Goal: Information Seeking & Learning: Find specific fact

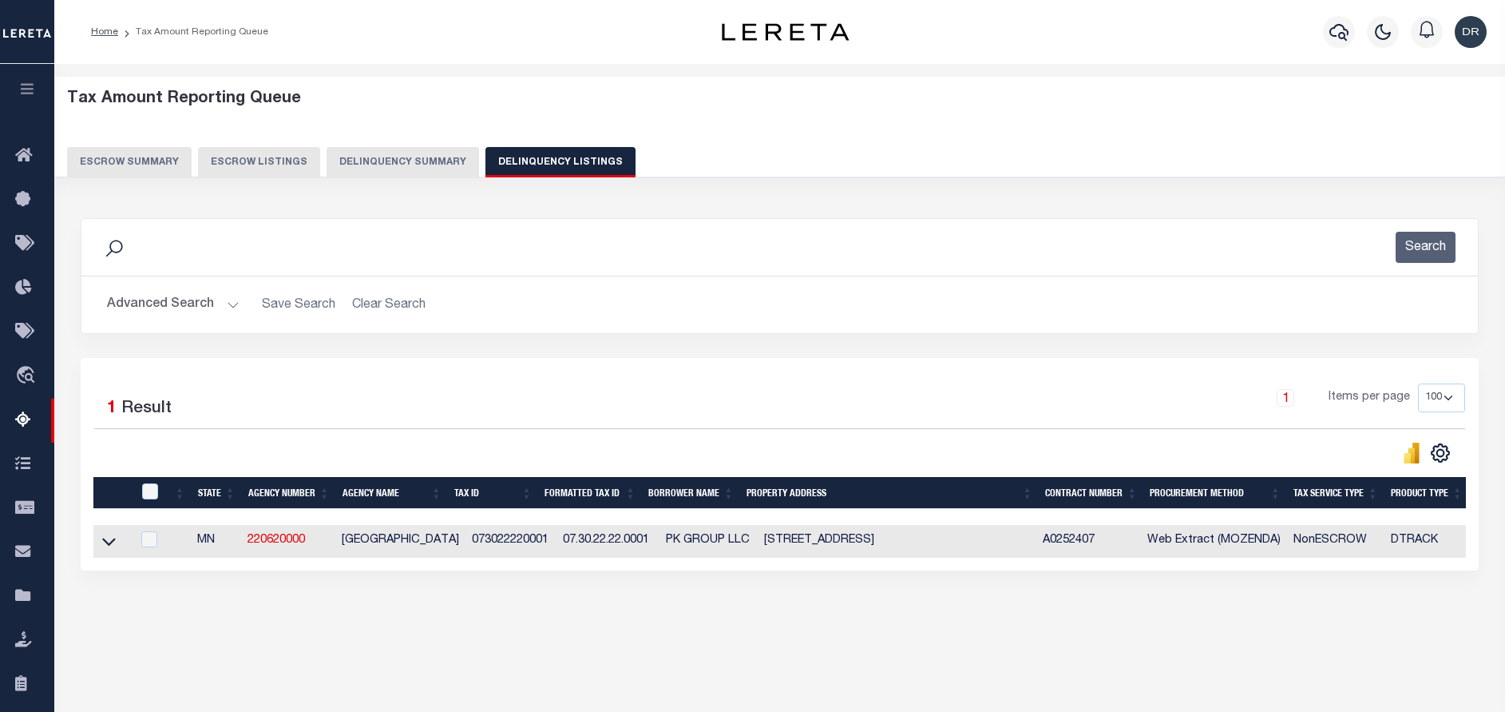
select select "MN"
select select "100"
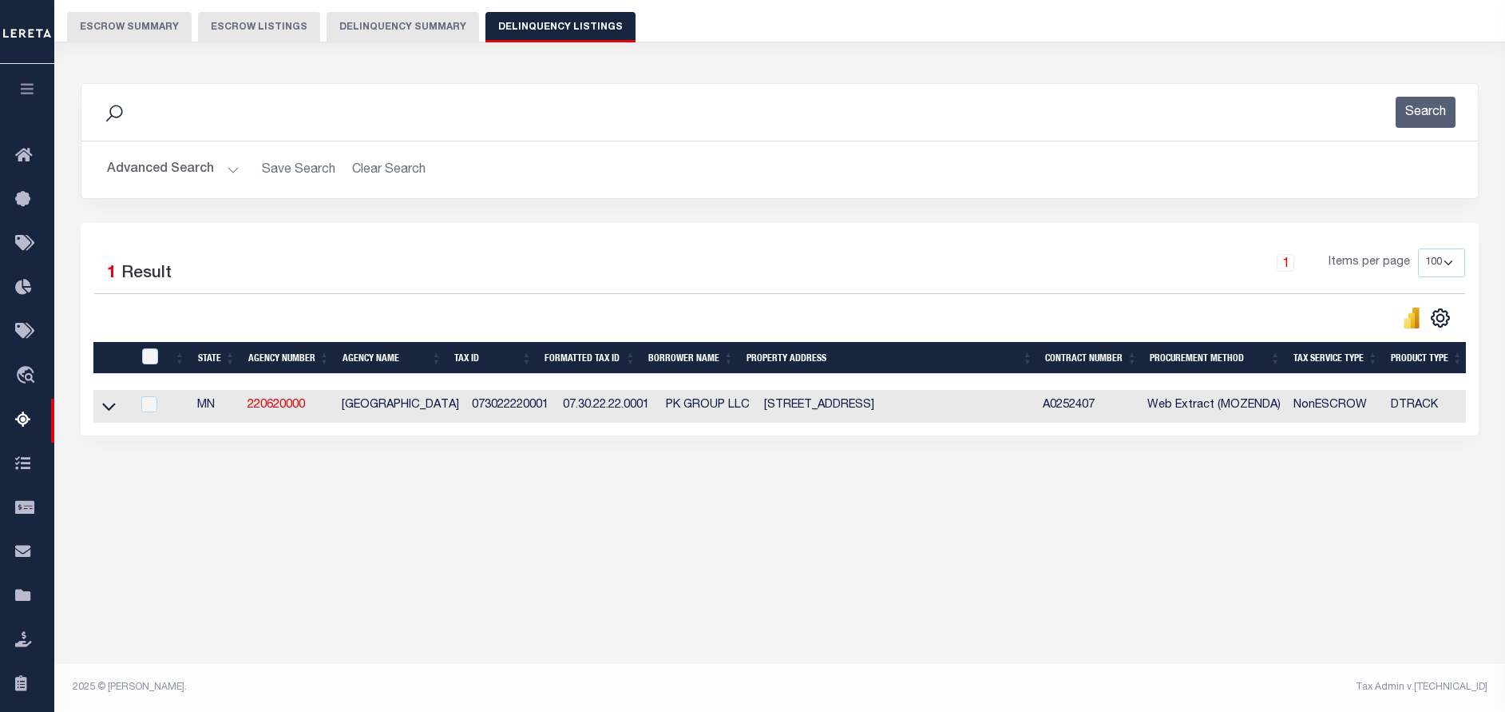
scroll to position [135, 0]
click at [181, 177] on button "Advanced Search" at bounding box center [173, 169] width 133 height 31
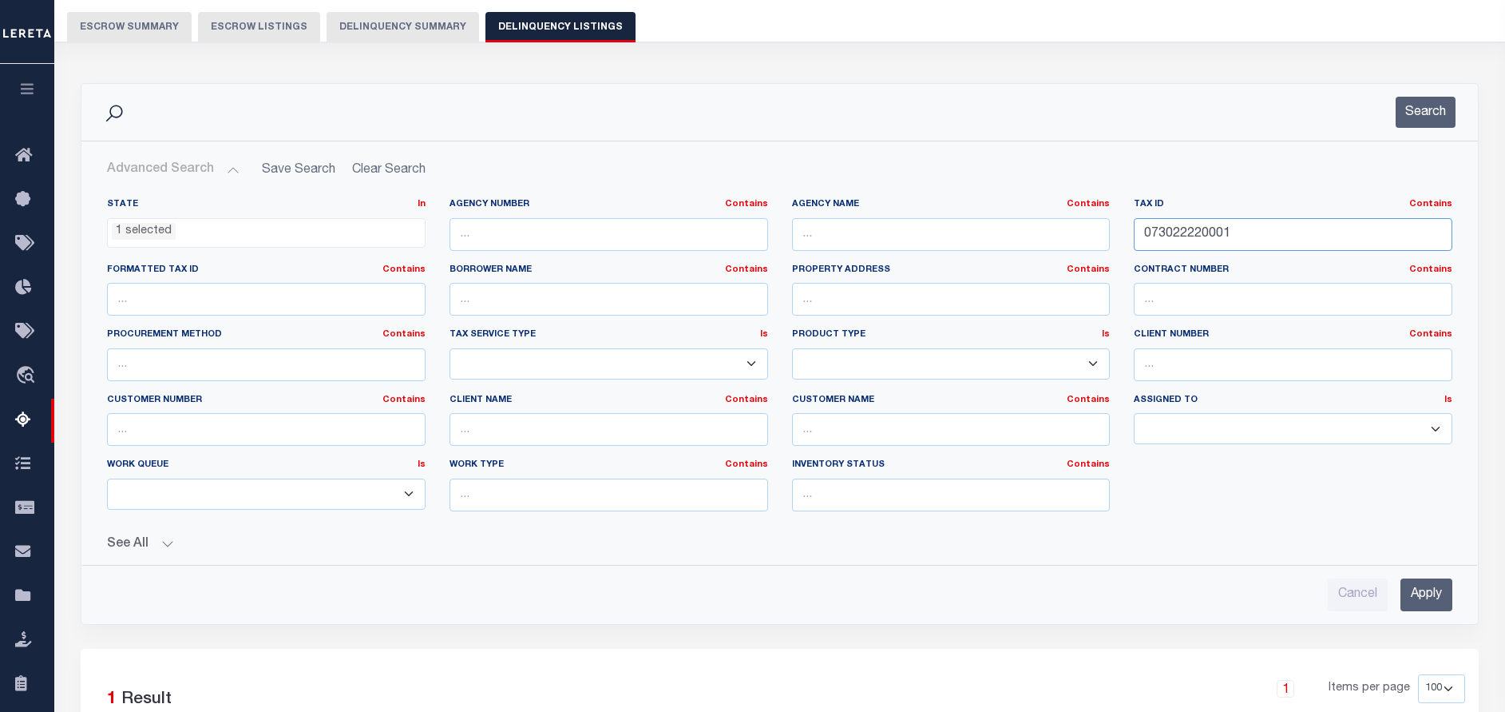
click at [1276, 231] on input "073022220001" at bounding box center [1293, 234] width 319 height 33
paste input "1011990060"
type input "1011990060"
click at [1416, 100] on button "Search" at bounding box center [1426, 112] width 60 height 31
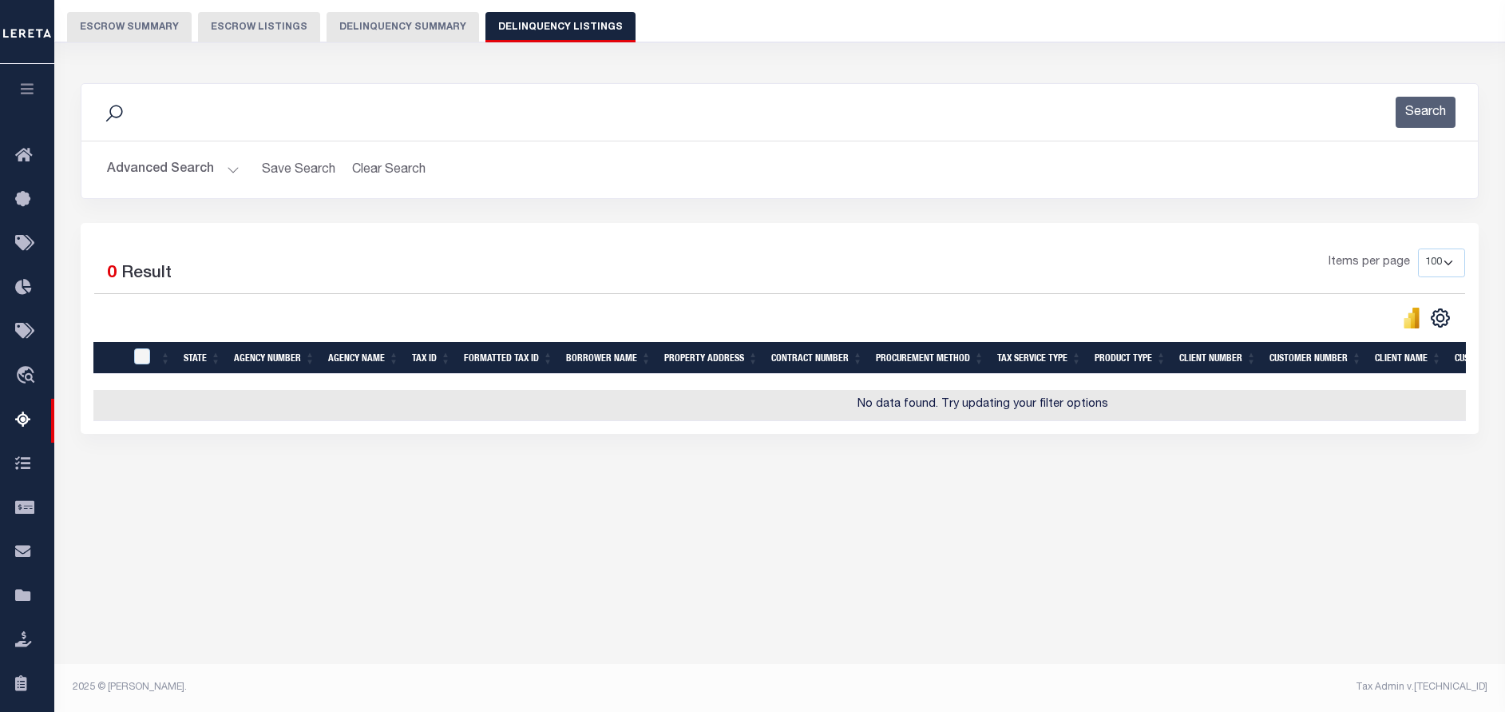
click at [107, 409] on td "No data found. Try updating your filter options" at bounding box center [983, 405] width 1780 height 31
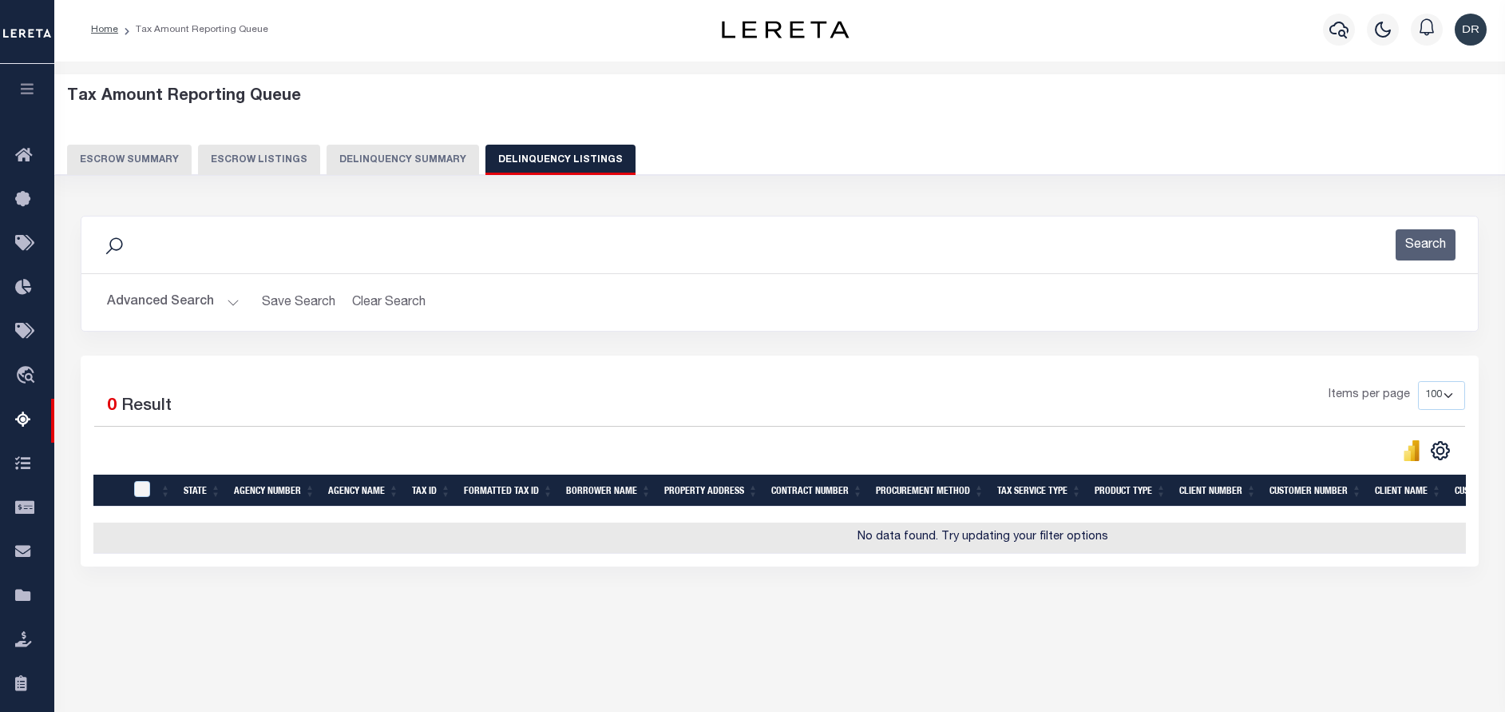
scroll to position [0, 0]
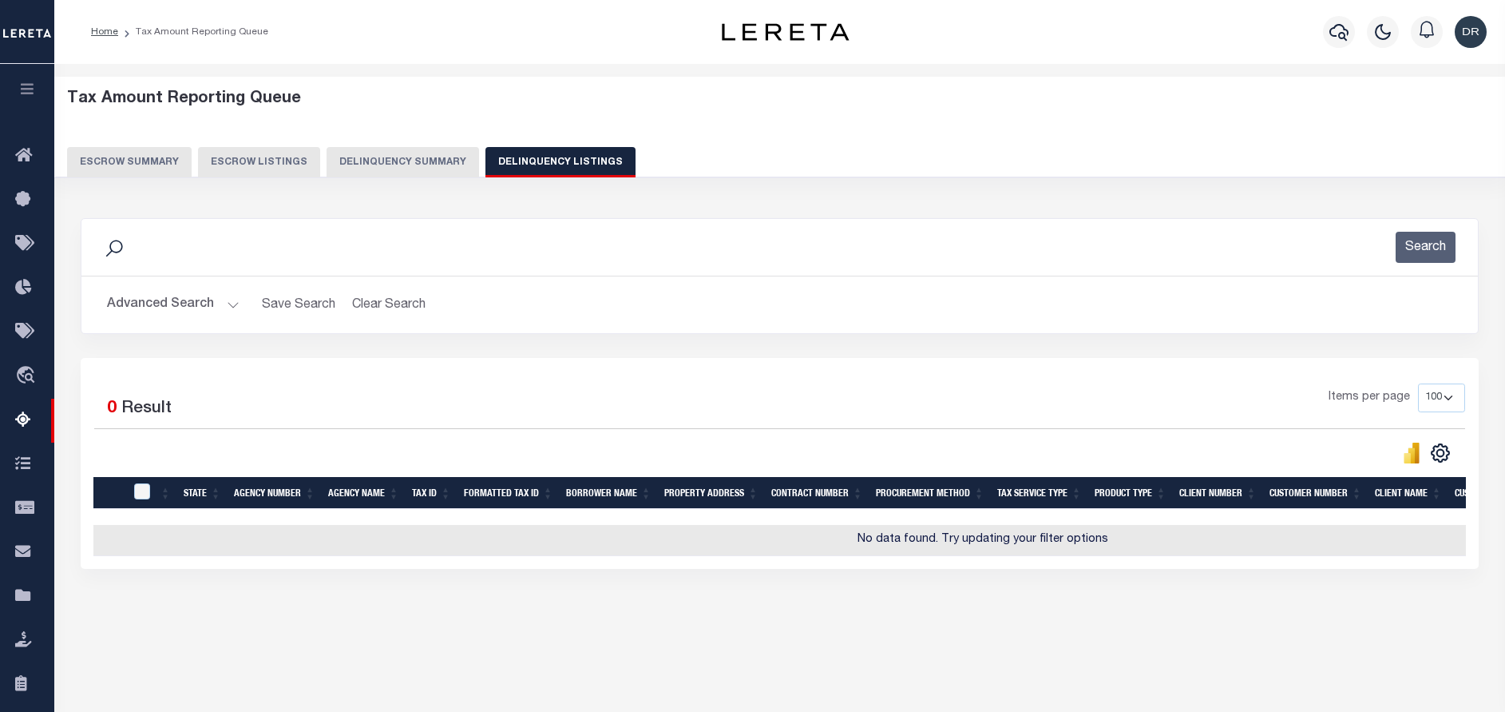
click at [219, 302] on button "Advanced Search" at bounding box center [173, 304] width 133 height 31
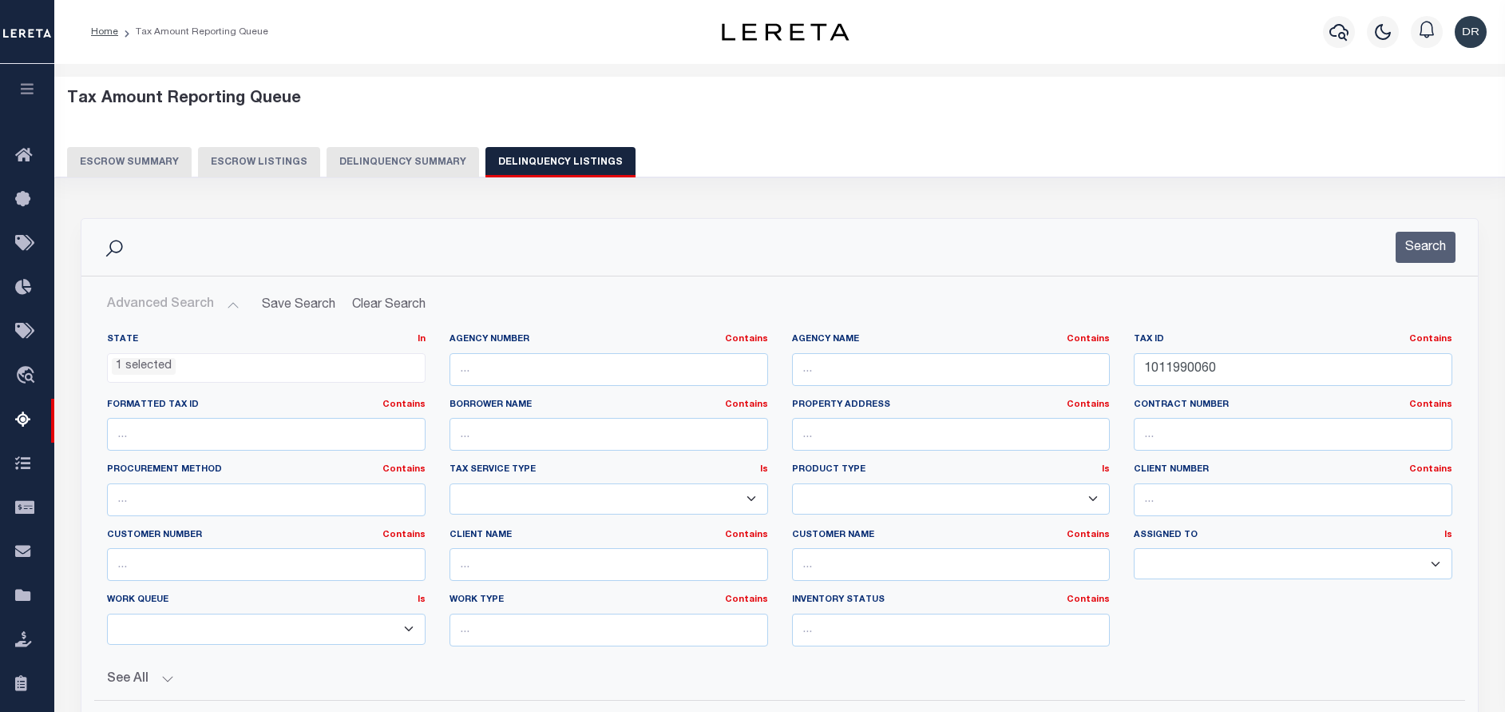
click at [226, 359] on ul "1 selected" at bounding box center [266, 365] width 317 height 22
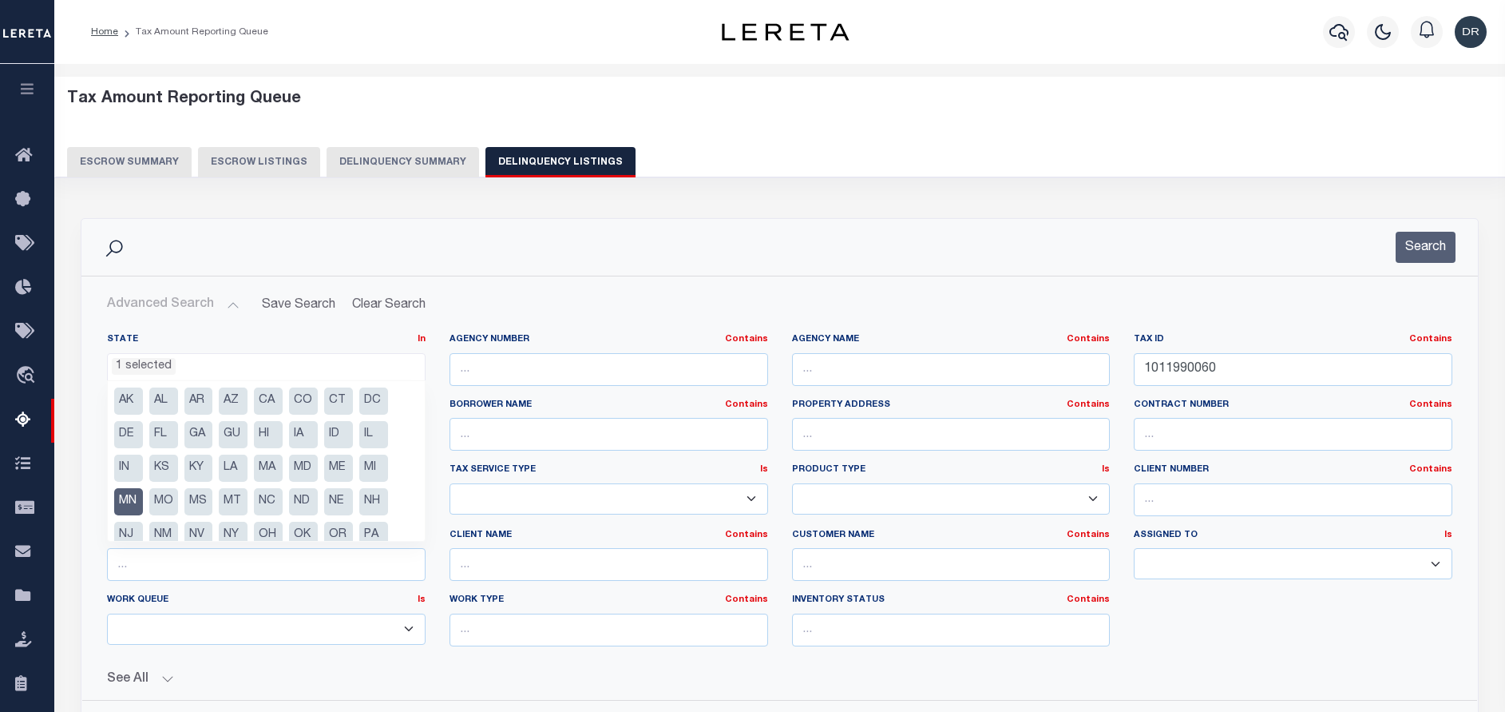
click at [133, 498] on li "MN" at bounding box center [128, 501] width 29 height 27
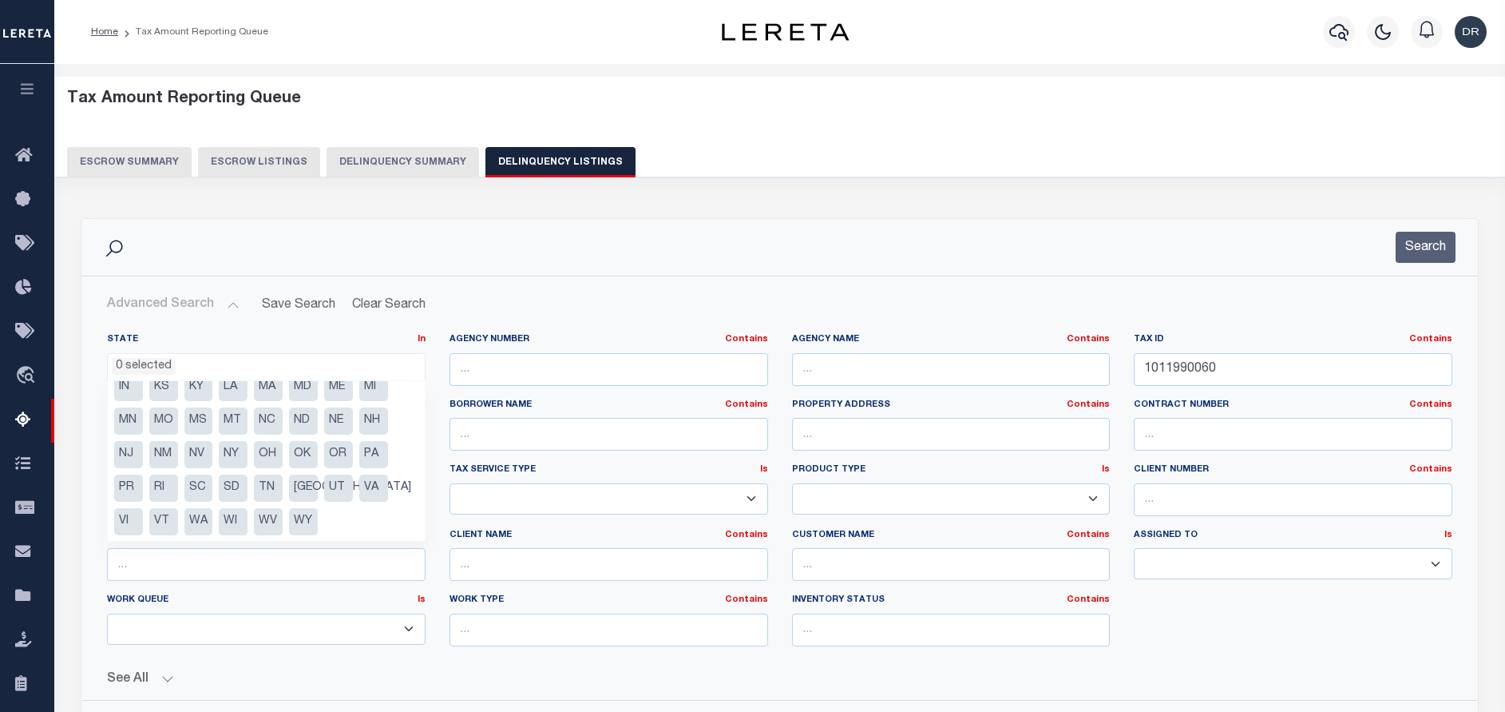
click at [230, 457] on li "NY" at bounding box center [233, 454] width 29 height 27
select select "NY"
click at [1423, 246] on button "Search" at bounding box center [1426, 247] width 60 height 31
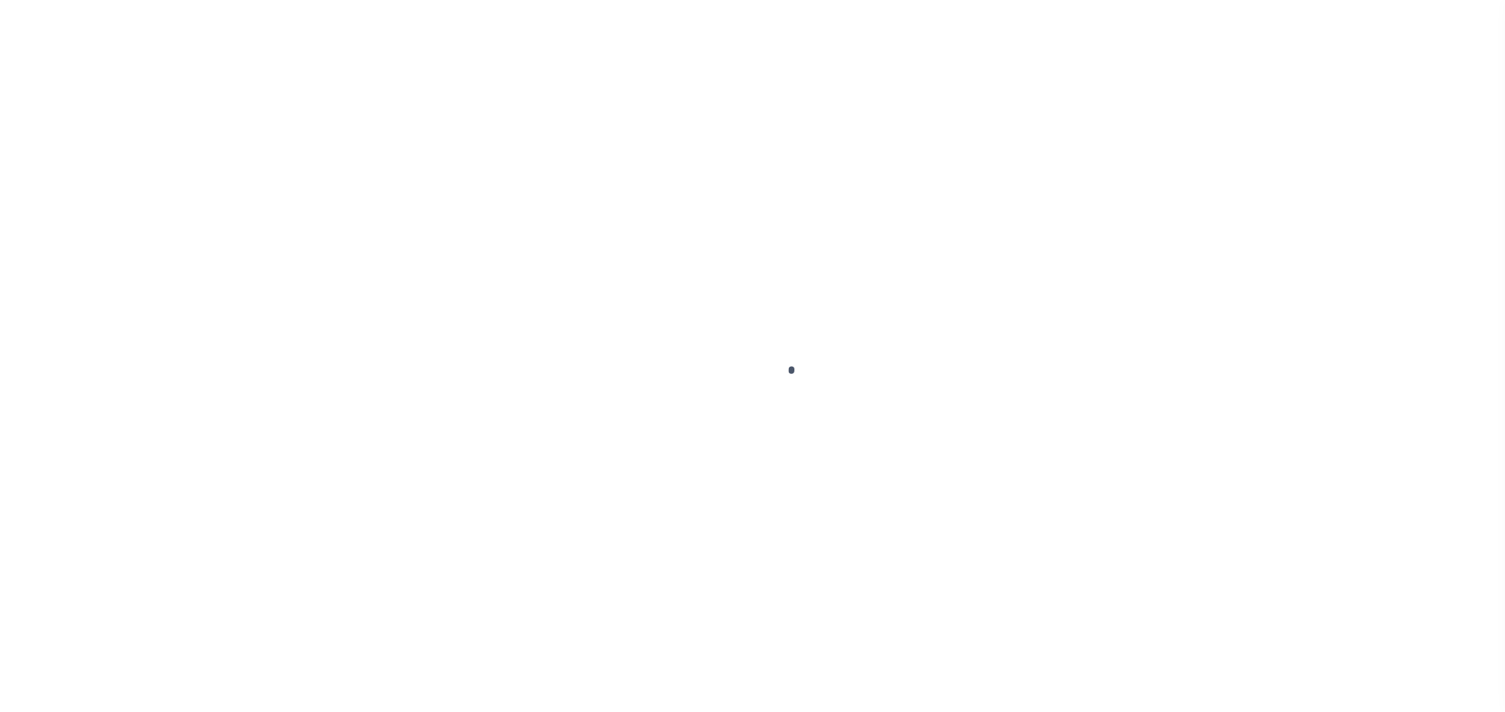
select select "DUE"
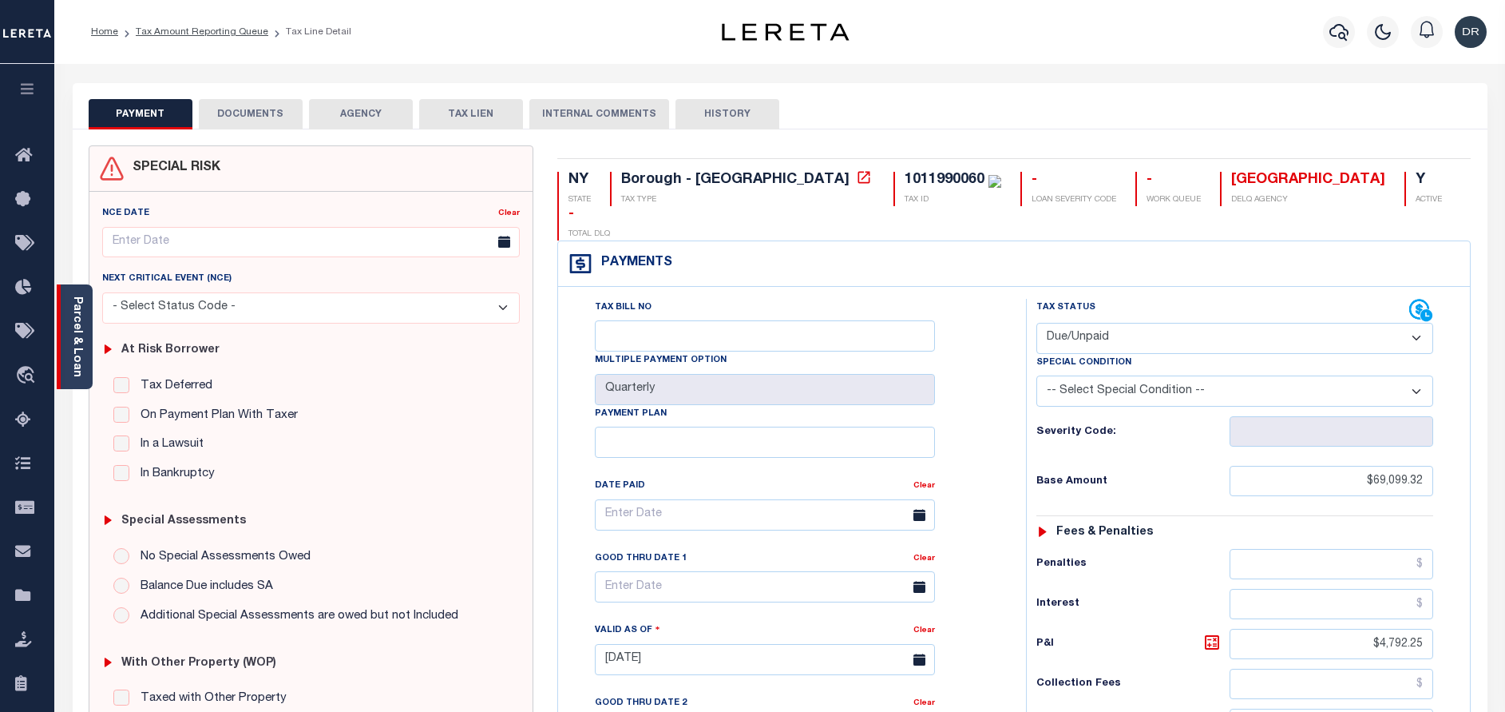
click at [82, 333] on link "Parcel & Loan" at bounding box center [76, 336] width 11 height 81
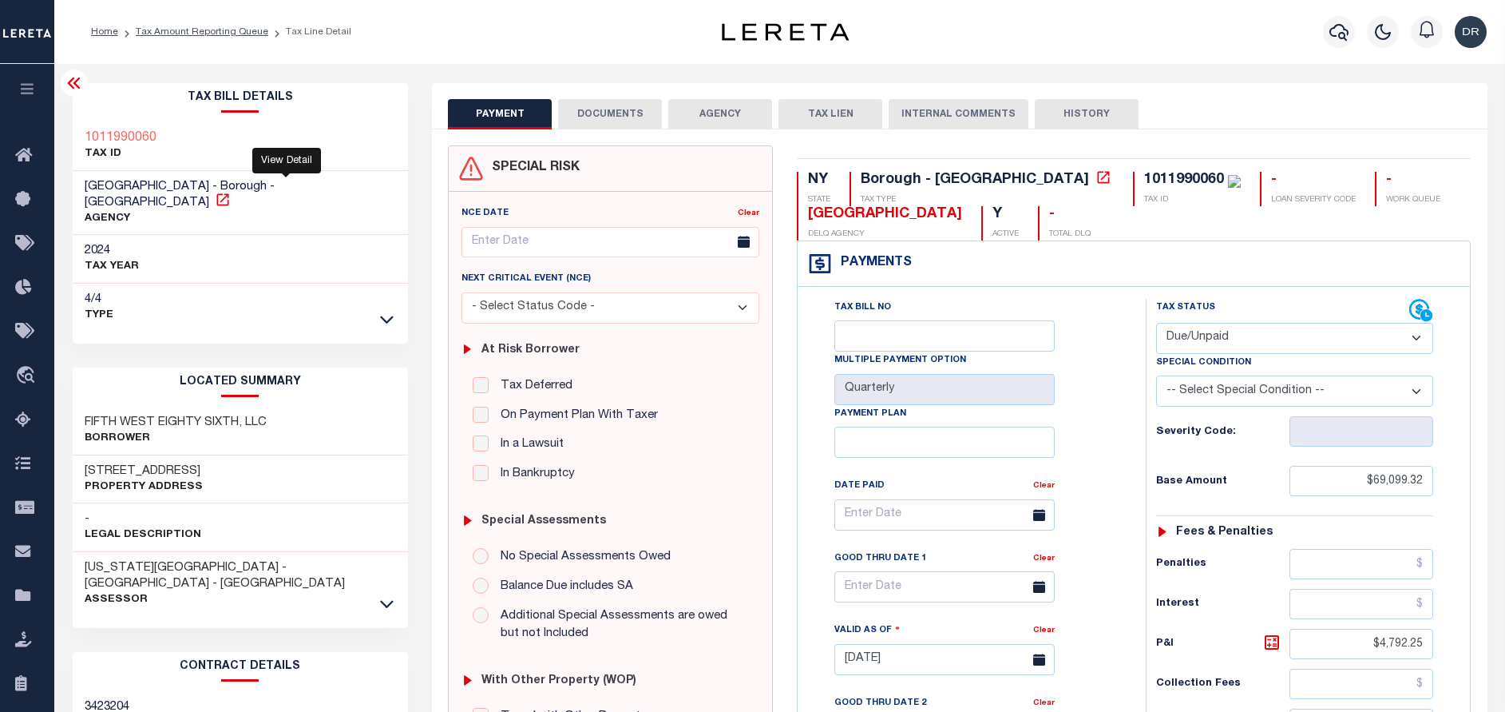
click at [231, 192] on icon at bounding box center [223, 200] width 16 height 16
drag, startPoint x: 102, startPoint y: 451, endPoint x: 56, endPoint y: 450, distance: 46.3
click at [56, 450] on div "Parcel & Loan Tax Bill Details 1011990060 TAX ID" at bounding box center [779, 637] width 1451 height 1147
drag, startPoint x: 148, startPoint y: 450, endPoint x: 120, endPoint y: 454, distance: 28.2
click at [120, 463] on h3 "50 W 86th St" at bounding box center [144, 471] width 118 height 16
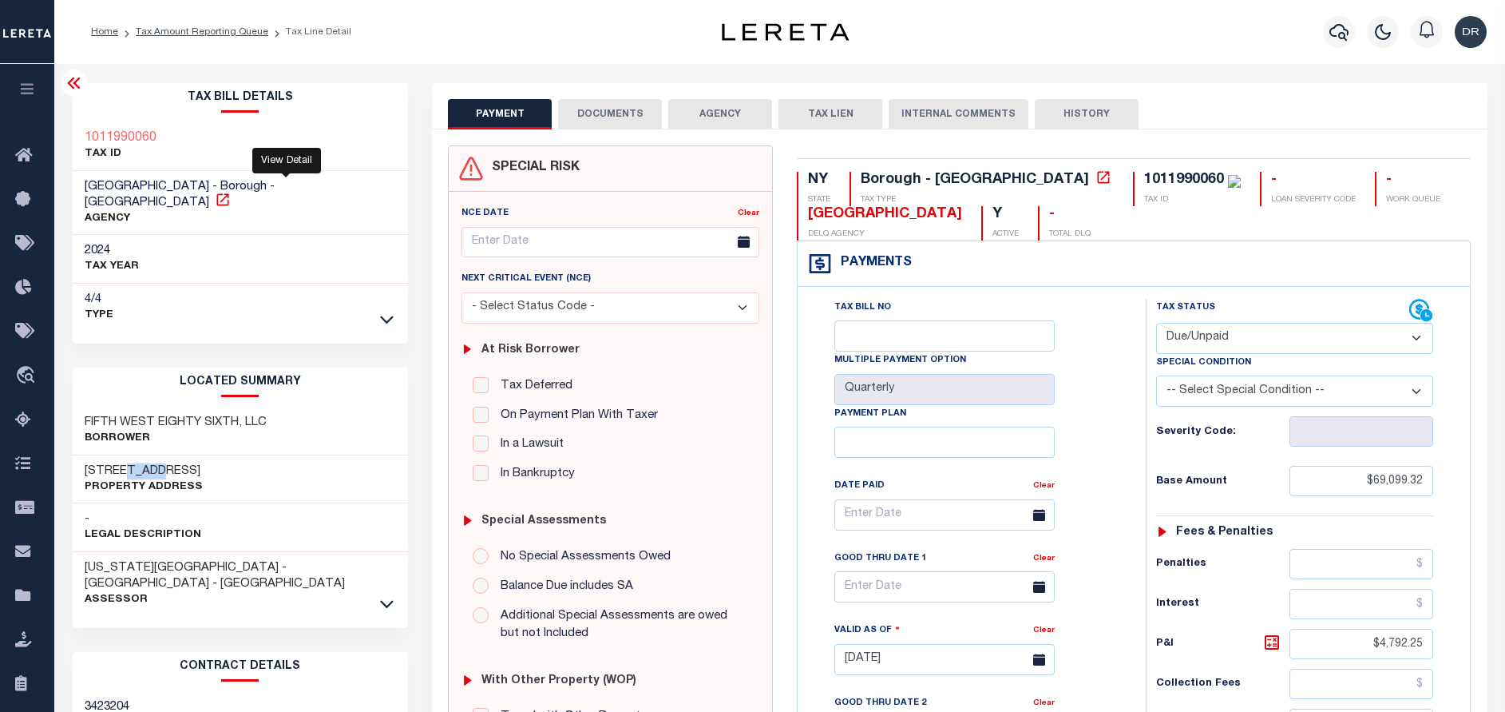
click at [231, 192] on icon at bounding box center [223, 200] width 16 height 16
drag, startPoint x: 163, startPoint y: 452, endPoint x: 81, endPoint y: 443, distance: 81.9
click at [81, 455] on div "50 W 86th St Property Address" at bounding box center [241, 479] width 336 height 49
copy h3 "50 W 86th St"
click at [628, 124] on button "DOCUMENTS" at bounding box center [610, 114] width 104 height 30
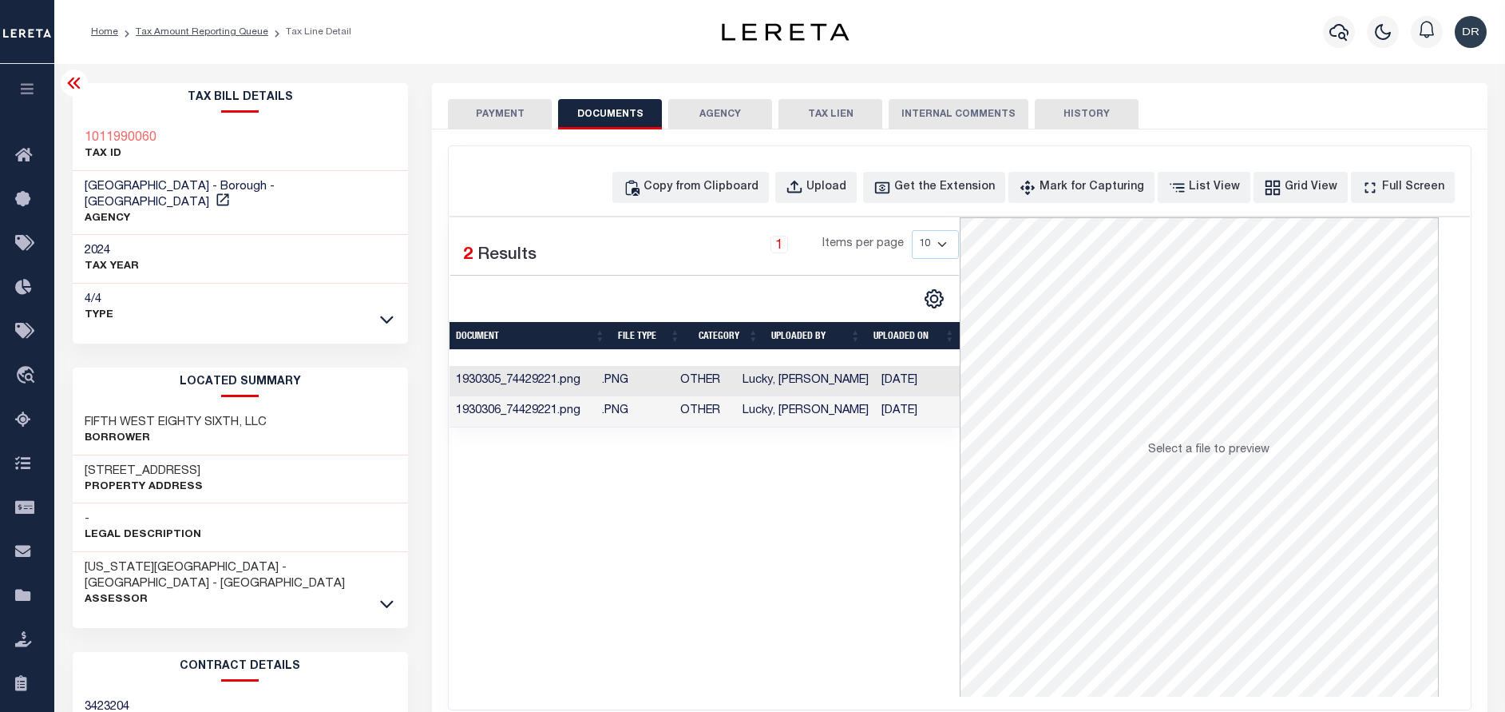
click at [784, 418] on td "Lucky, [PERSON_NAME]" at bounding box center [805, 411] width 139 height 31
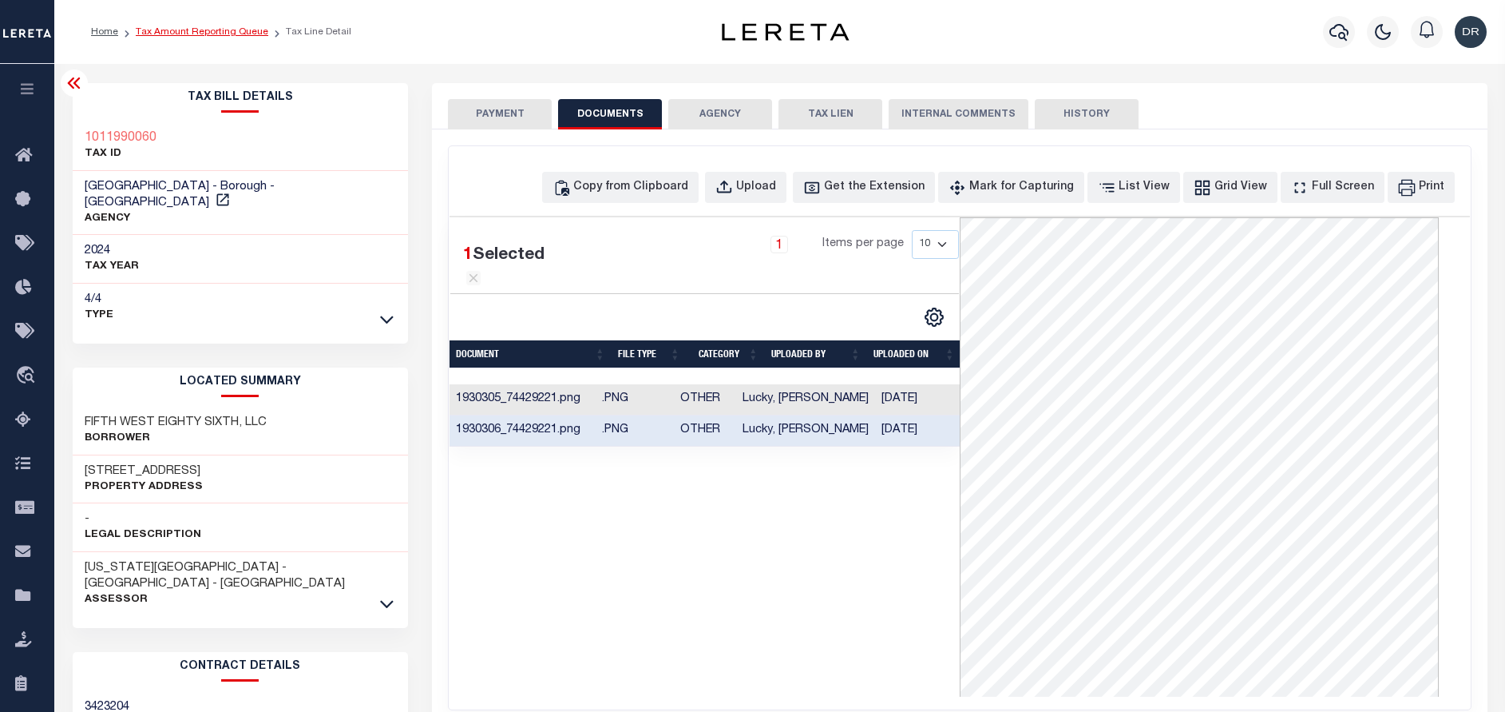
click at [233, 35] on link "Tax Amount Reporting Queue" at bounding box center [202, 32] width 133 height 10
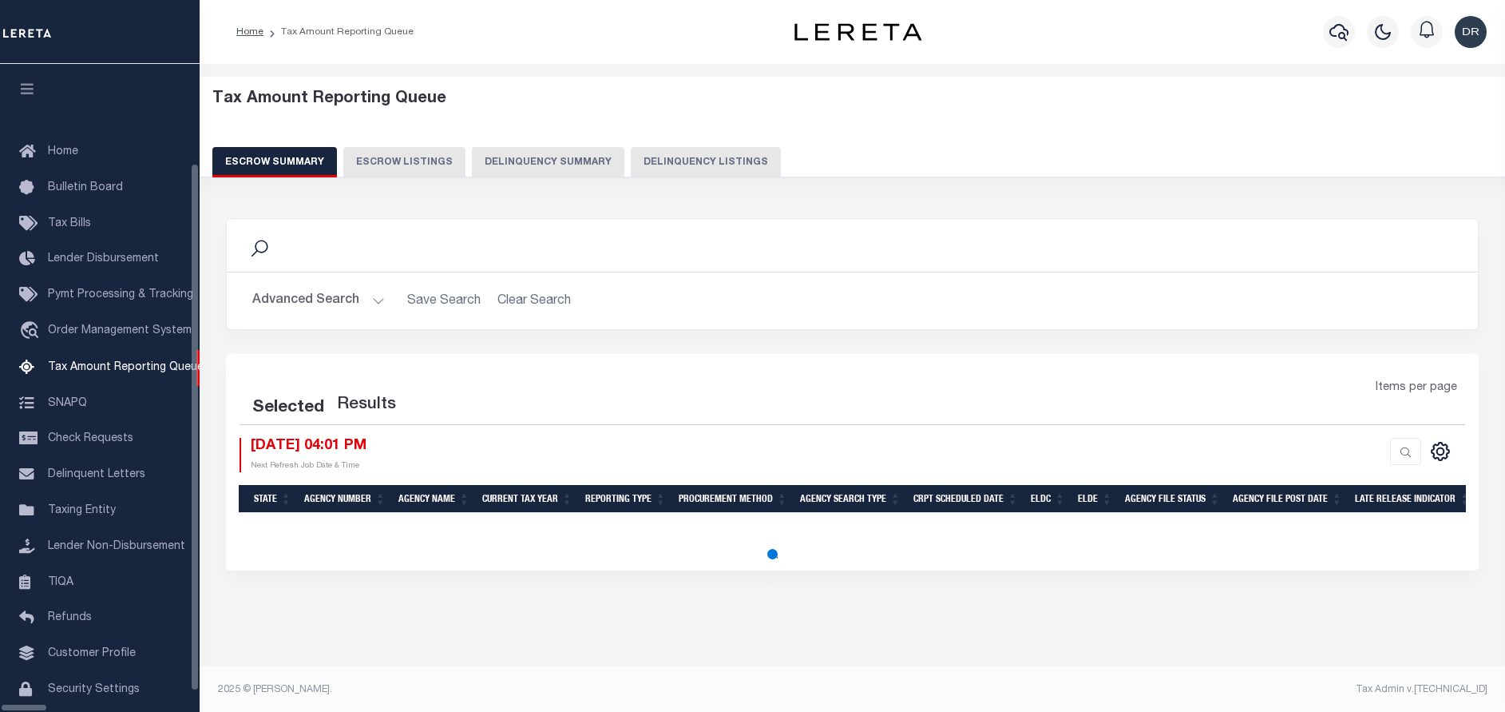
select select "100"
click at [609, 165] on div "Escrow Summary Escrow Listings Delinquency Summary Delinquency Listings" at bounding box center [852, 162] width 1281 height 30
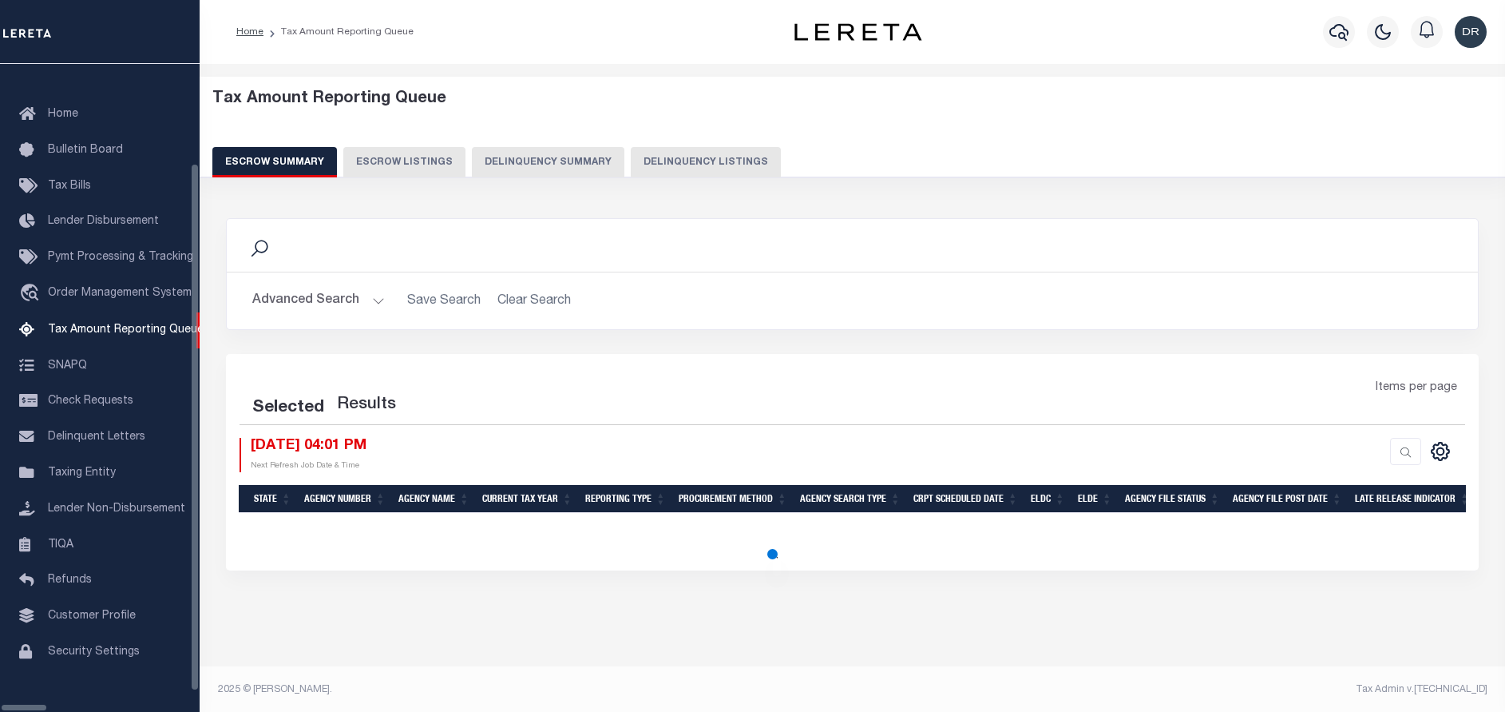
select select "100"
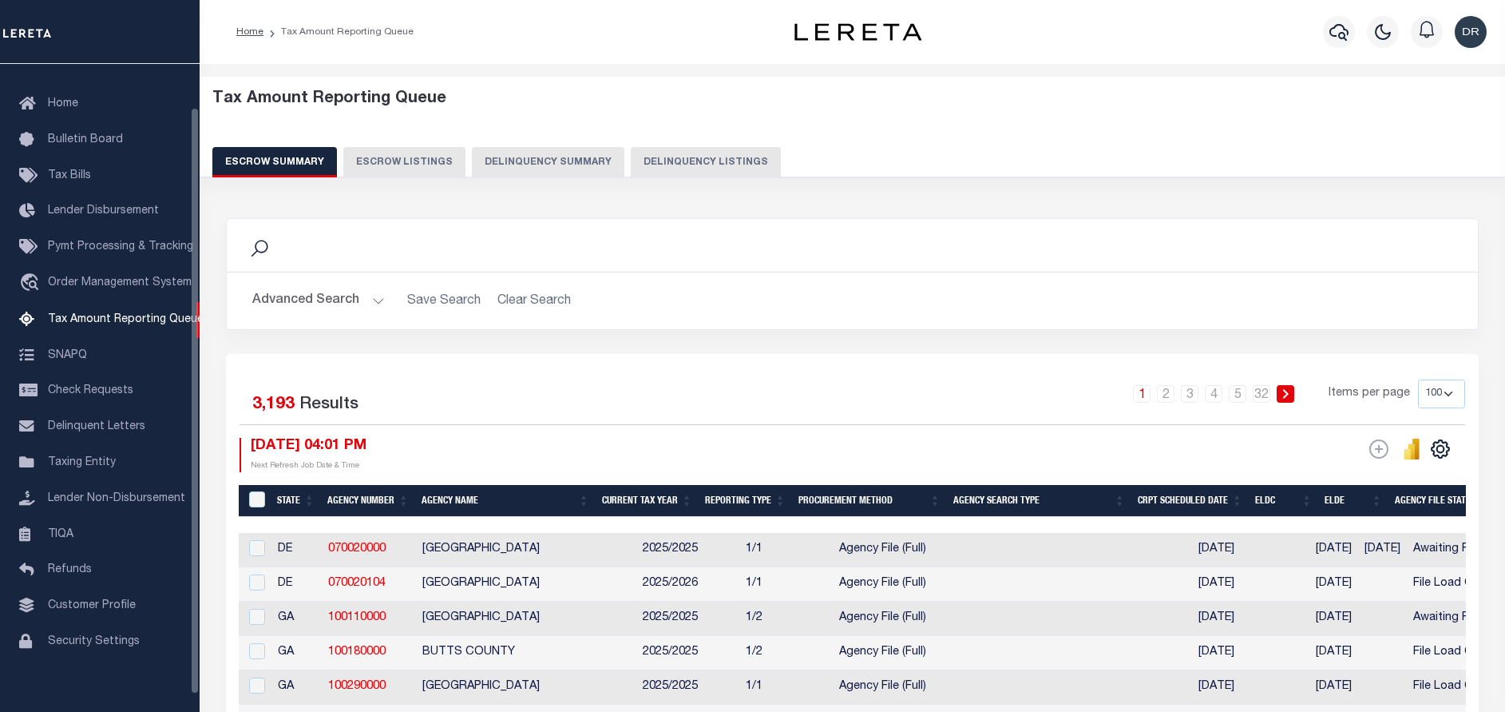
scroll to position [48, 0]
click at [631, 163] on button "Delinquency Listings" at bounding box center [706, 162] width 150 height 30
select select "100"
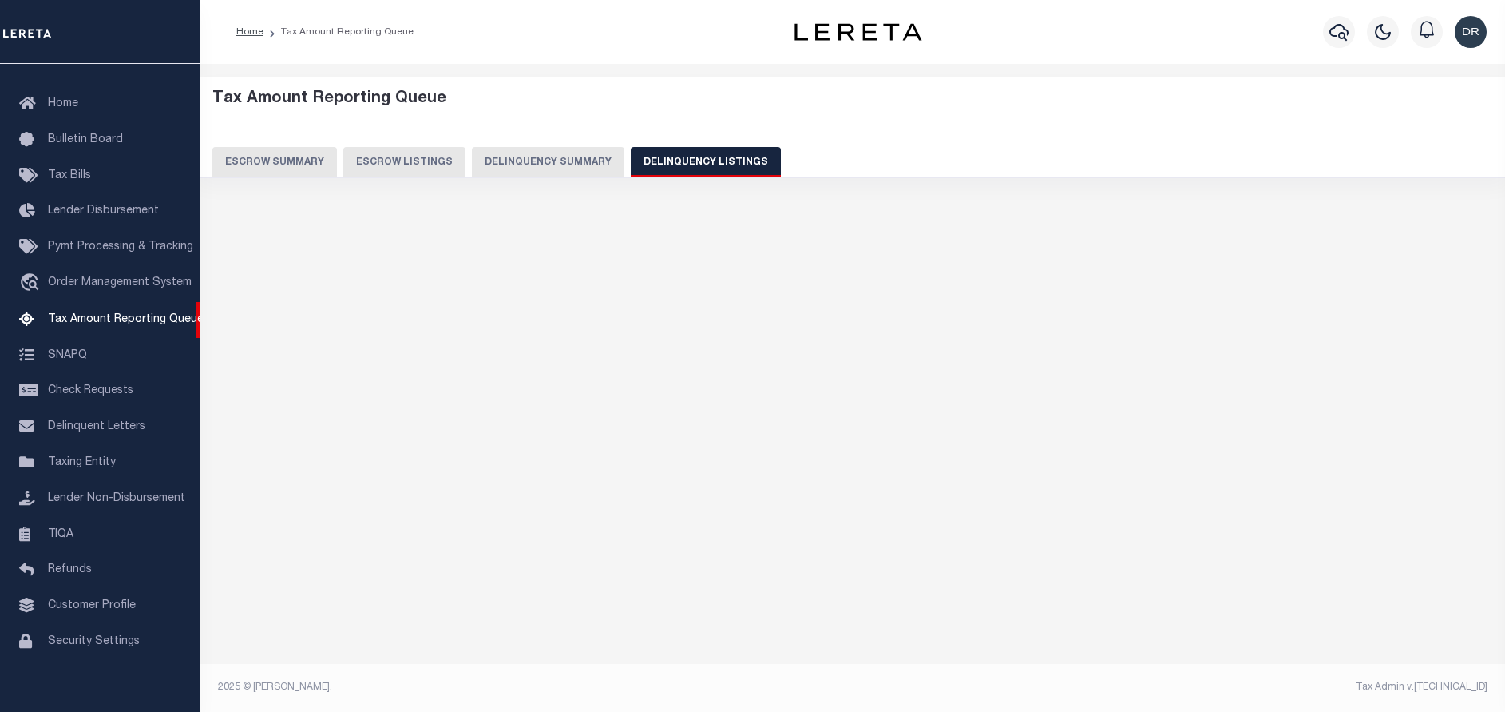
select select "100"
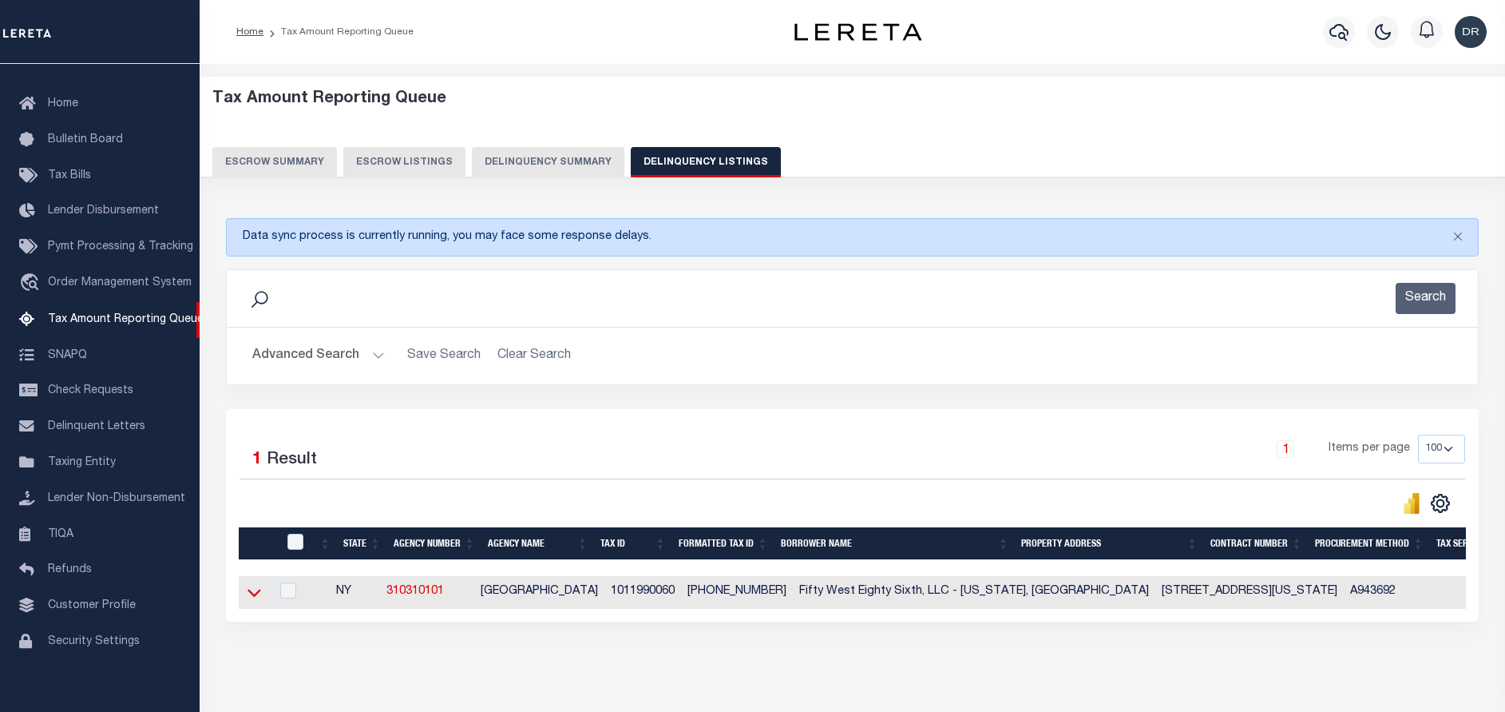
click at [255, 596] on icon at bounding box center [255, 592] width 14 height 17
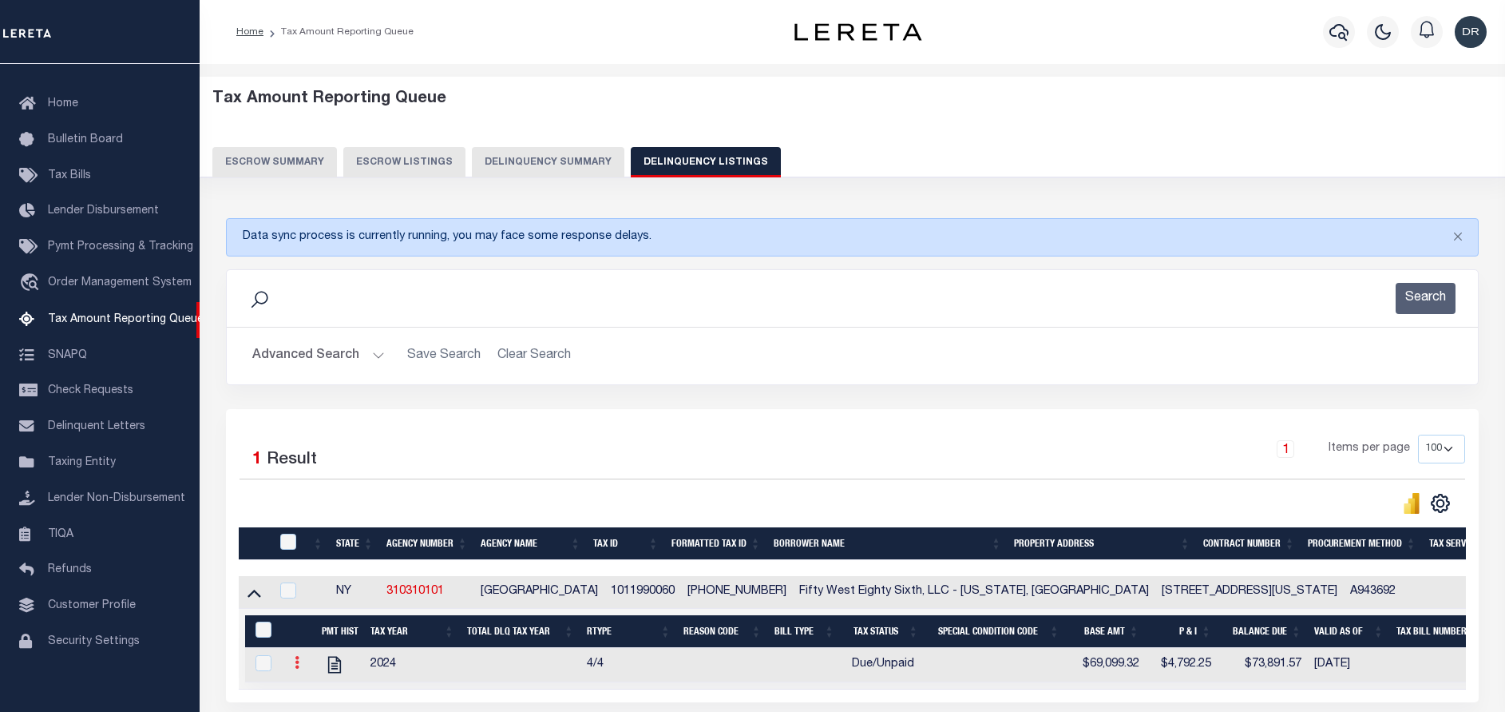
click at [295, 668] on icon at bounding box center [297, 662] width 5 height 13
click at [315, 688] on img "" at bounding box center [316, 688] width 16 height 16
checkbox input "true"
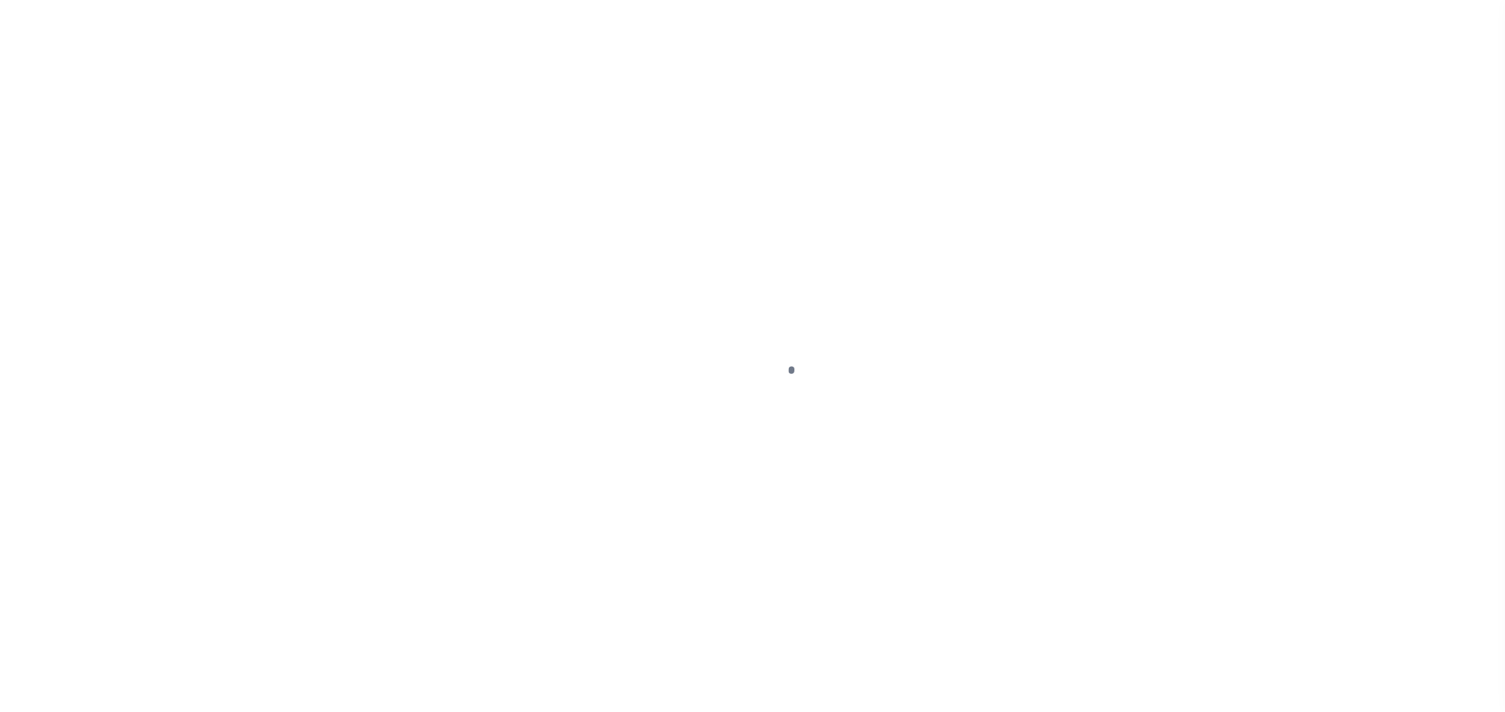
select select "DUE"
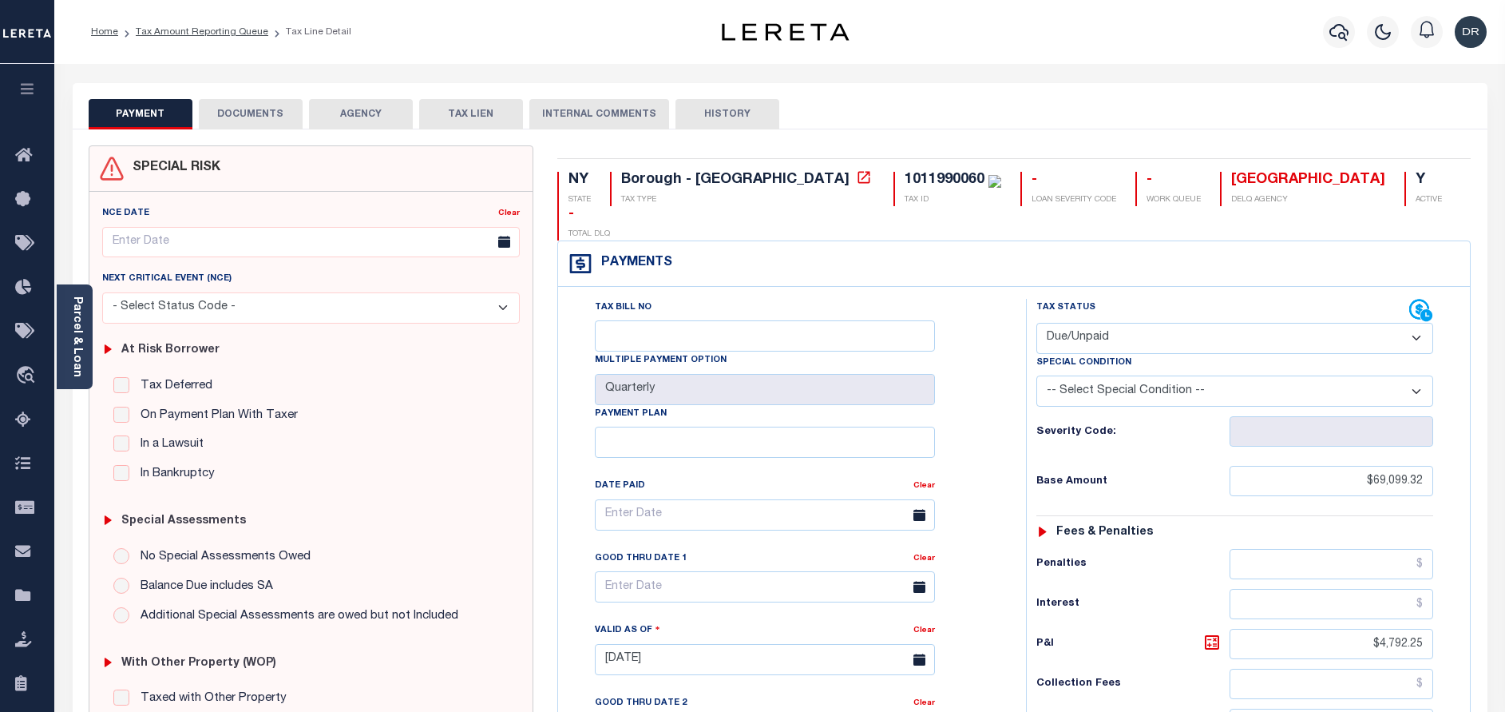
click at [224, 120] on button "DOCUMENTS" at bounding box center [251, 114] width 104 height 30
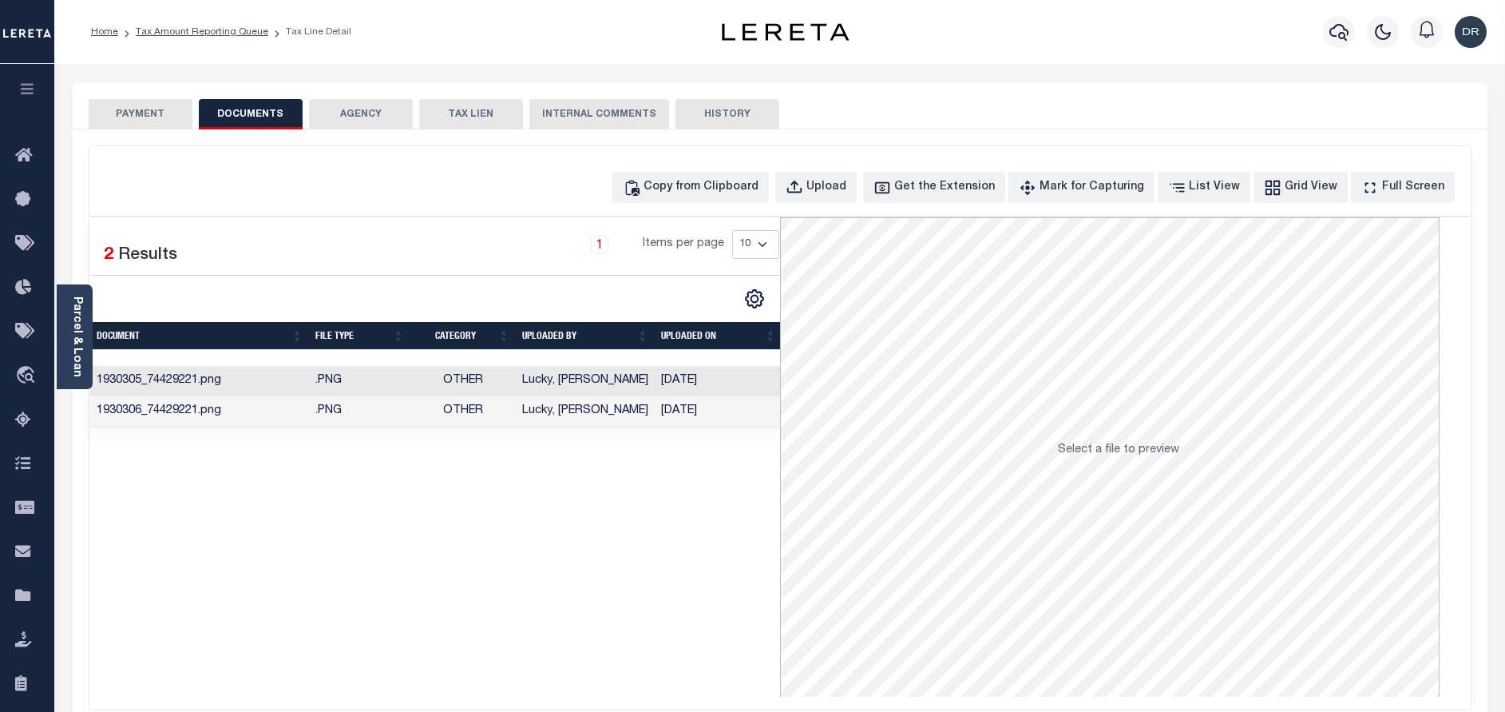
click at [509, 374] on td "Other" at bounding box center [463, 381] width 105 height 31
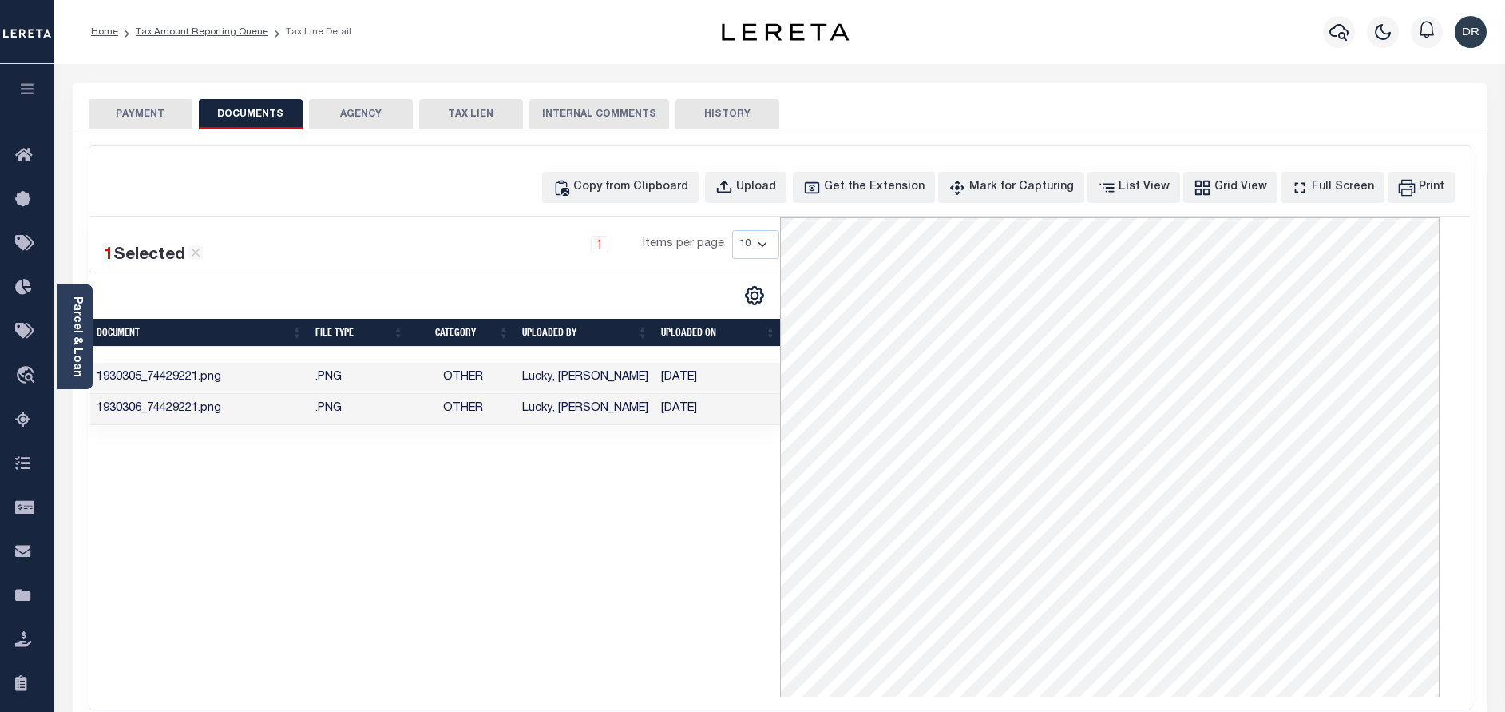
click at [740, 412] on td "[DATE]" at bounding box center [719, 409] width 128 height 31
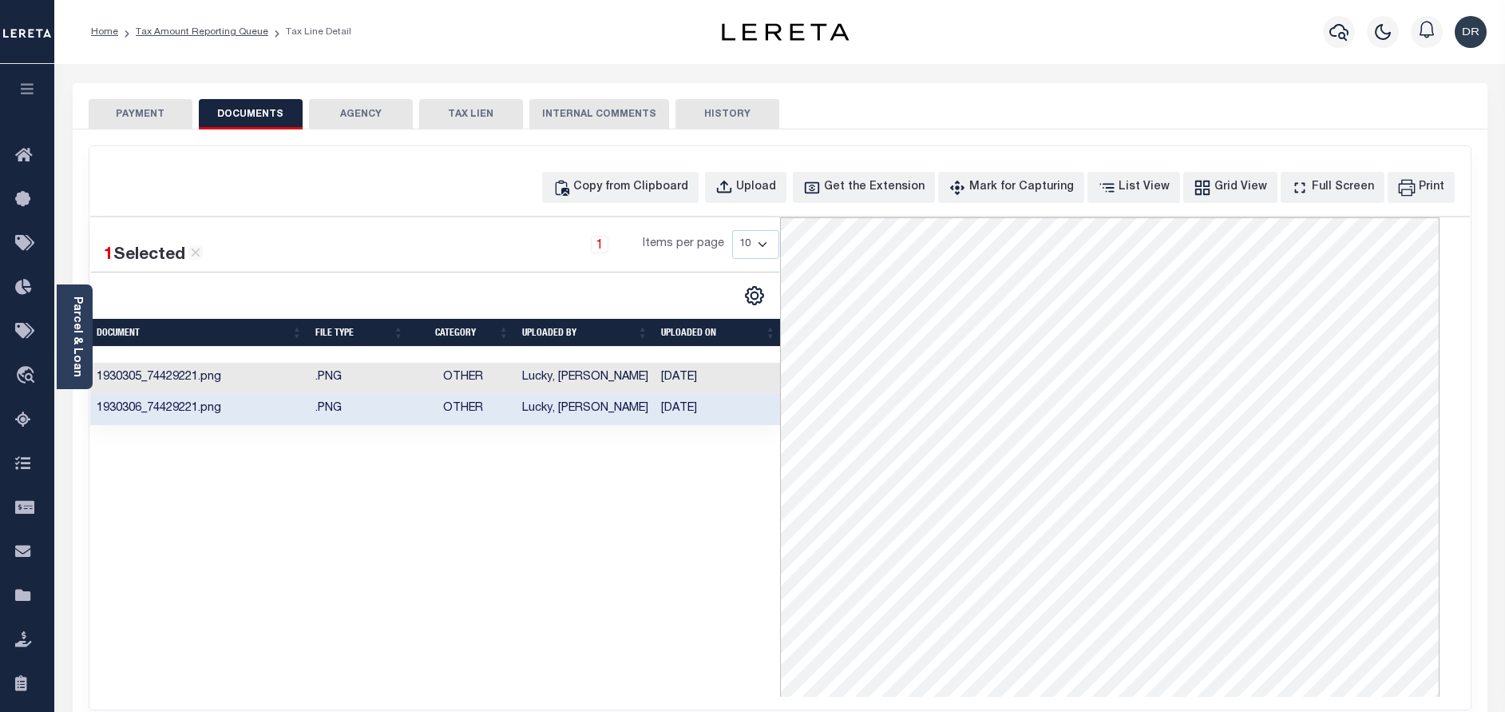
click at [708, 378] on td "06/03/2025" at bounding box center [719, 378] width 128 height 31
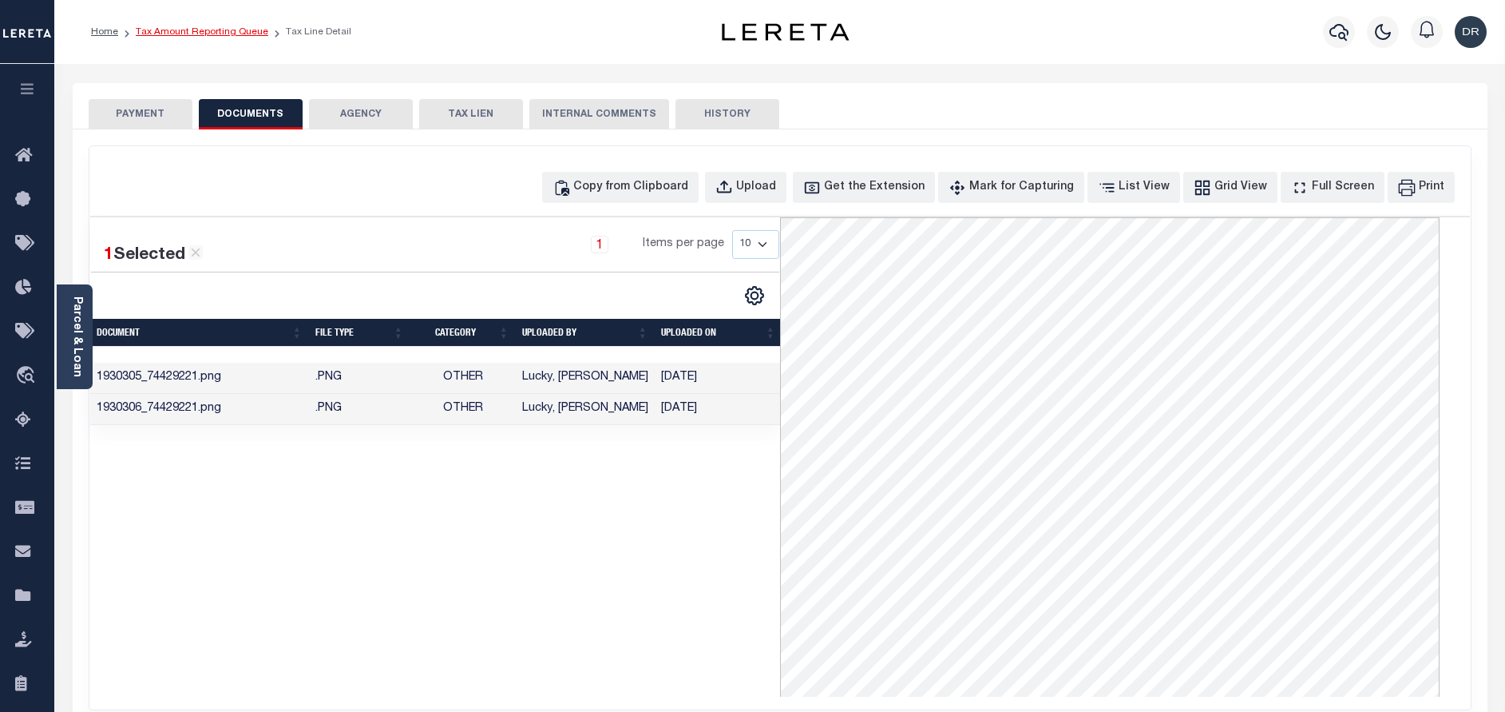
click at [237, 34] on link "Tax Amount Reporting Queue" at bounding box center [202, 32] width 133 height 10
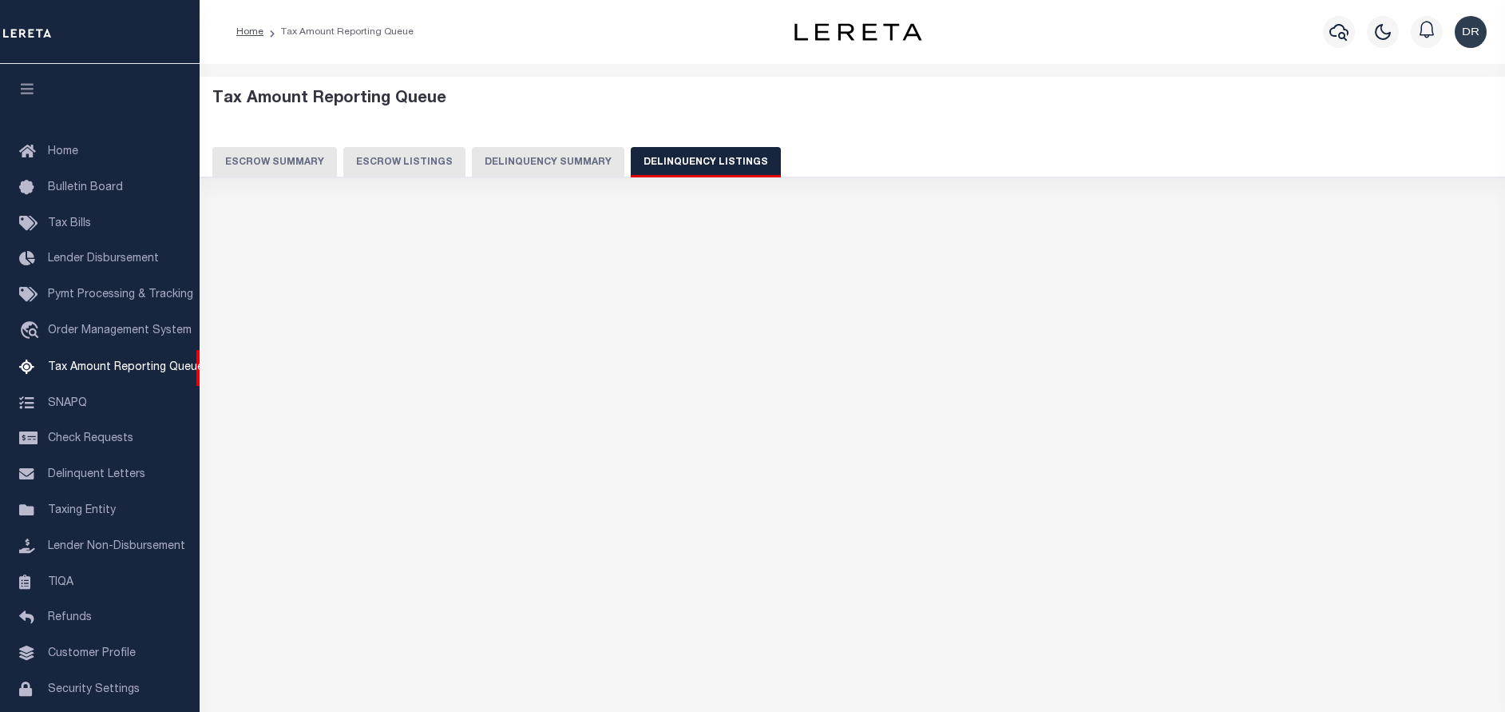
select select "100"
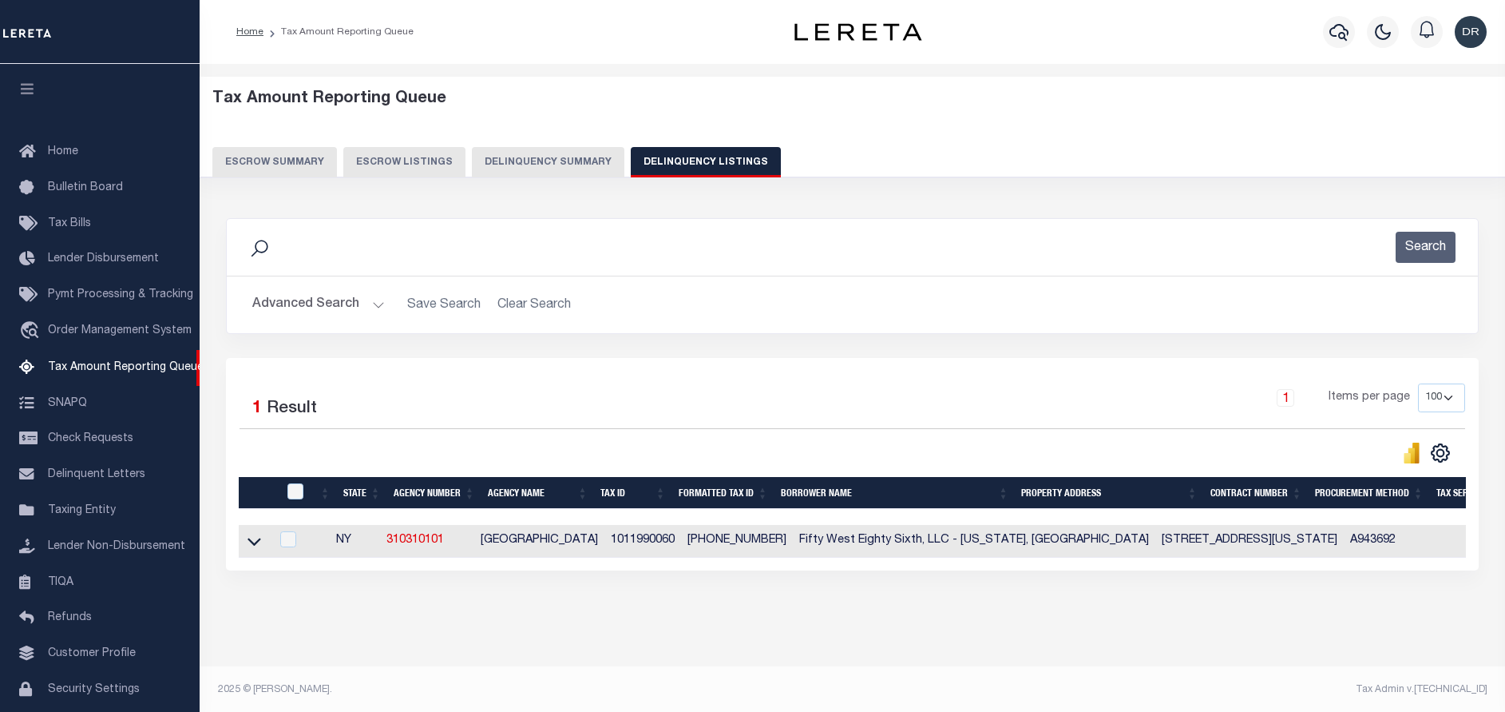
scroll to position [66, 0]
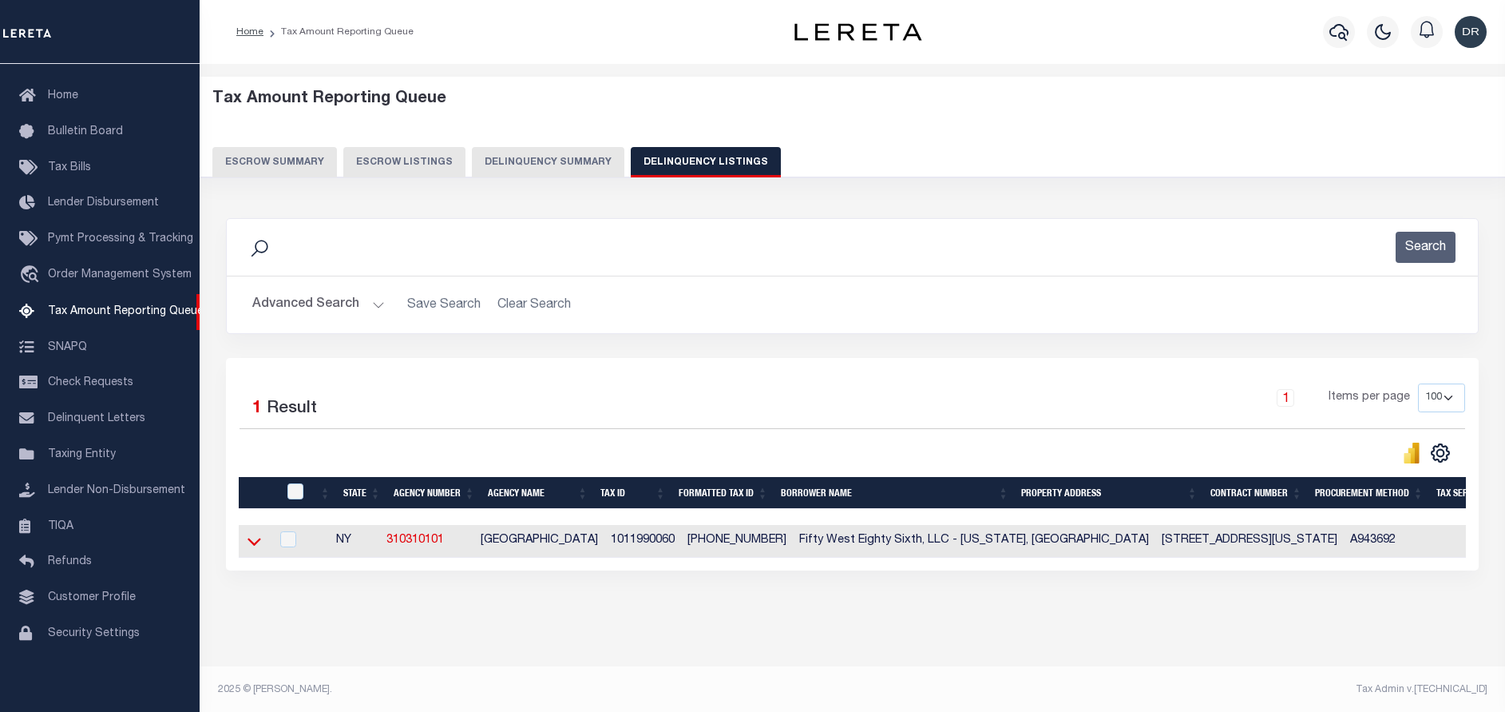
click at [258, 542] on icon at bounding box center [255, 541] width 14 height 17
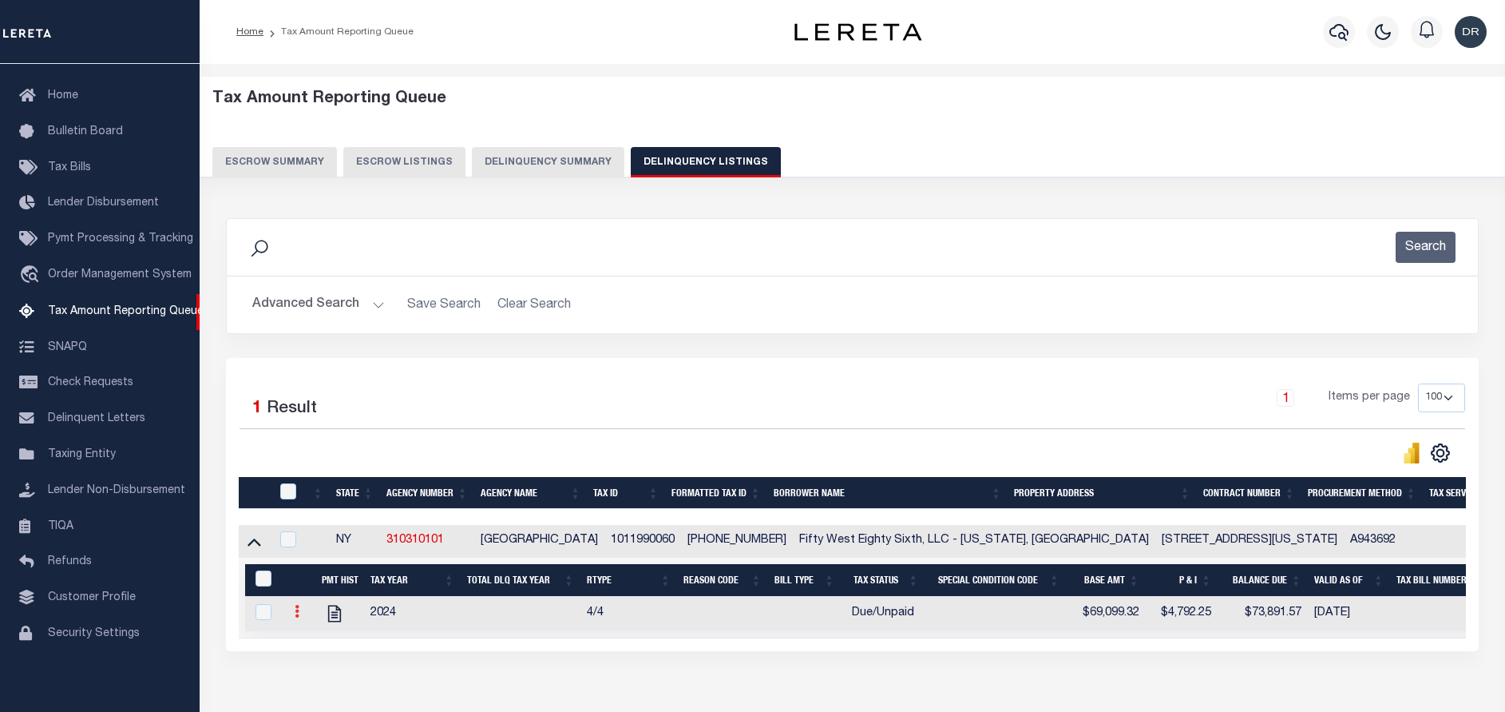
click at [296, 617] on icon at bounding box center [297, 611] width 5 height 13
click at [312, 645] on img "" at bounding box center [316, 637] width 16 height 16
checkbox input "true"
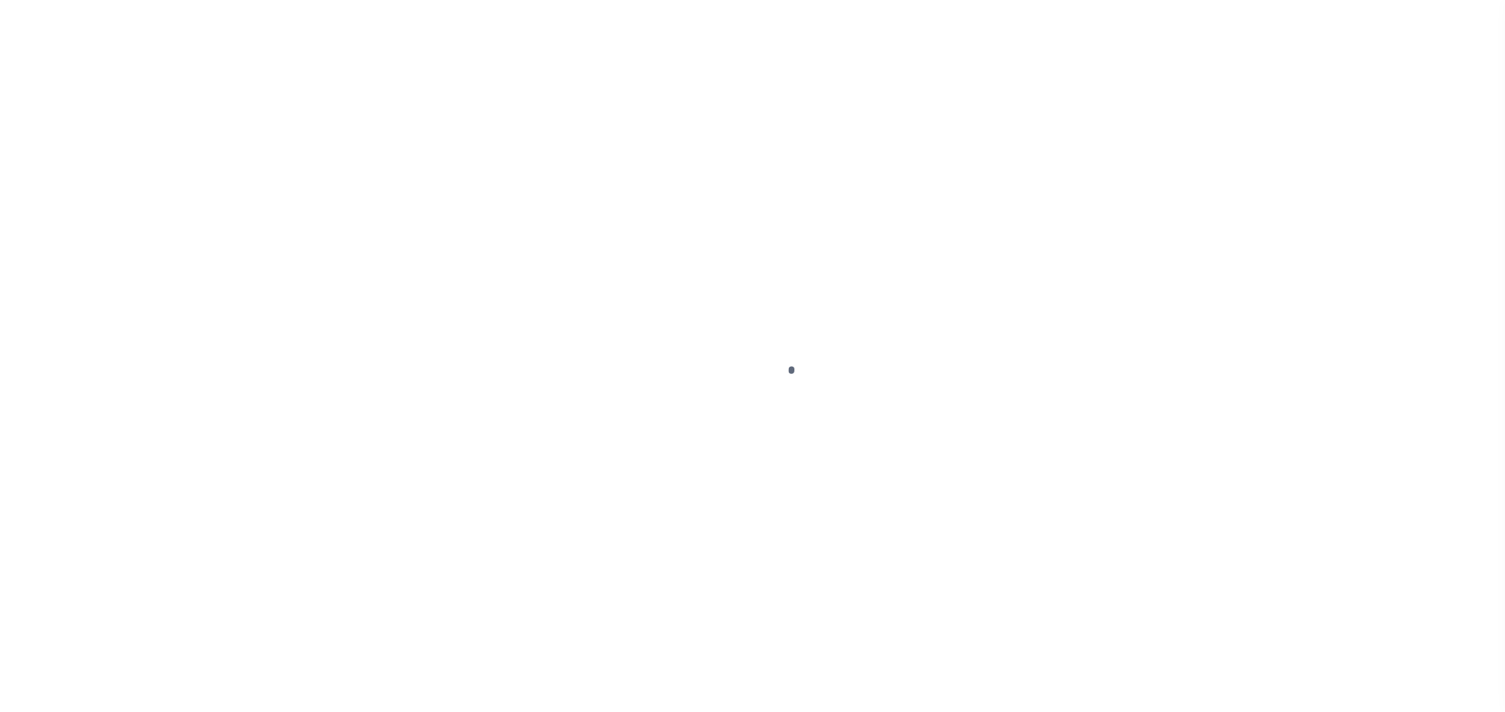
select select "DUE"
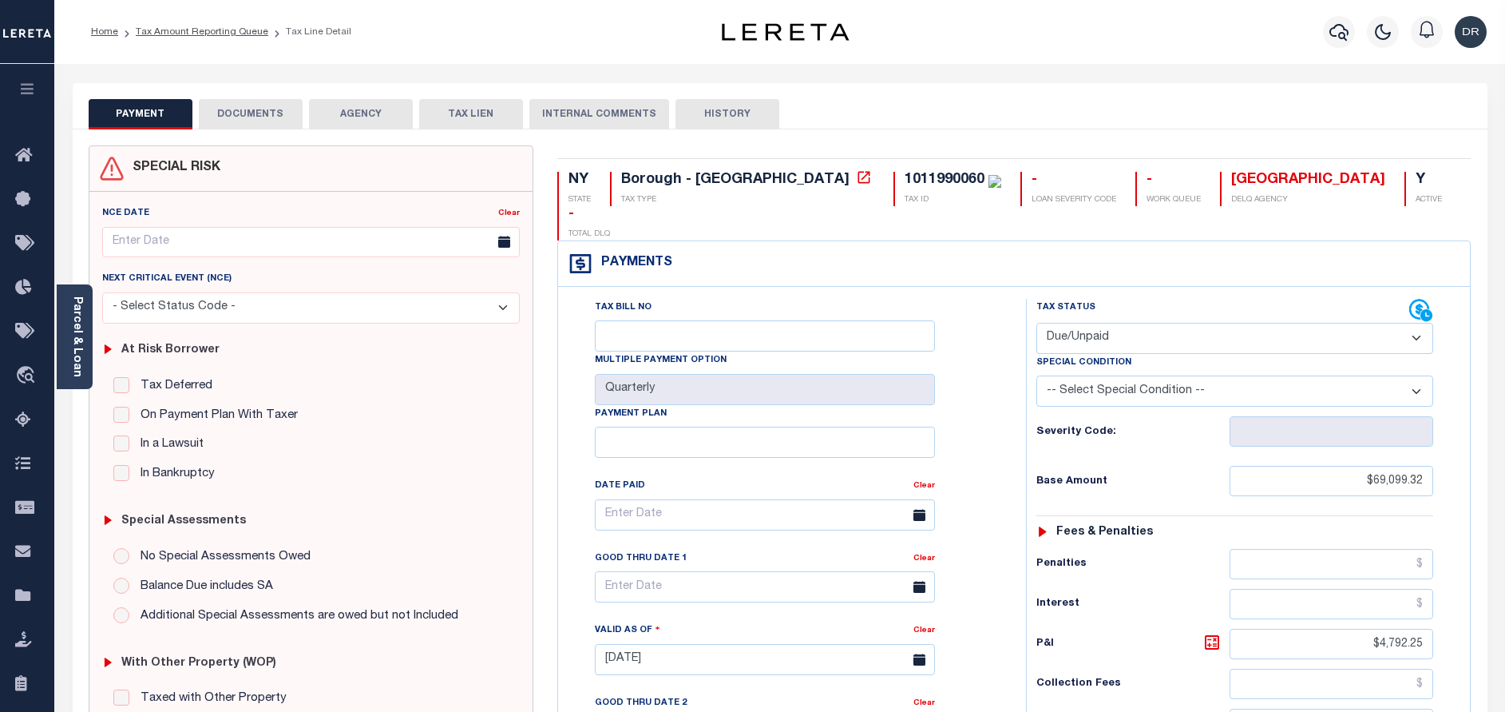
click at [1108, 375] on select "-- Select Special Condition -- 3RD PARTY TAX LIEN AGENCY TAX LIEN (A.K.A Inside…" at bounding box center [1235, 390] width 397 height 31
select select "17"
click at [1037, 375] on select "-- Select Special Condition -- 3RD PARTY TAX LIEN AGENCY TAX LIEN (A.K.A Inside…" at bounding box center [1235, 390] width 397 height 31
type input "[DATE]"
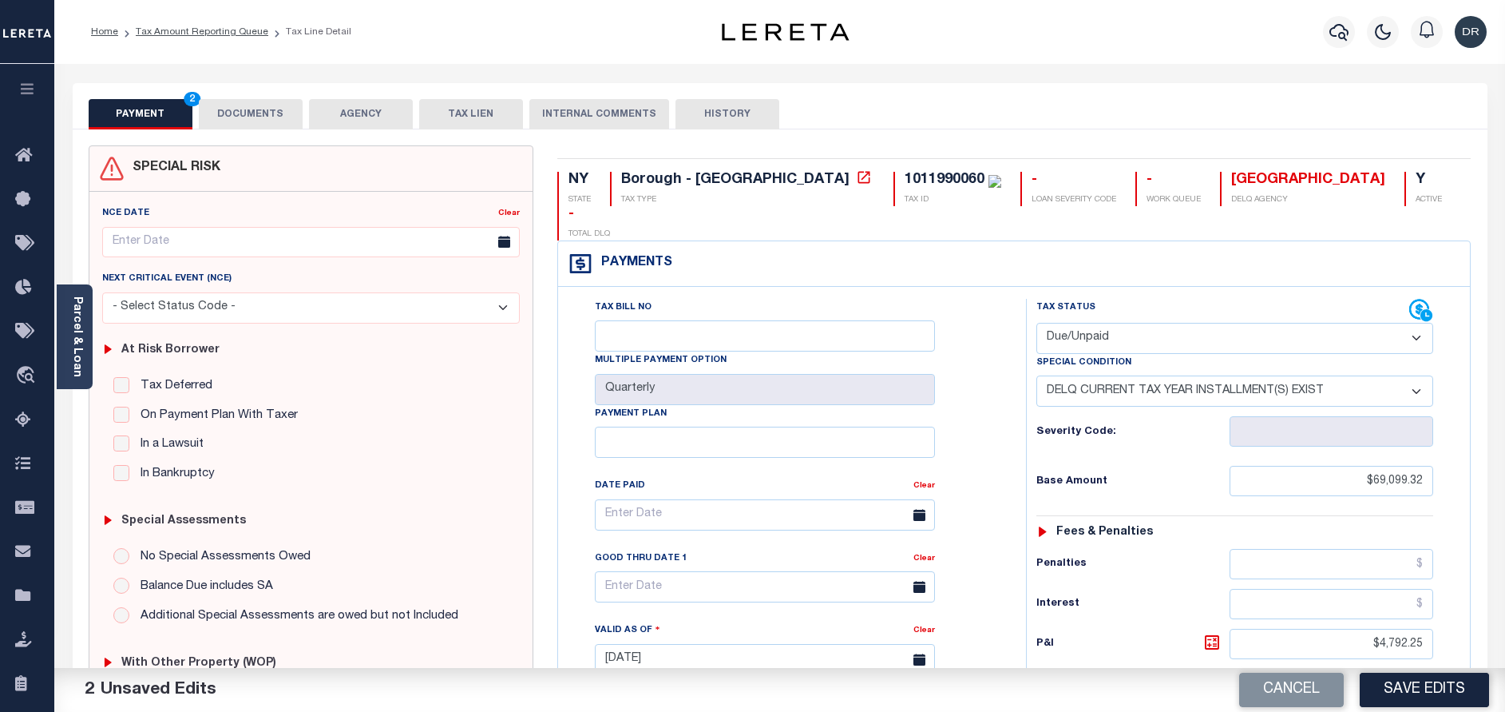
click at [280, 125] on button "DOCUMENTS" at bounding box center [251, 114] width 104 height 30
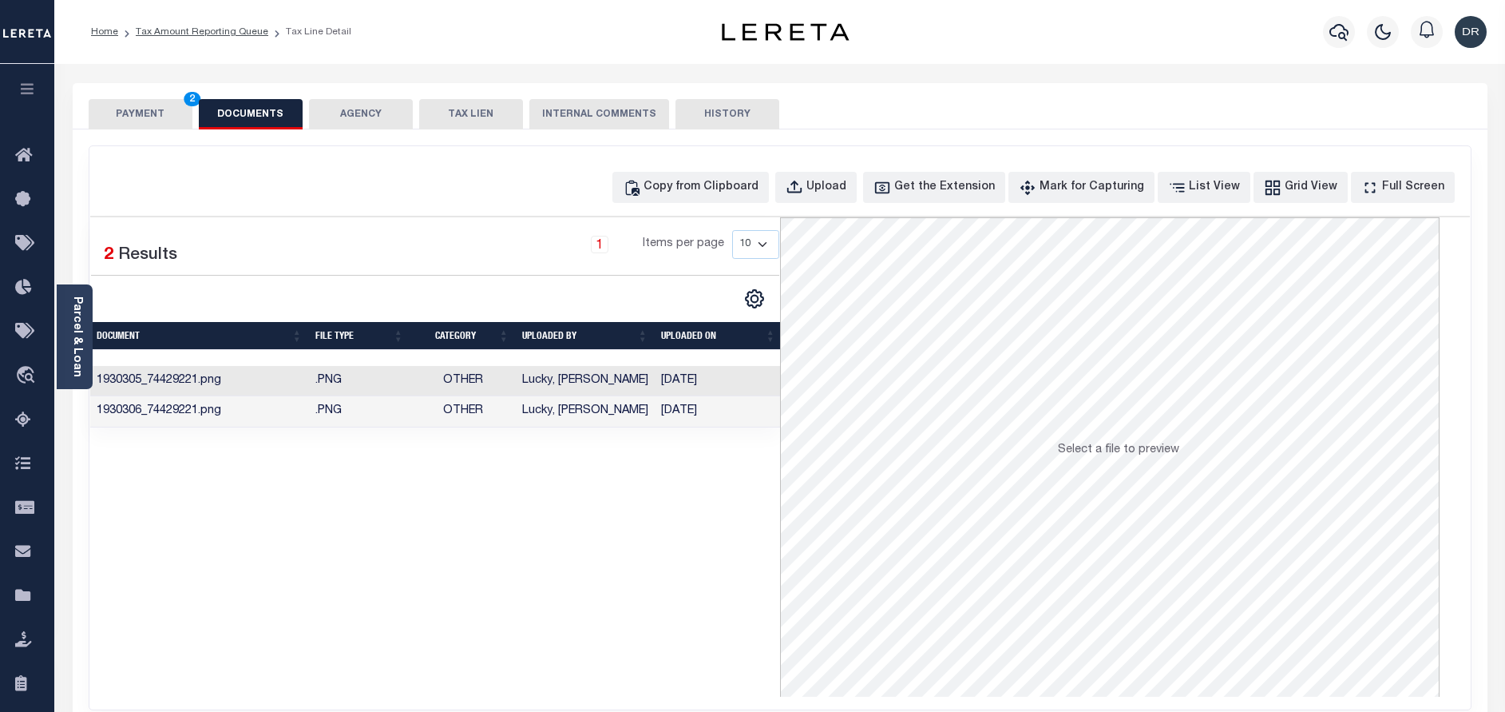
click at [664, 395] on td "[DATE]" at bounding box center [719, 381] width 128 height 31
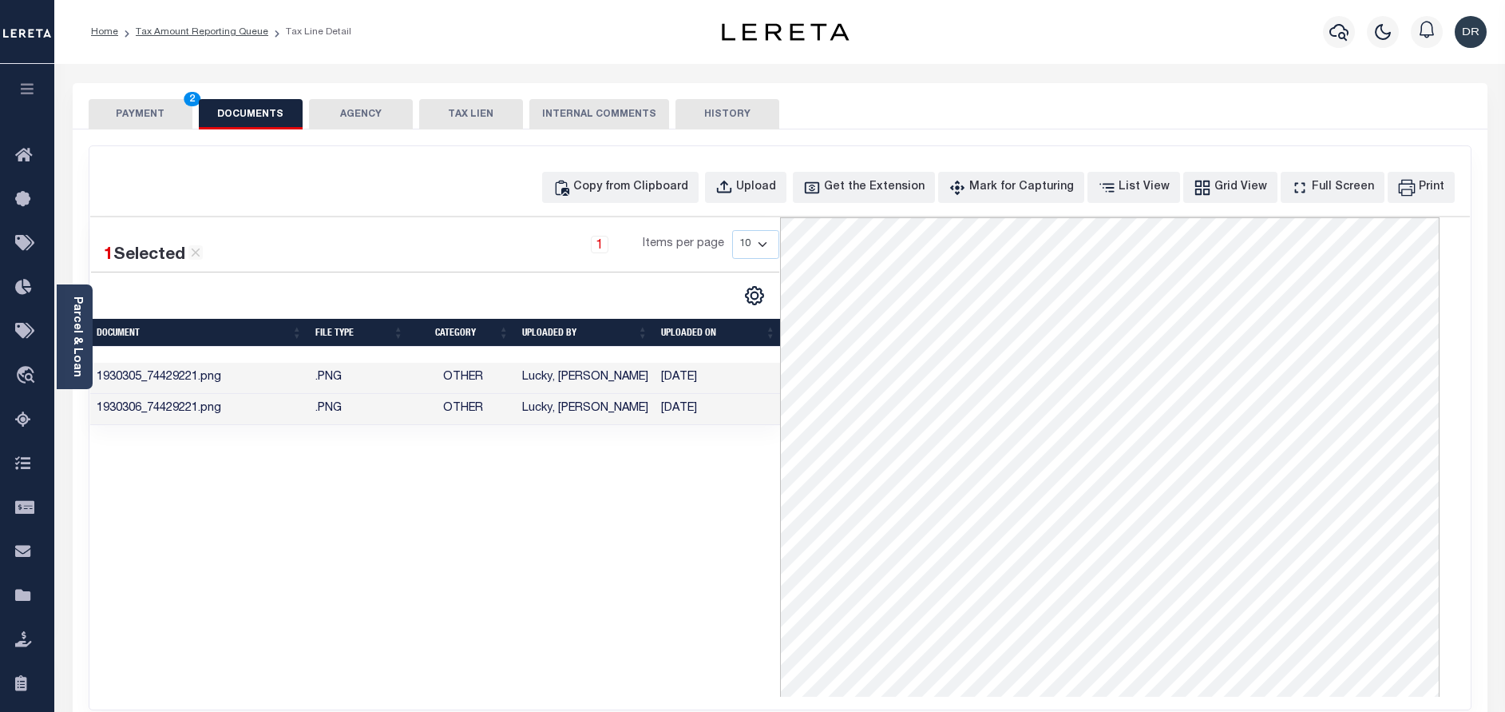
click at [619, 412] on td "Lucky, [PERSON_NAME]" at bounding box center [585, 409] width 139 height 31
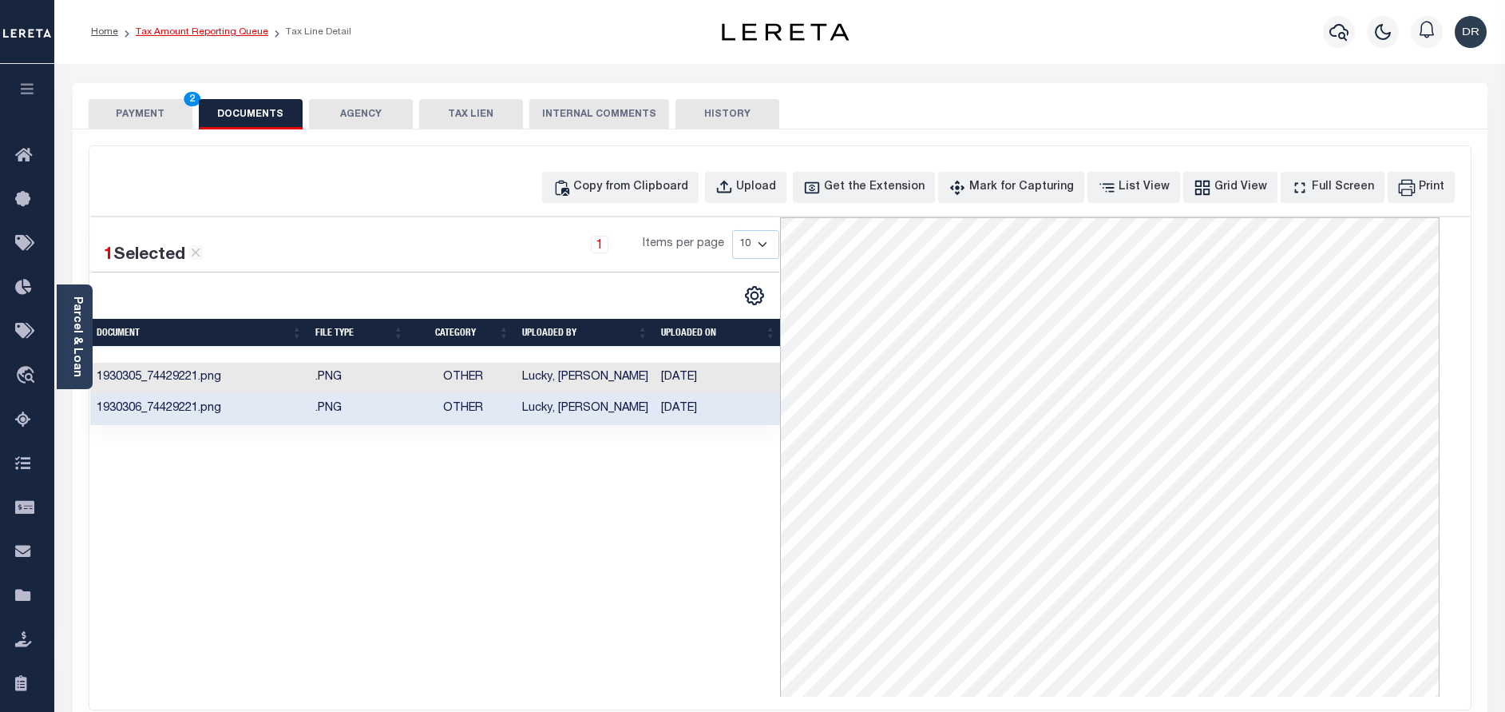
click at [248, 30] on link "Tax Amount Reporting Queue" at bounding box center [202, 32] width 133 height 10
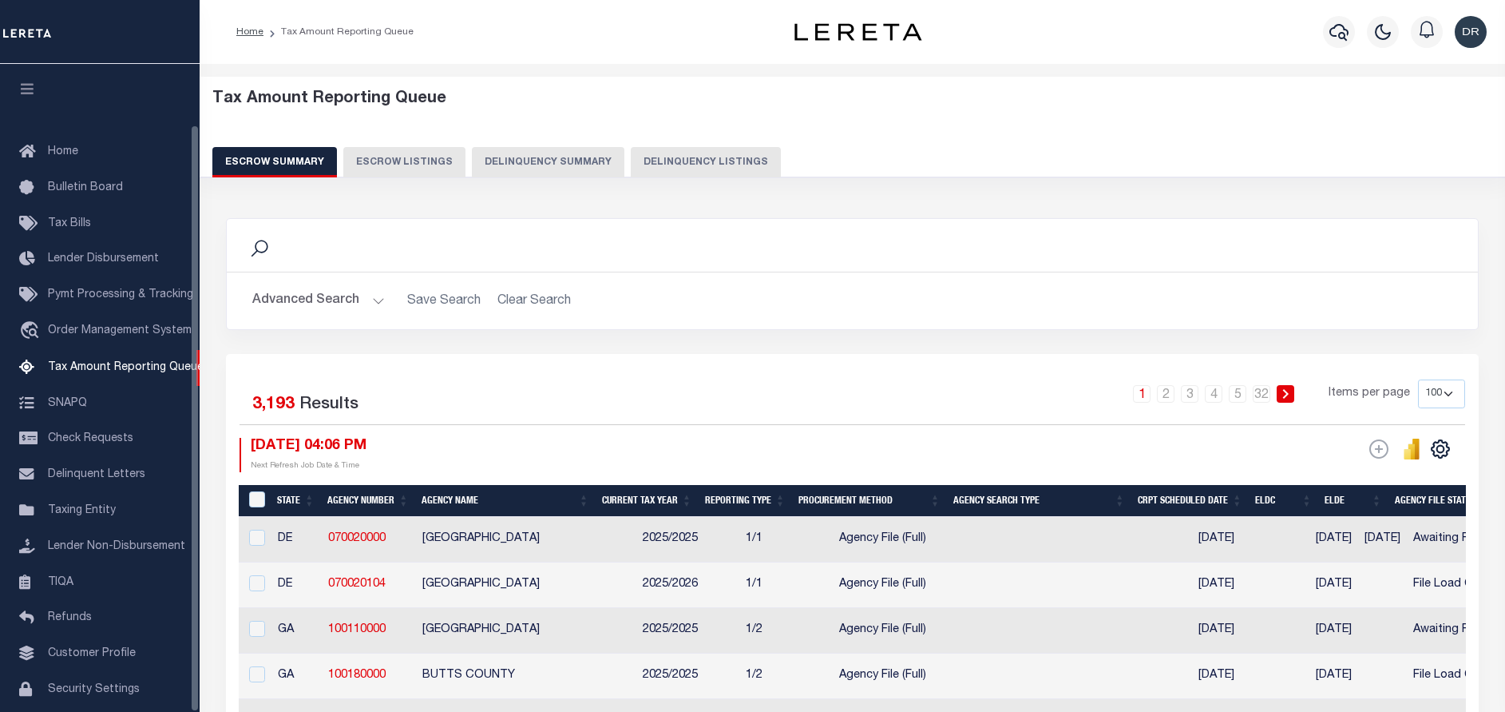
click at [670, 159] on button "Delinquency Listings" at bounding box center [706, 162] width 150 height 30
select select "100"
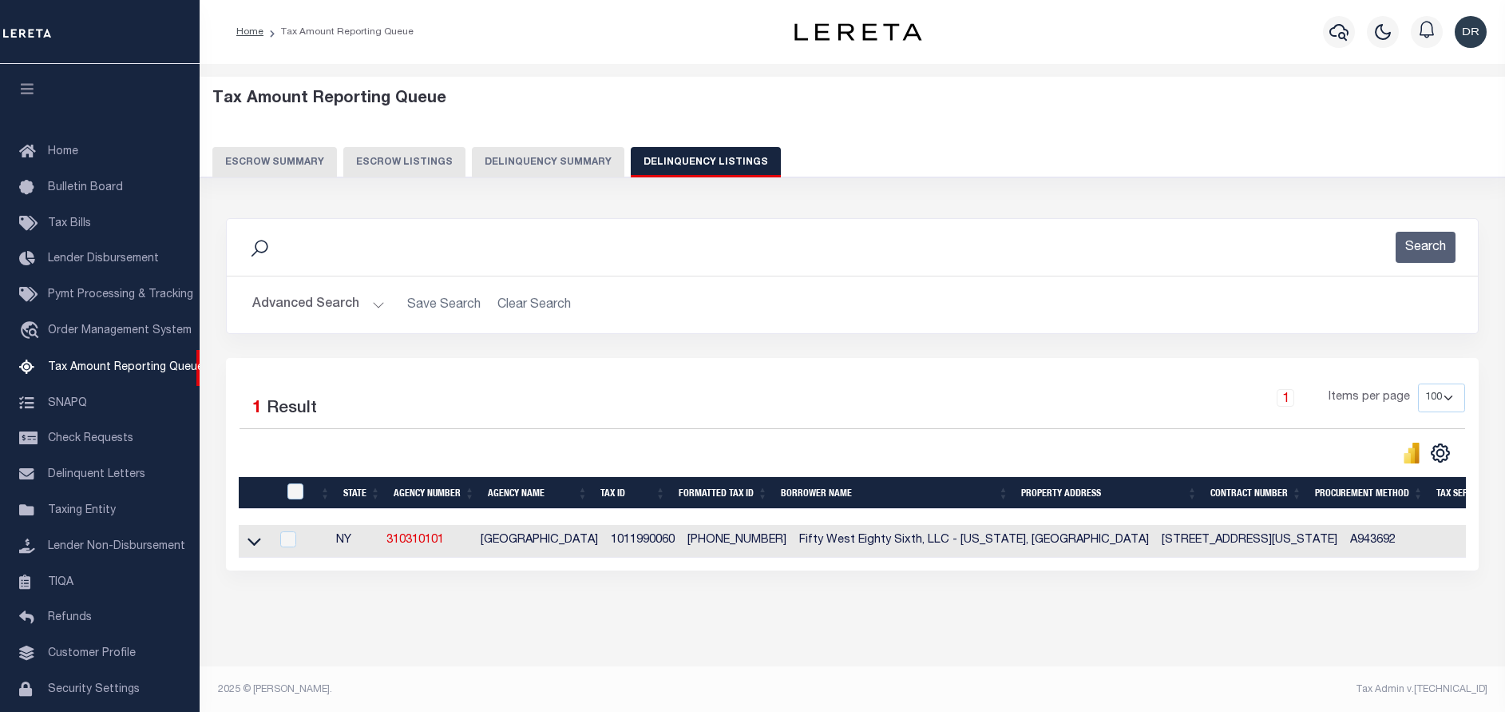
scroll to position [66, 0]
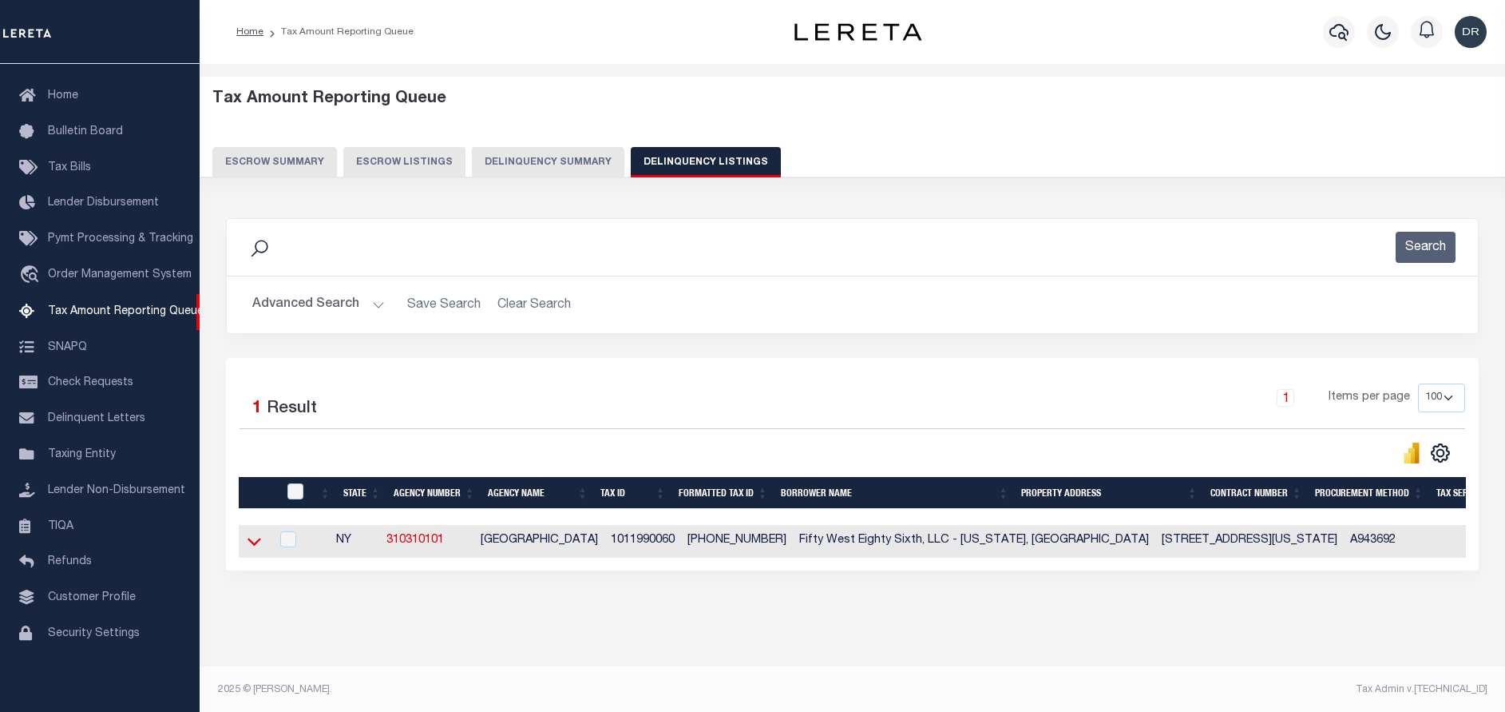
click at [257, 543] on icon at bounding box center [255, 541] width 14 height 17
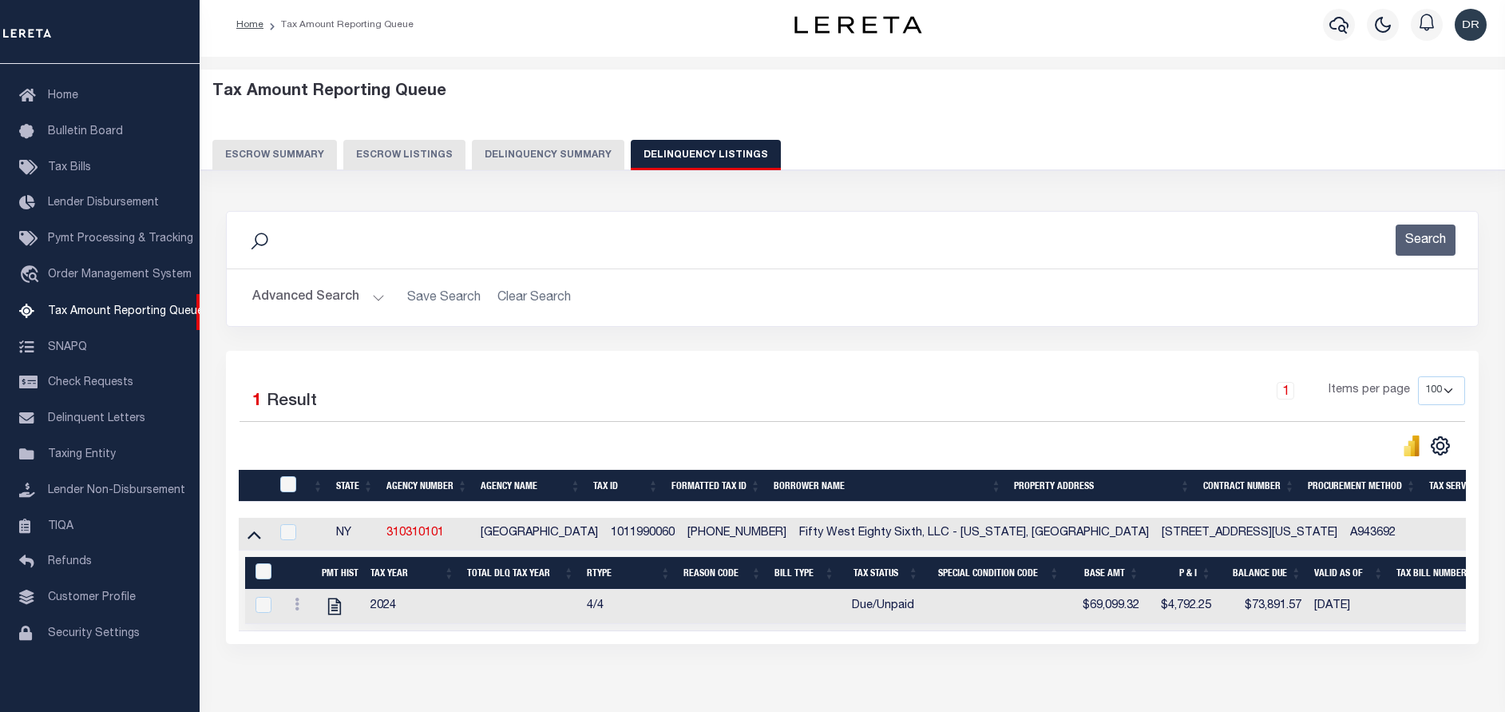
scroll to position [97, 0]
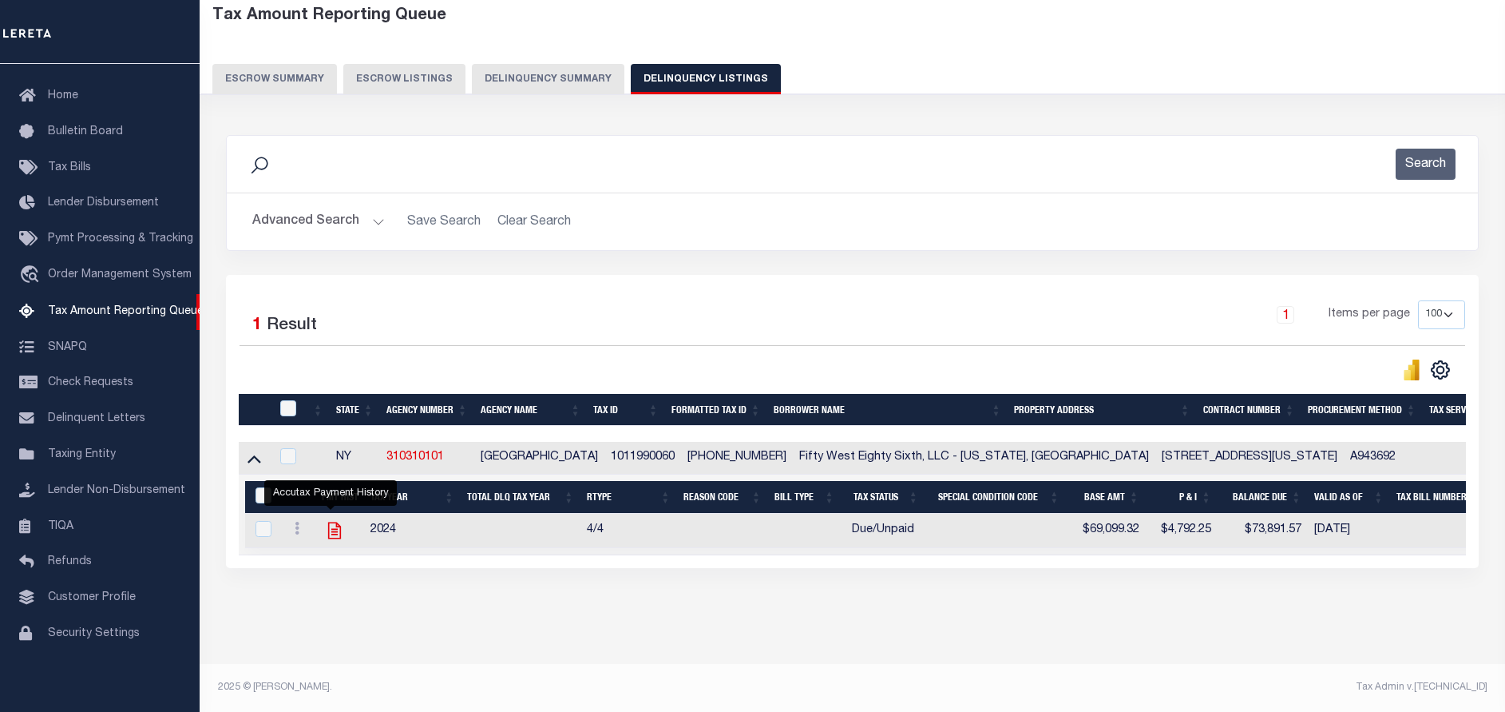
click at [327, 522] on icon "" at bounding box center [334, 530] width 21 height 21
checkbox input "true"
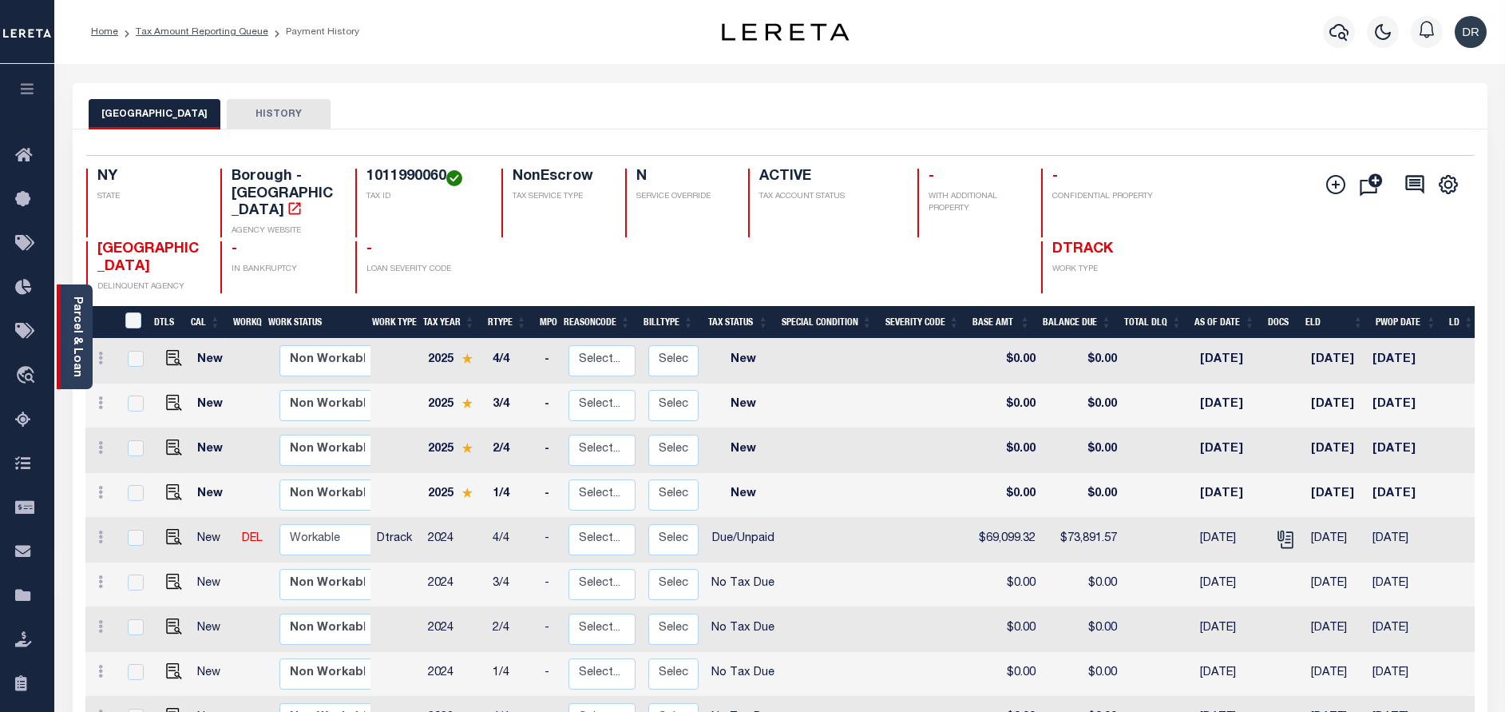
click at [83, 324] on div "Parcel & Loan" at bounding box center [75, 336] width 36 height 105
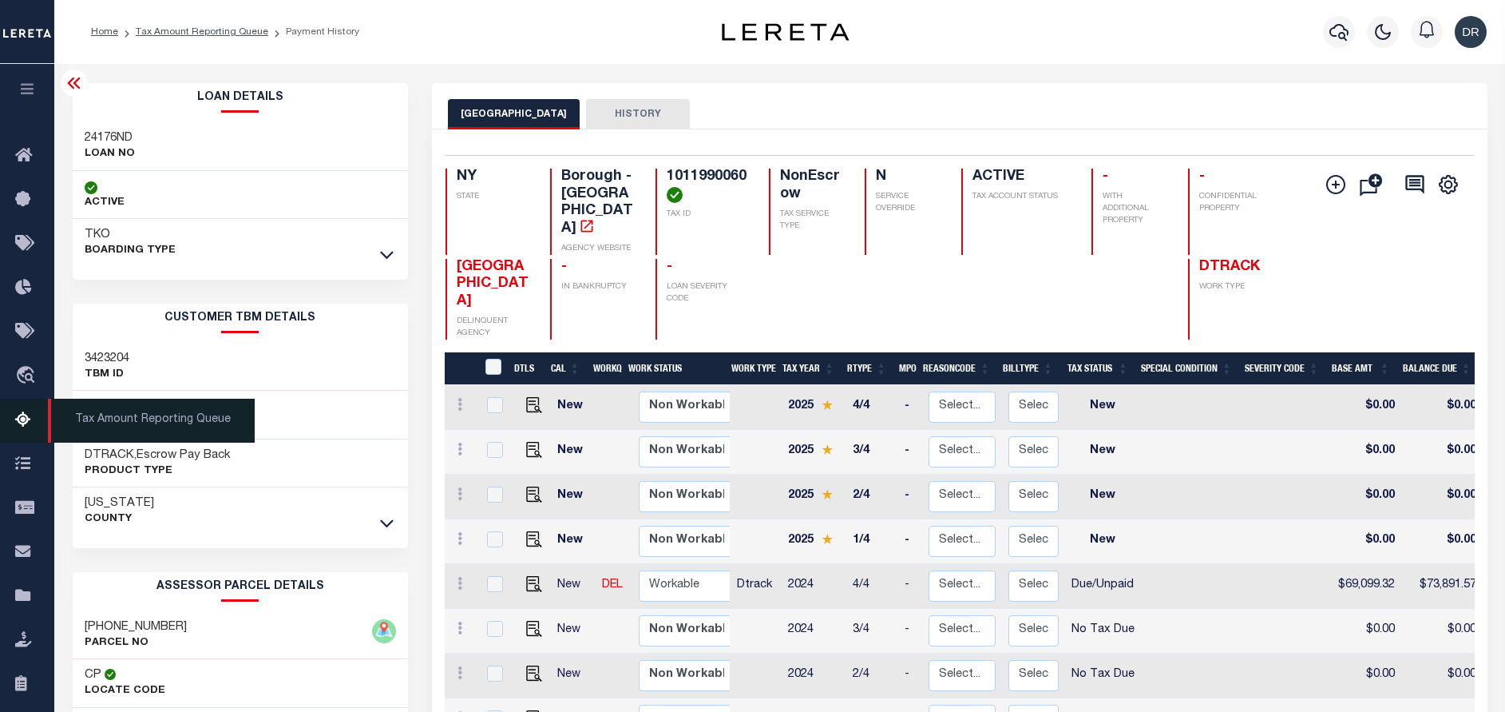
click at [24, 430] on icon at bounding box center [28, 421] width 26 height 20
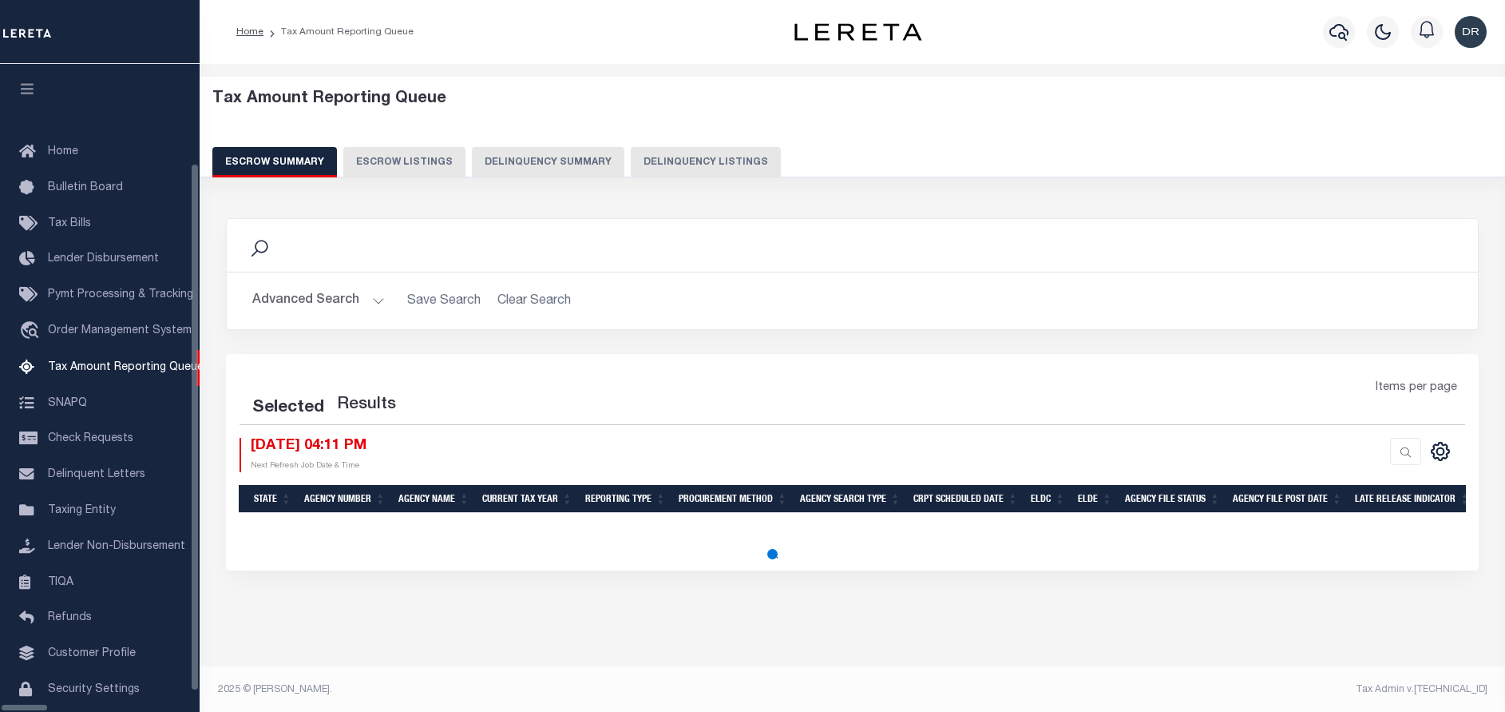
click at [660, 158] on button "Delinquency Listings" at bounding box center [706, 162] width 150 height 30
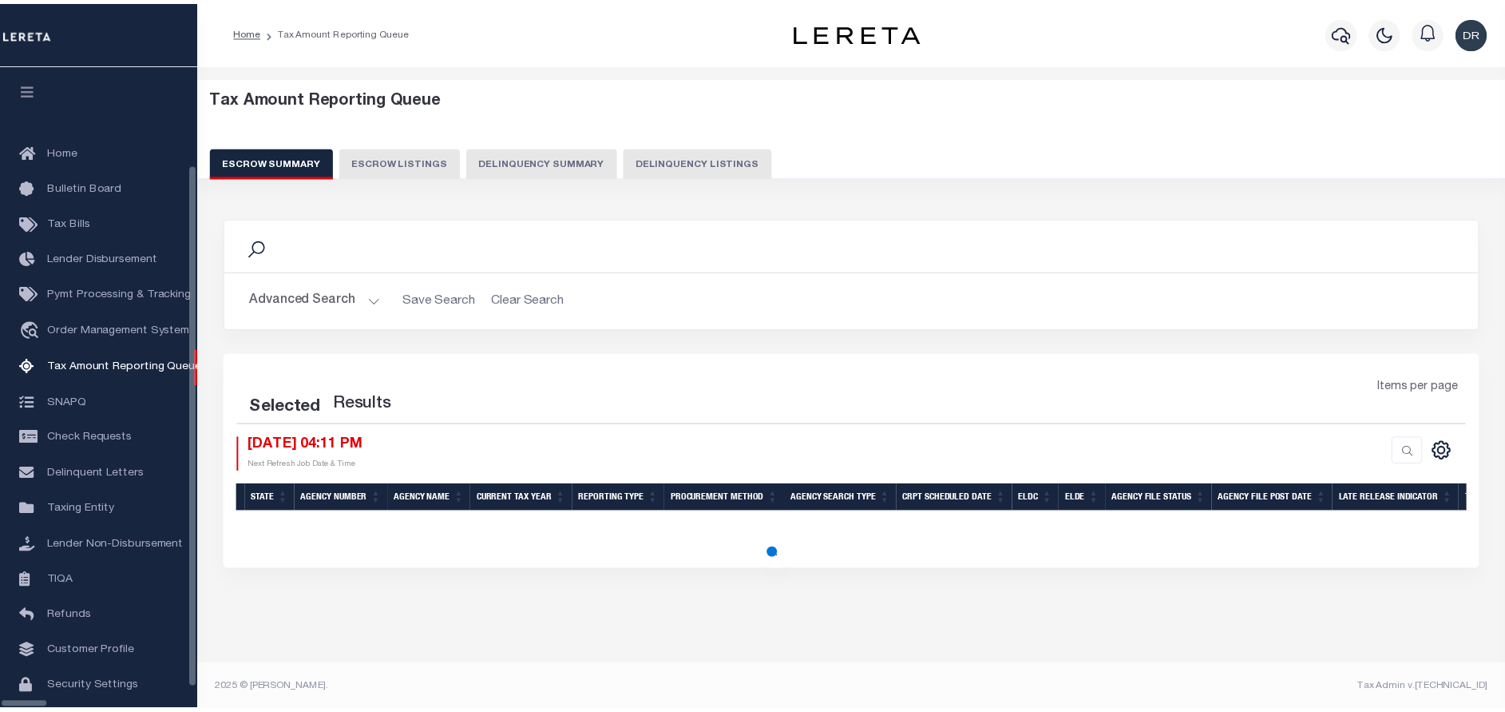
scroll to position [48, 0]
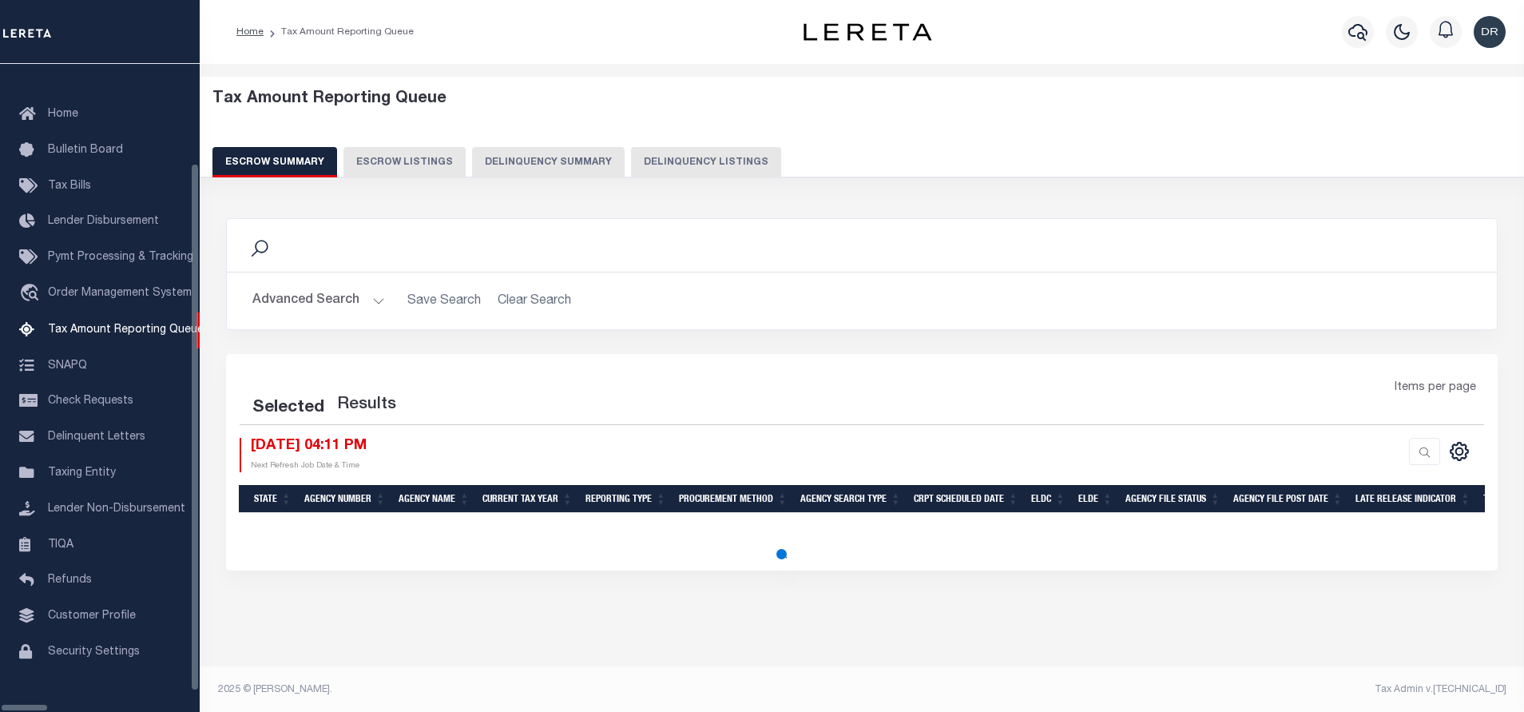
select select "100"
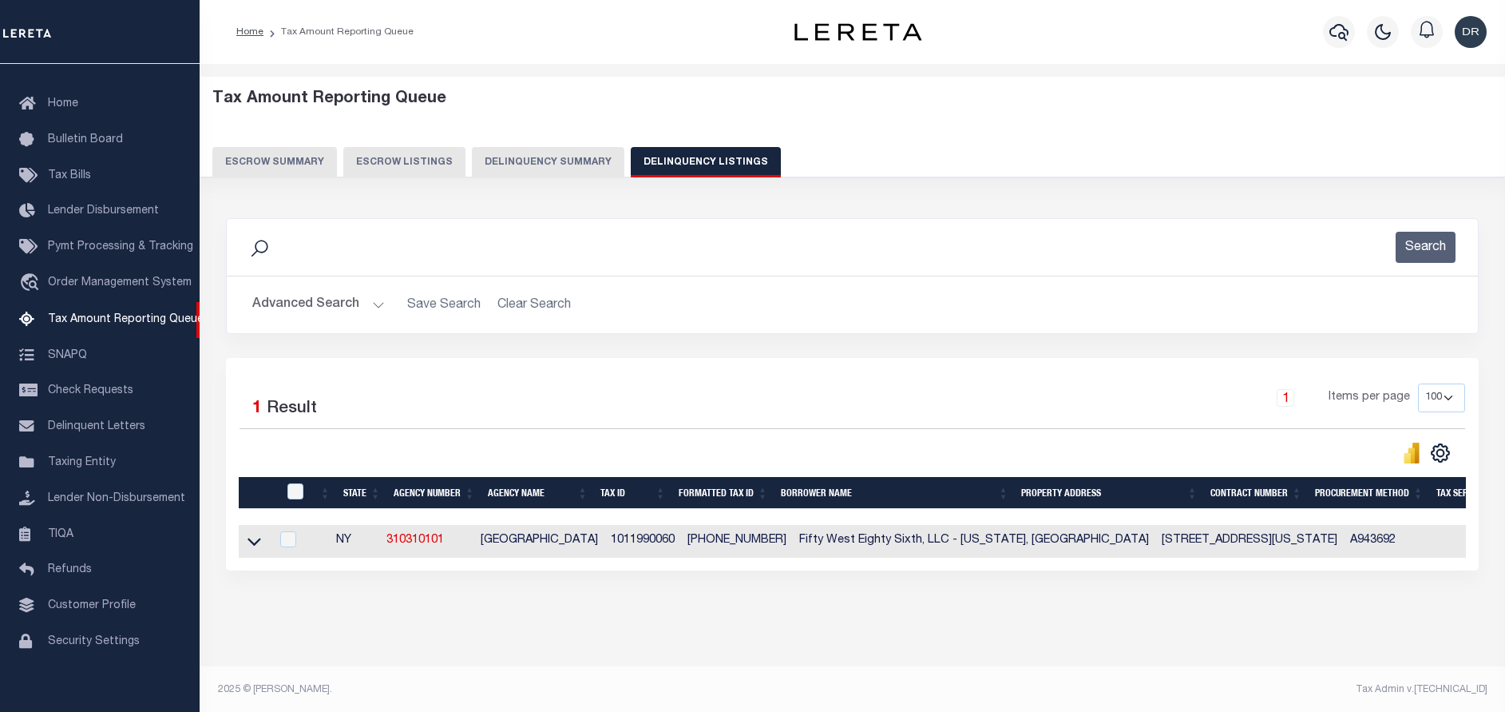
click at [325, 308] on button "Advanced Search" at bounding box center [318, 304] width 133 height 31
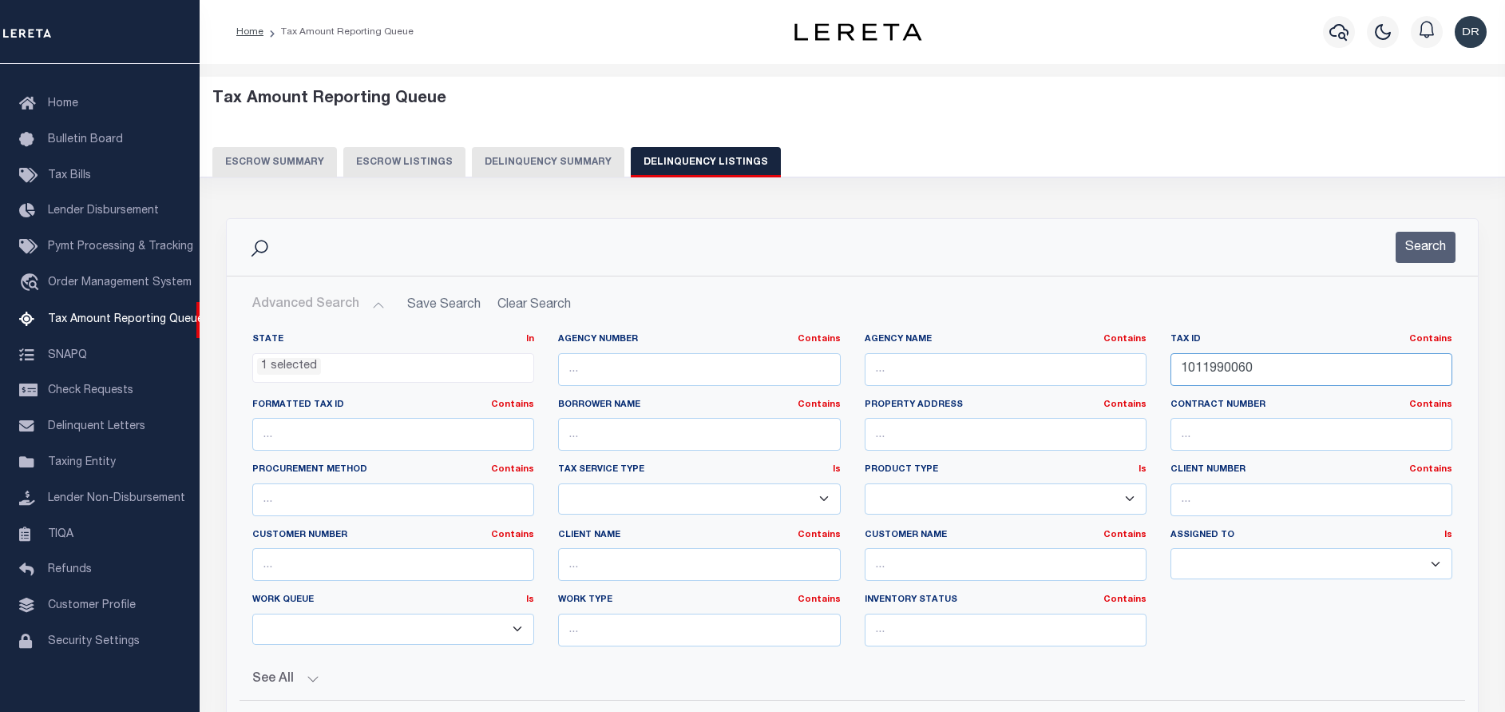
click at [1266, 355] on input "1011990060" at bounding box center [1312, 369] width 282 height 33
paste input "5534891060050005048000000"
type input "55348910600500050480000000"
click at [1428, 251] on button "Search" at bounding box center [1426, 247] width 60 height 31
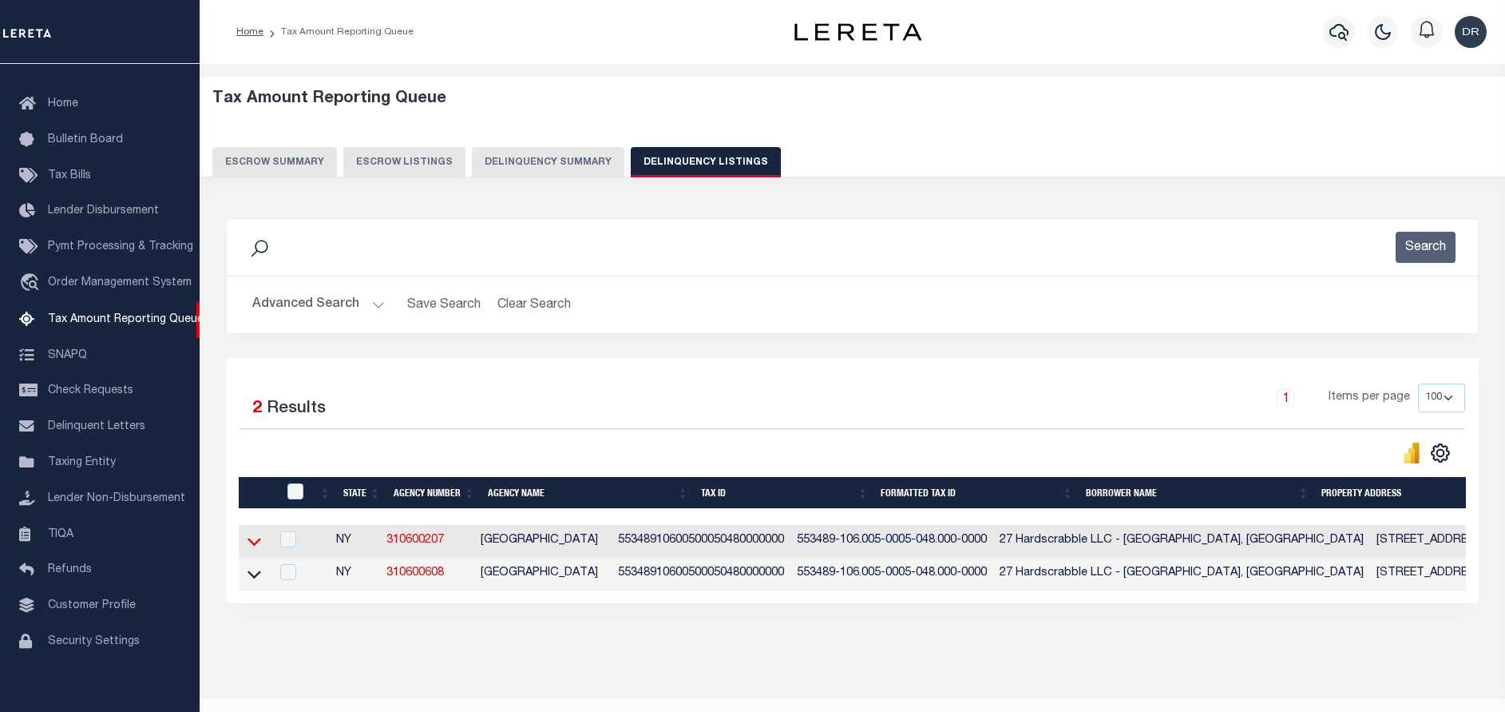
click at [249, 544] on icon at bounding box center [255, 542] width 14 height 8
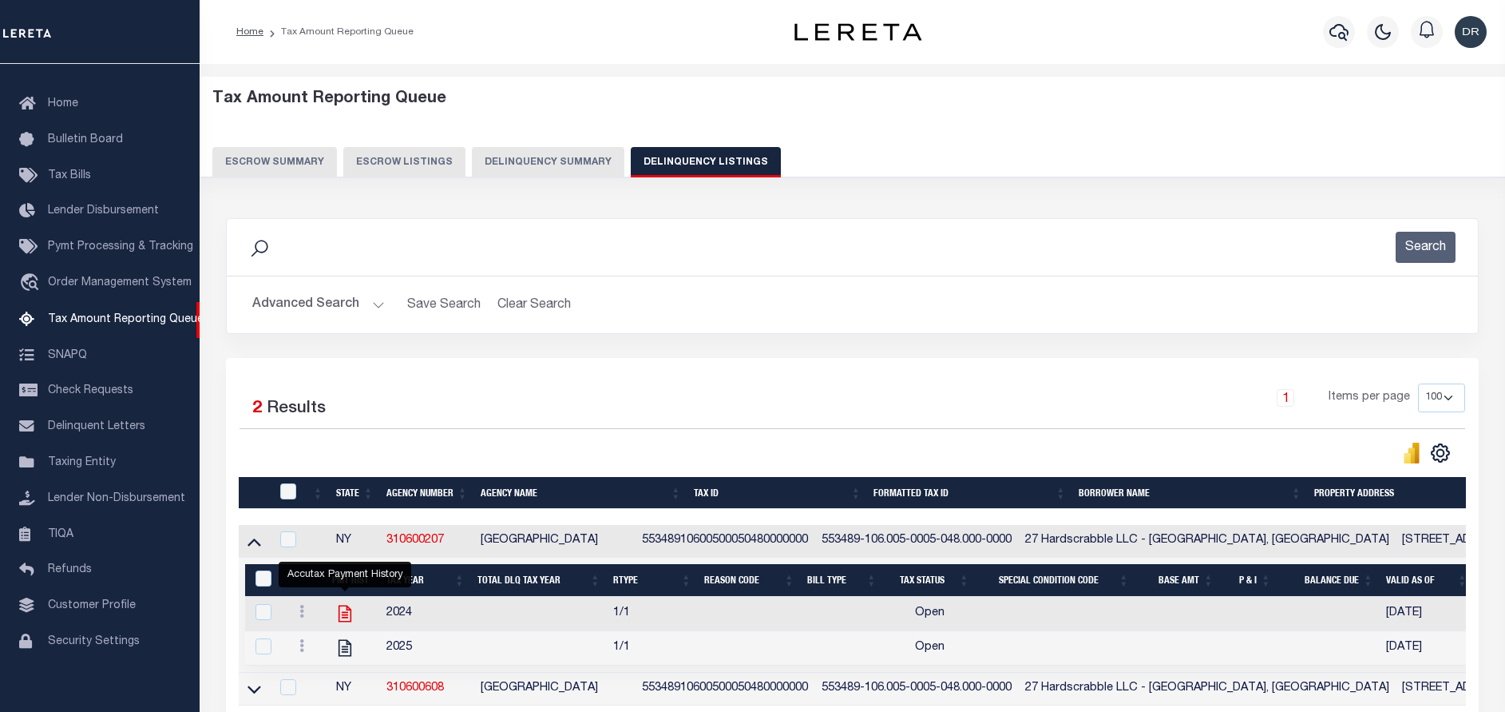
click at [340, 617] on icon "" at bounding box center [345, 613] width 21 height 21
checkbox input "true"
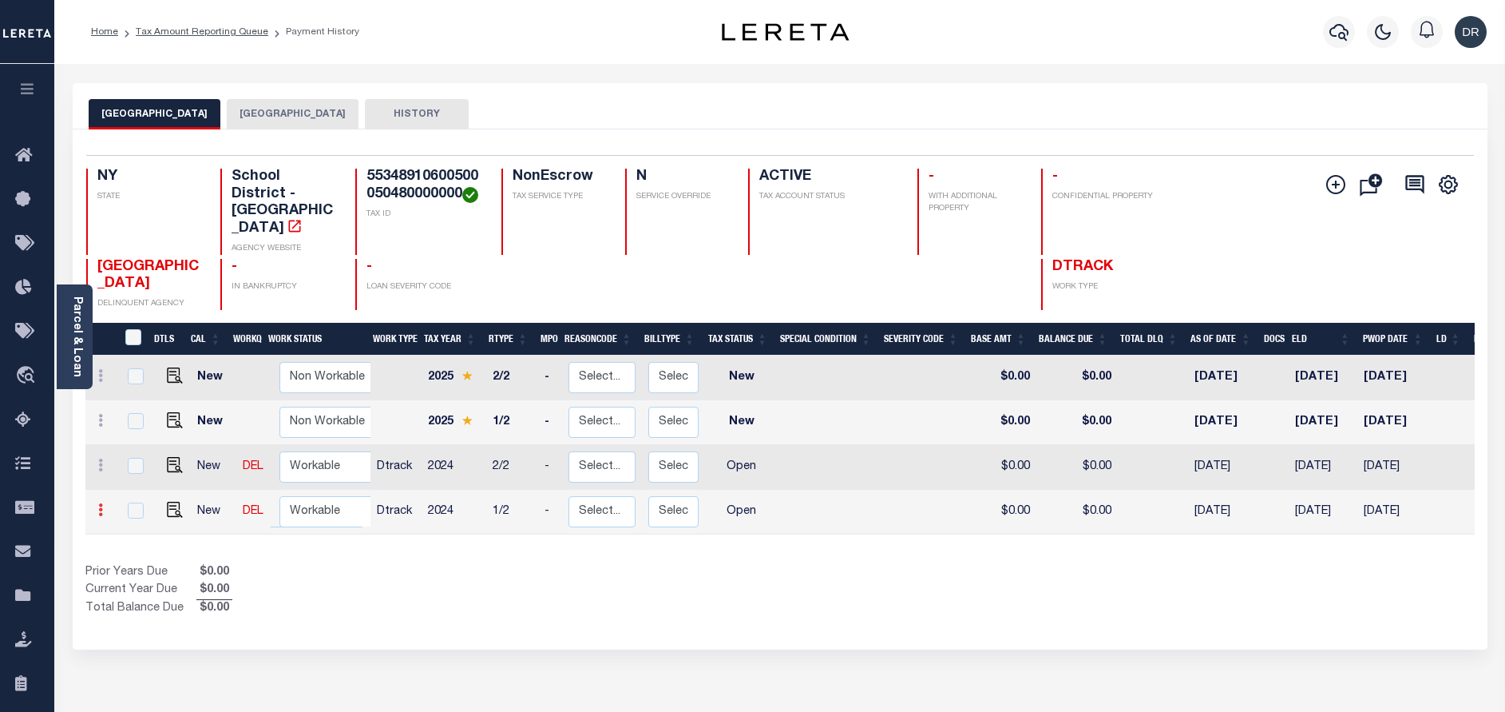
click at [101, 514] on icon at bounding box center [100, 509] width 5 height 13
click at [138, 450] on img at bounding box center [139, 450] width 16 height 16
checkbox input "true"
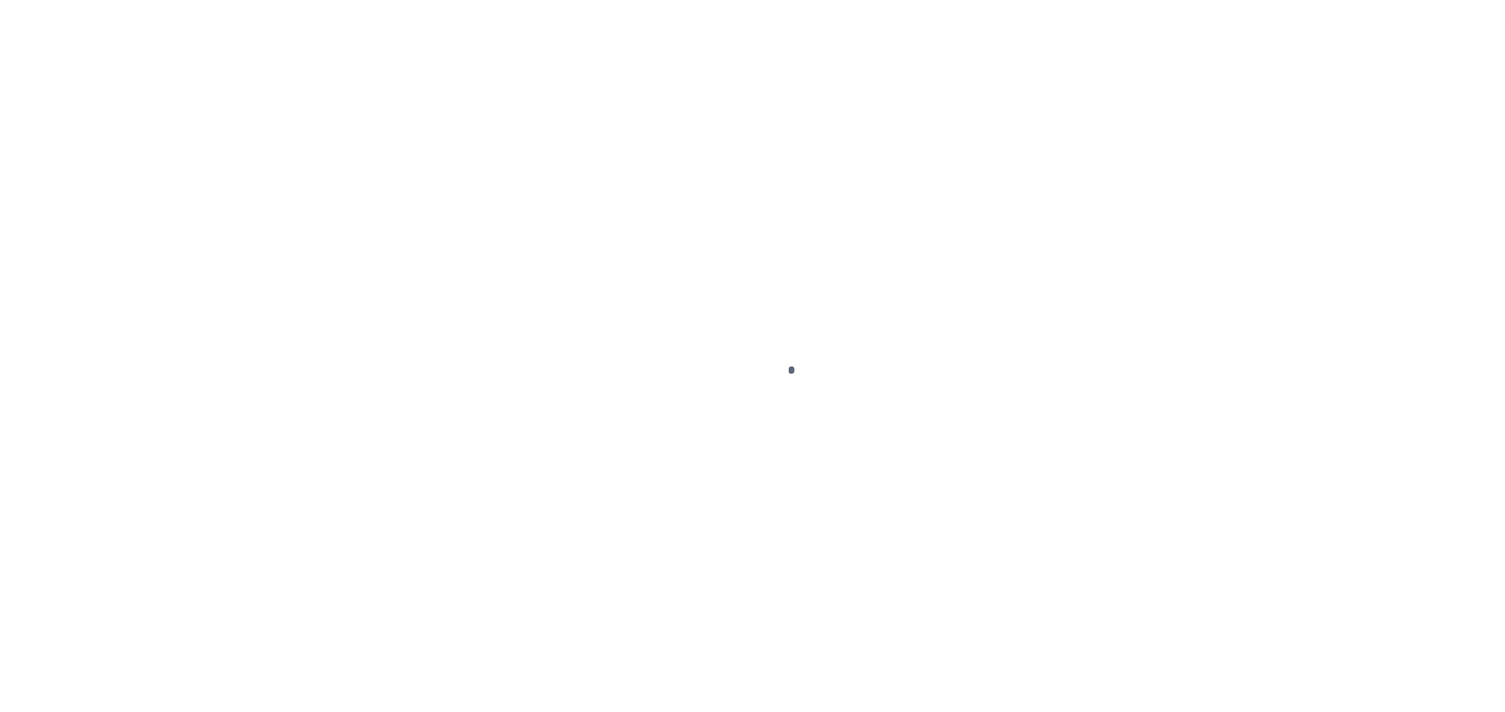
select select "OP2"
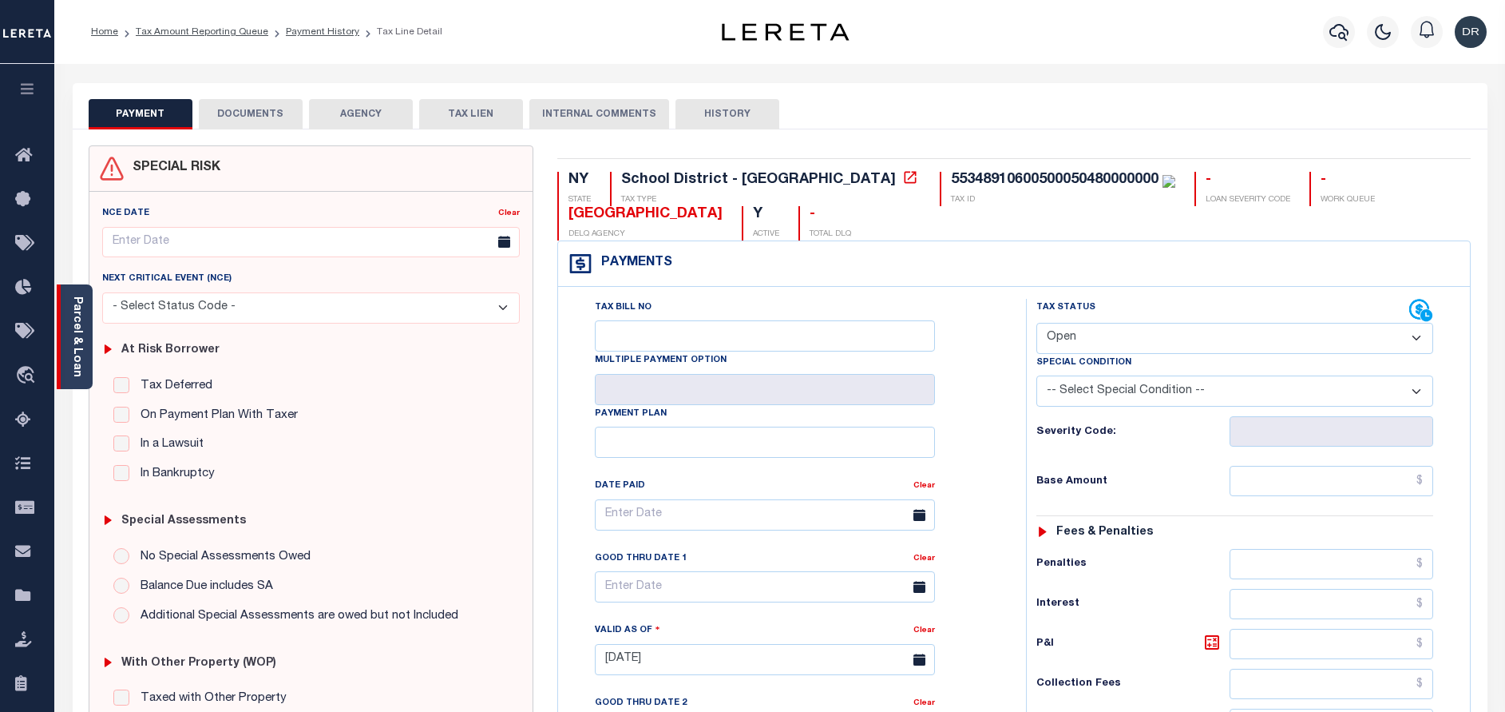
click at [82, 309] on link "Parcel & Loan" at bounding box center [76, 336] width 11 height 81
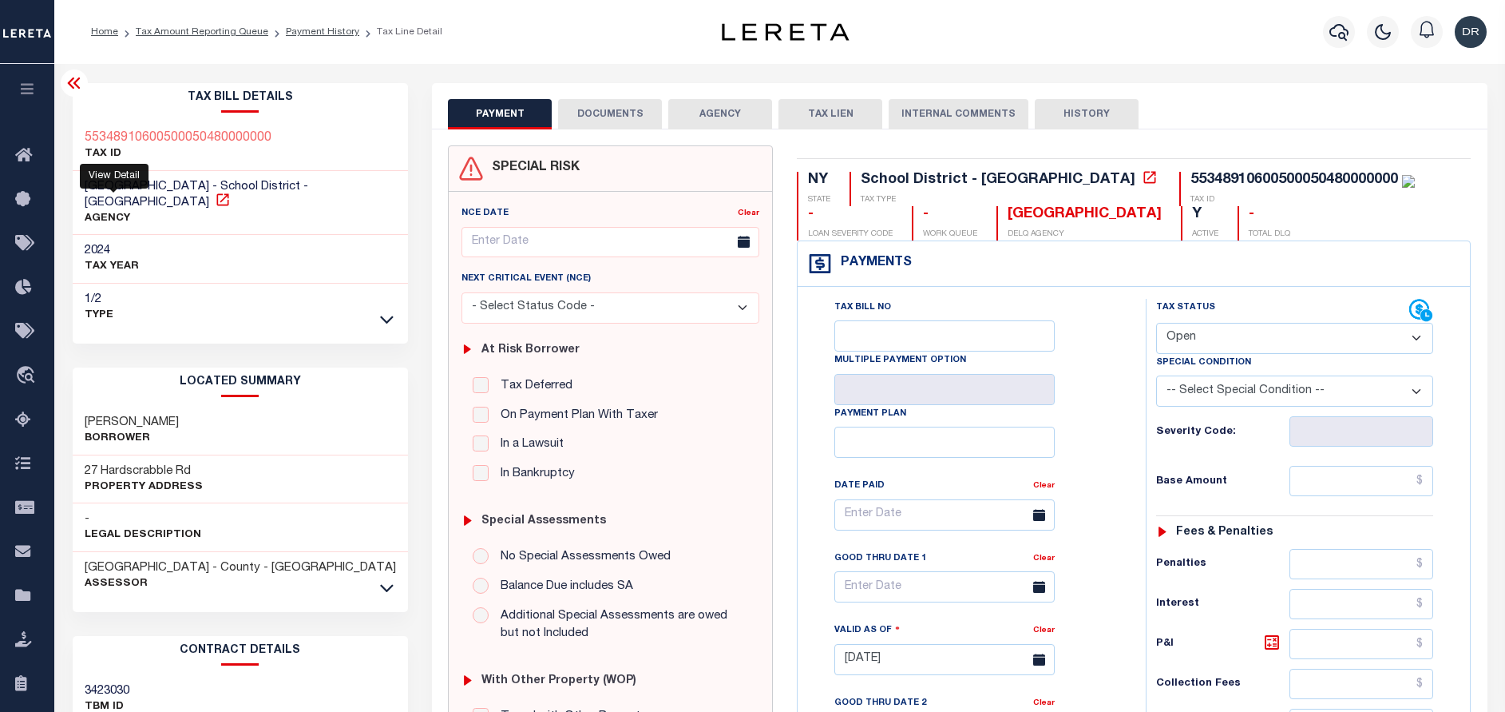
click at [215, 203] on icon at bounding box center [223, 200] width 16 height 16
drag, startPoint x: 204, startPoint y: 467, endPoint x: 77, endPoint y: 466, distance: 127.0
click at [77, 466] on div "[STREET_ADDRESS] Property Address" at bounding box center [241, 479] width 336 height 49
copy h3 "27 Hardscrabble Rd"
click at [292, 29] on link "Payment History" at bounding box center [322, 32] width 73 height 10
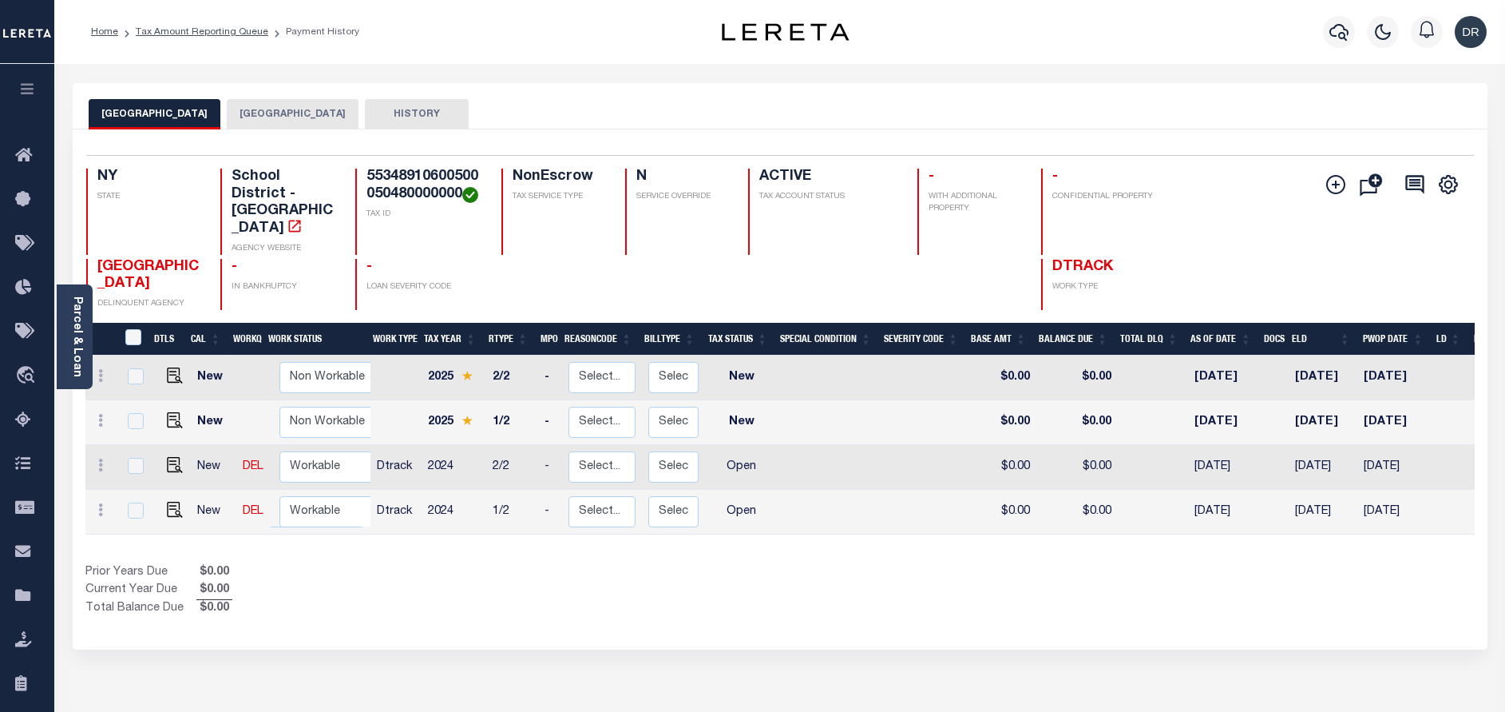
click at [359, 120] on button "MOUNT PLEASANT TOWN" at bounding box center [293, 114] width 132 height 30
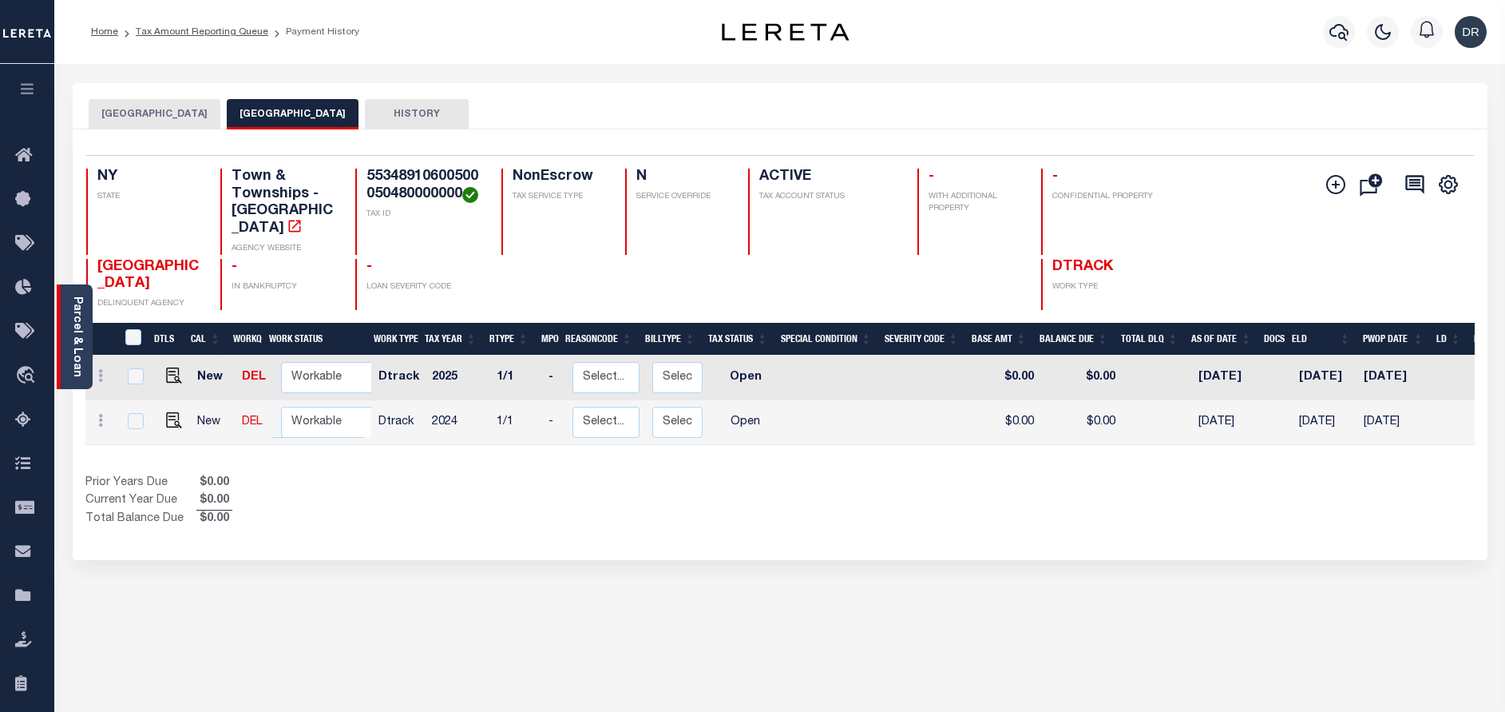
click at [79, 343] on link "Parcel & Loan" at bounding box center [76, 336] width 11 height 81
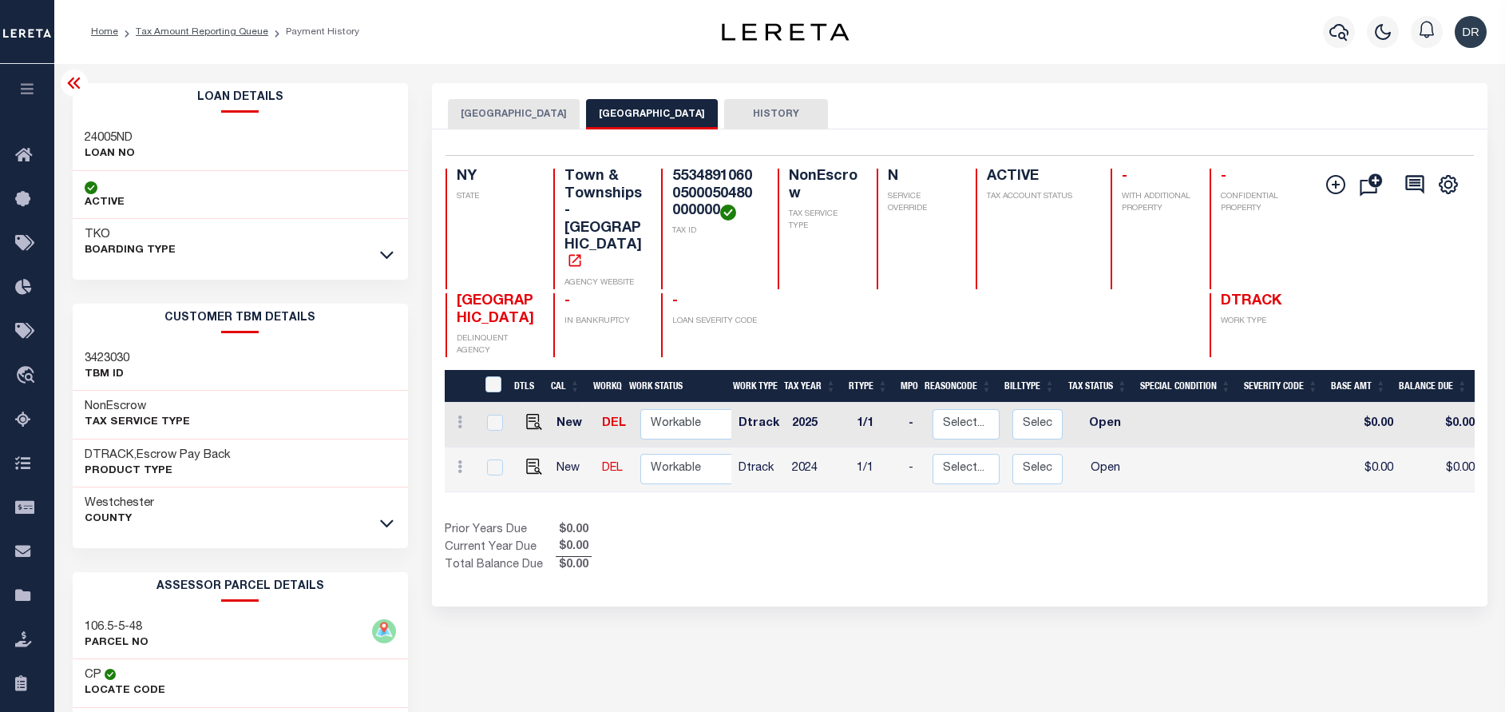
click at [74, 77] on icon at bounding box center [74, 82] width 19 height 19
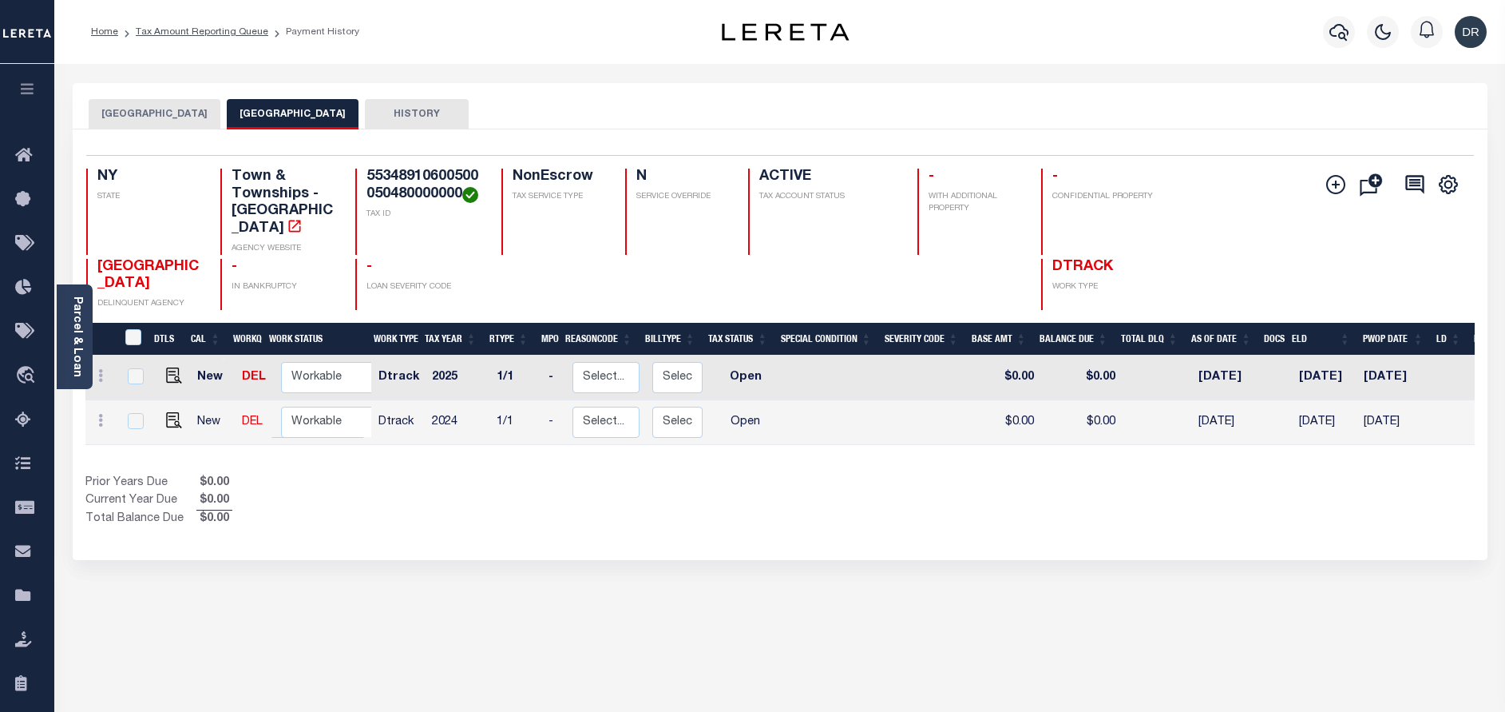
click at [178, 105] on button "MOUNT PLEASANT TOWN SCHOOLS" at bounding box center [155, 114] width 132 height 30
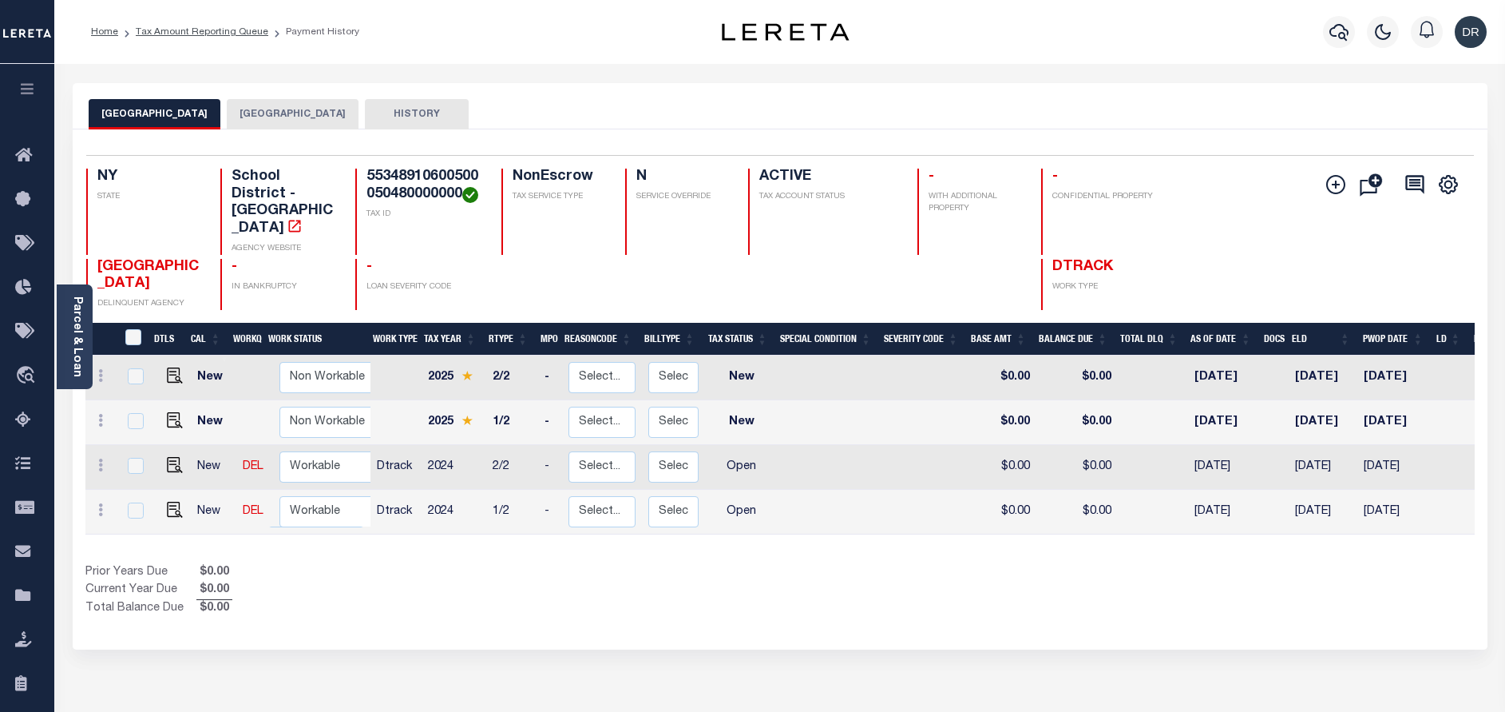
click at [625, 74] on div "Parcel & Loan Loan Details 24005ND LOAN NO ACTIVE" at bounding box center [780, 524] width 1439 height 921
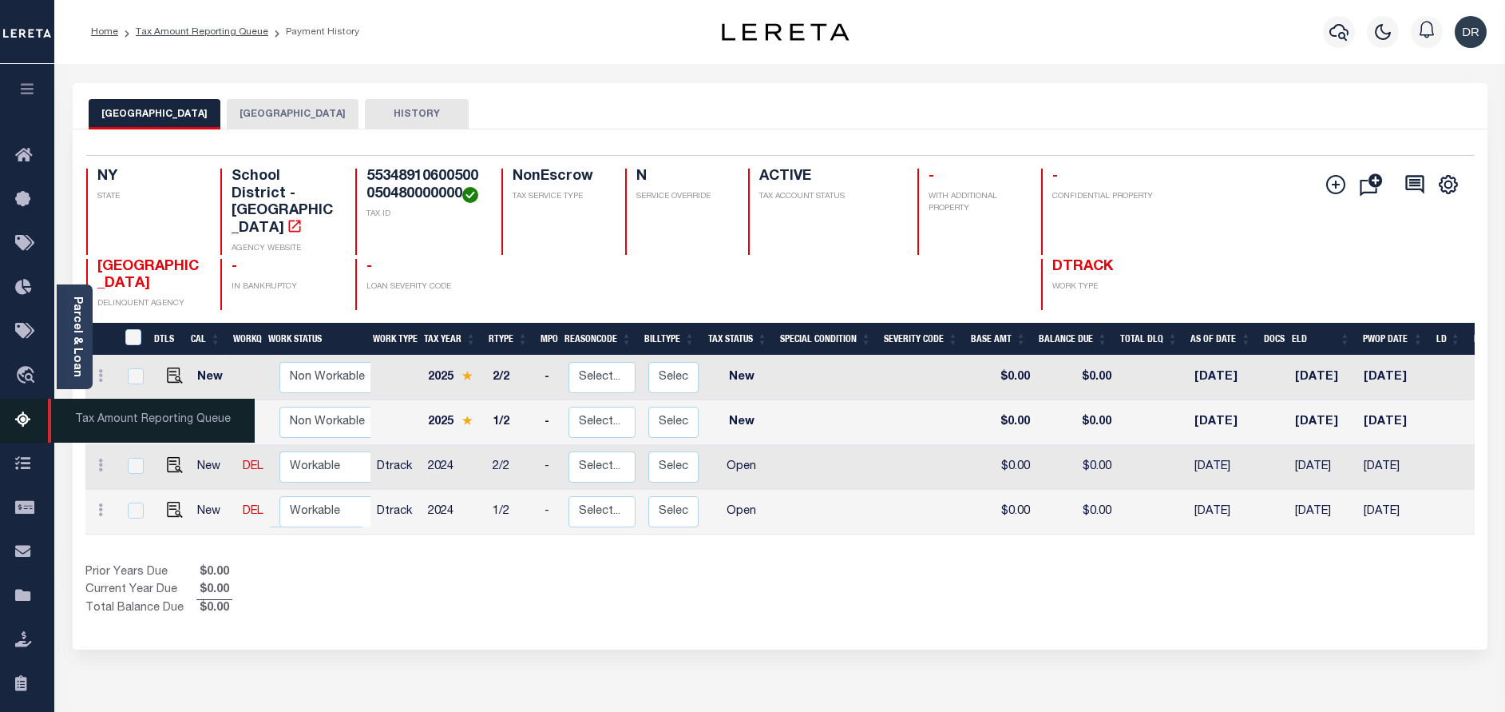
click at [24, 426] on icon at bounding box center [28, 421] width 26 height 20
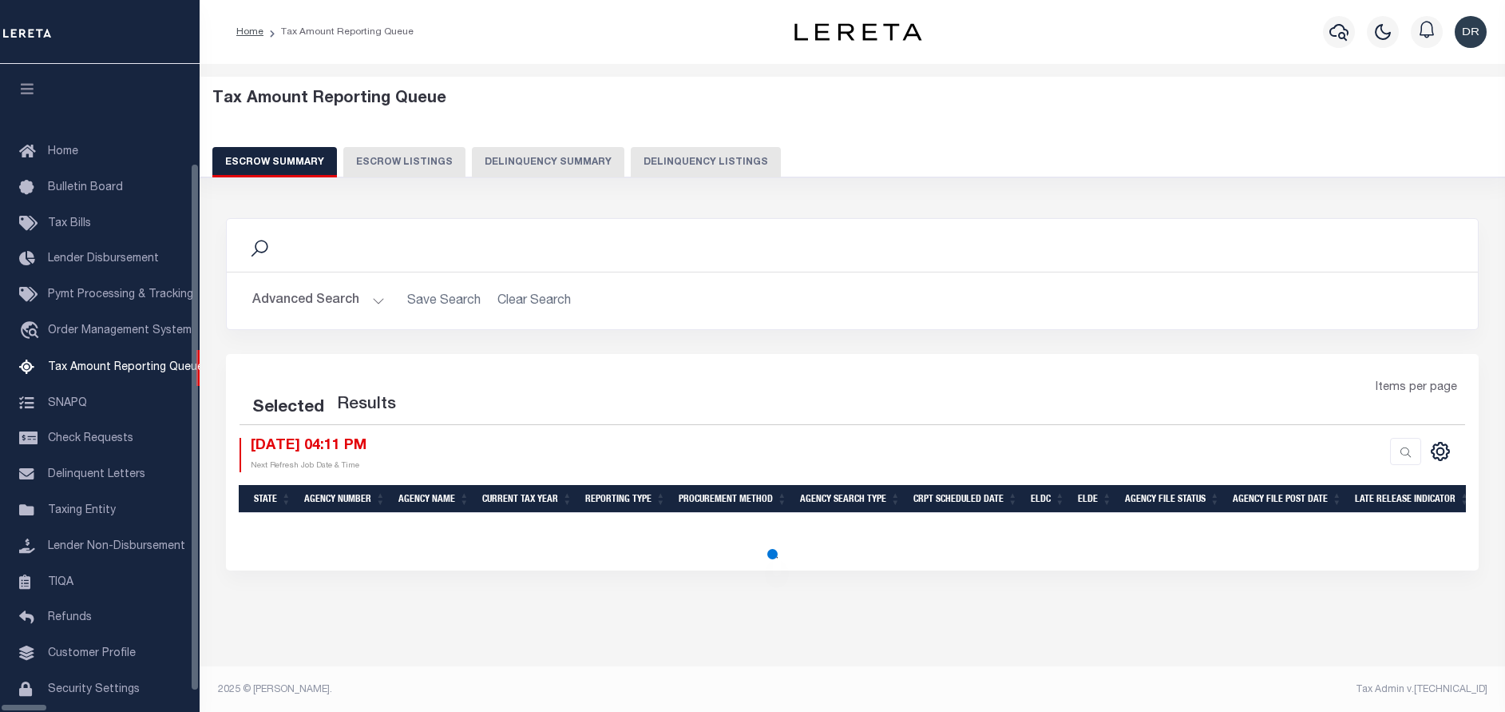
click at [635, 160] on button "Delinquency Listings" at bounding box center [706, 162] width 150 height 30
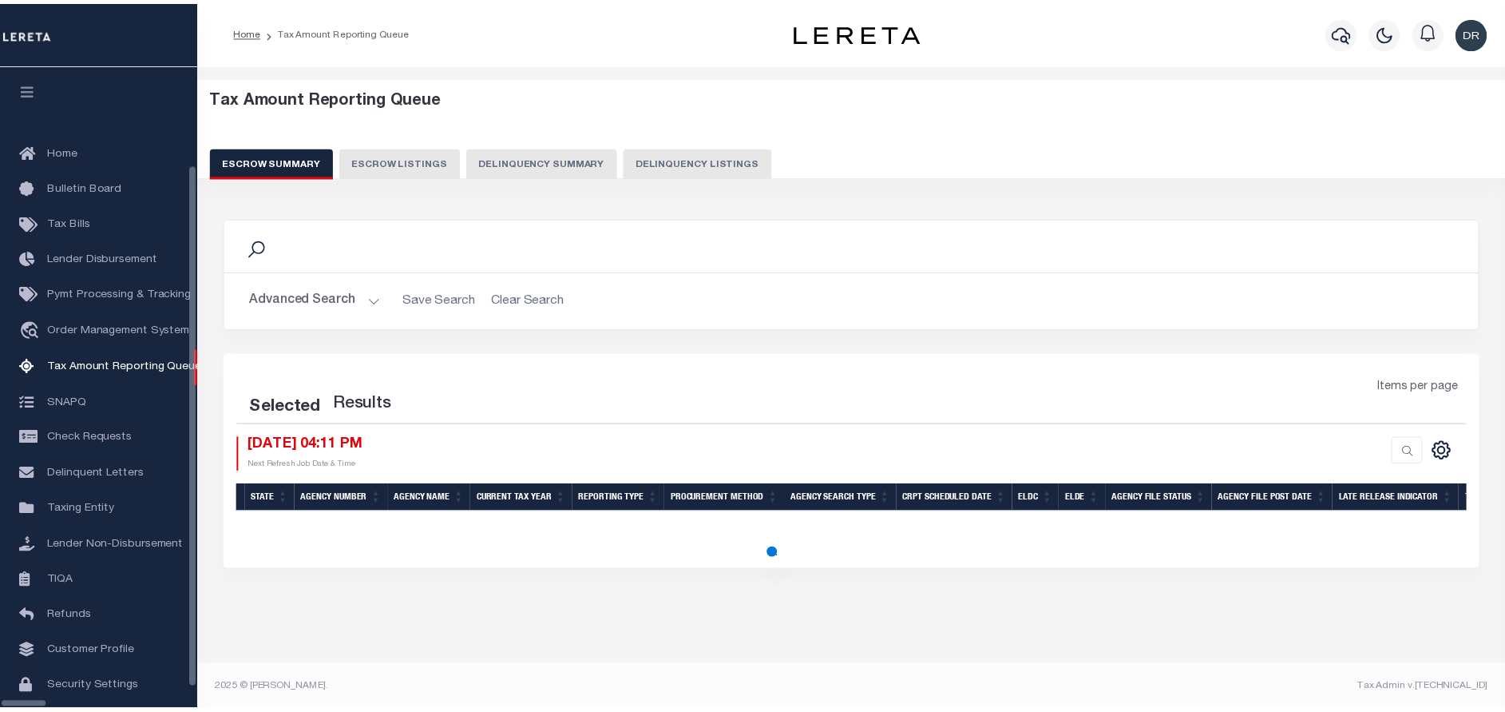
scroll to position [48, 0]
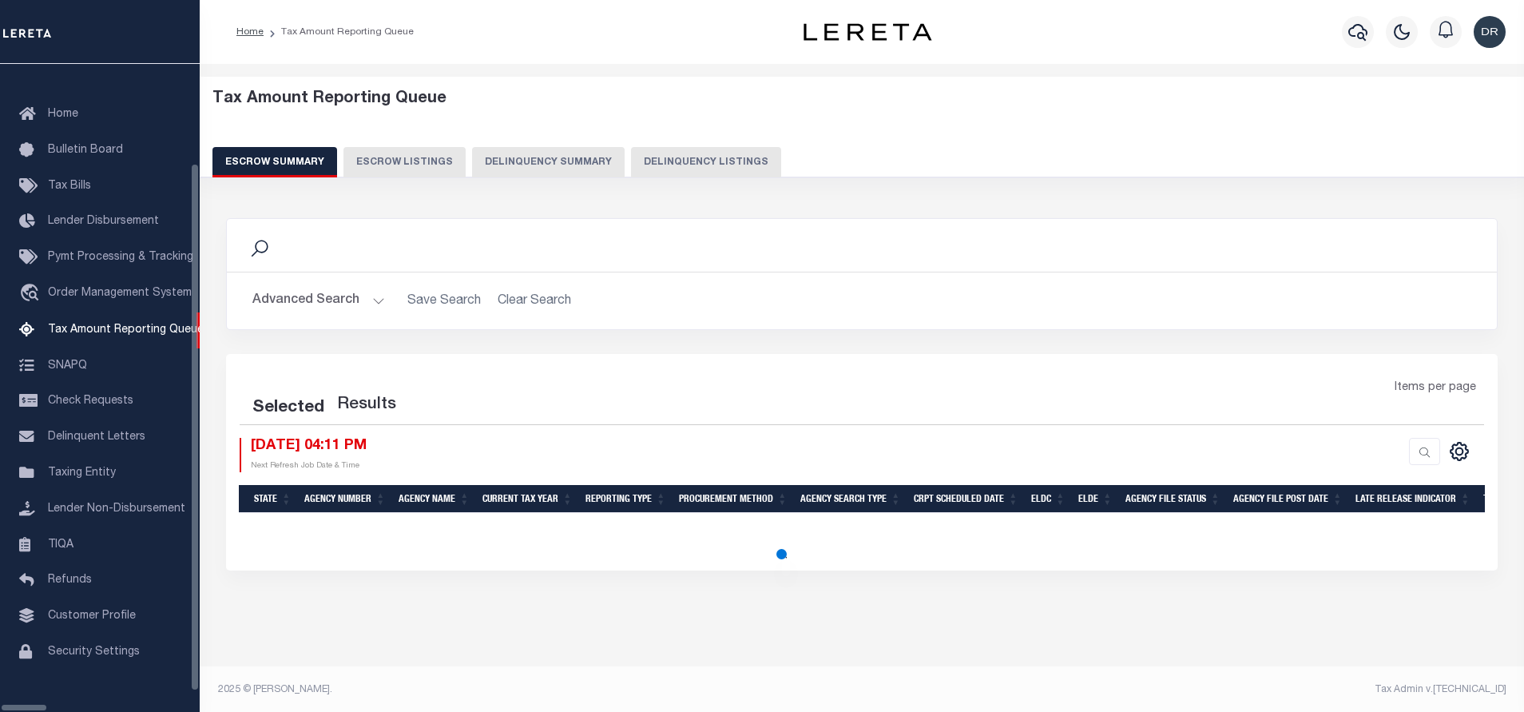
select select "100"
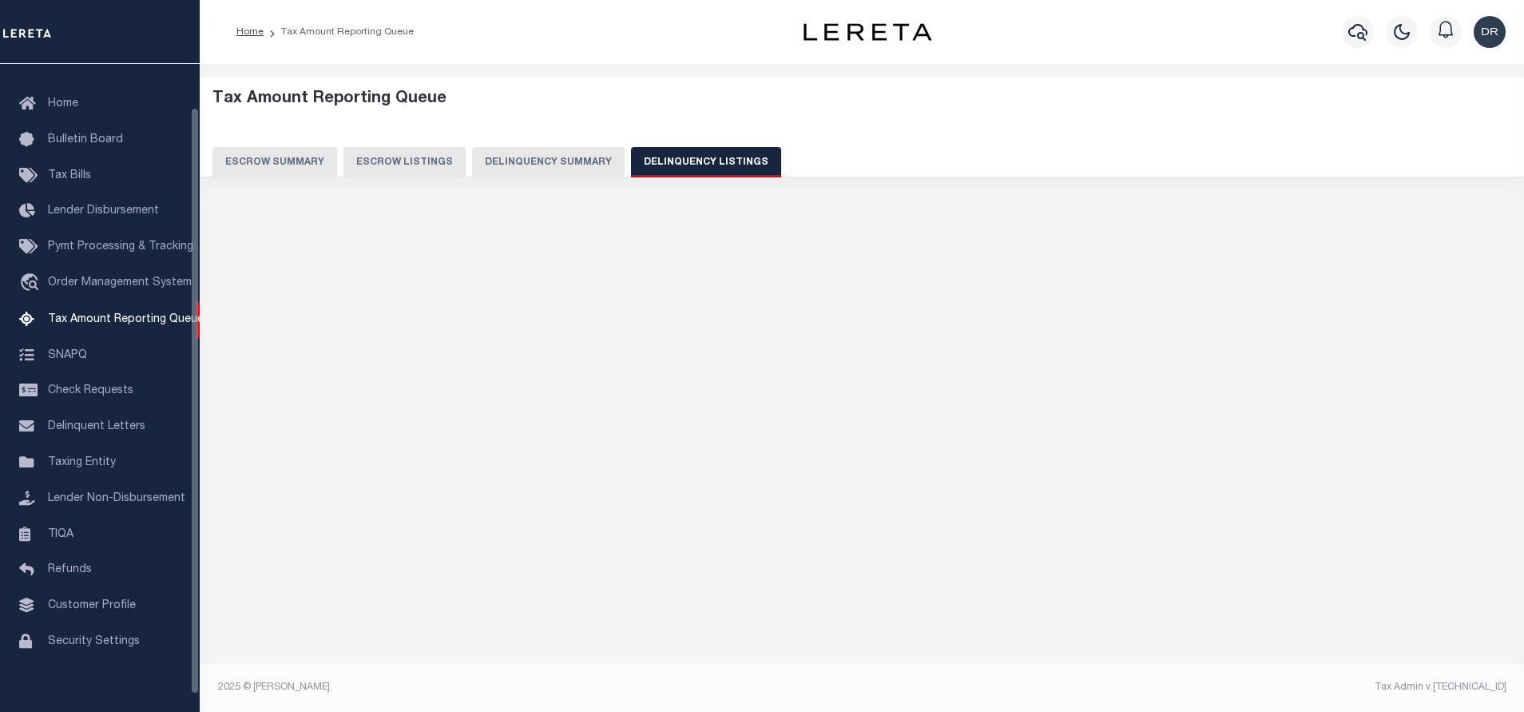
select select "100"
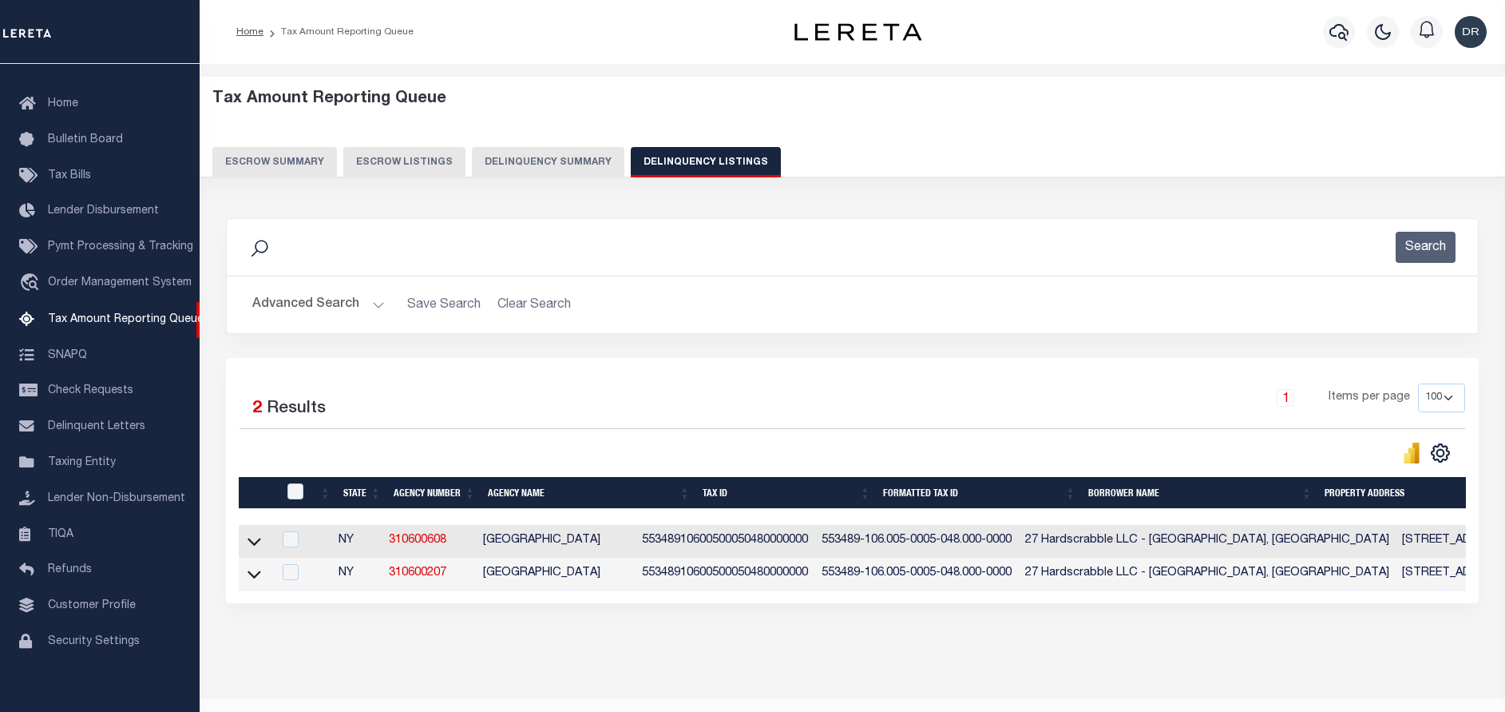
click at [317, 304] on button "Advanced Search" at bounding box center [318, 304] width 133 height 31
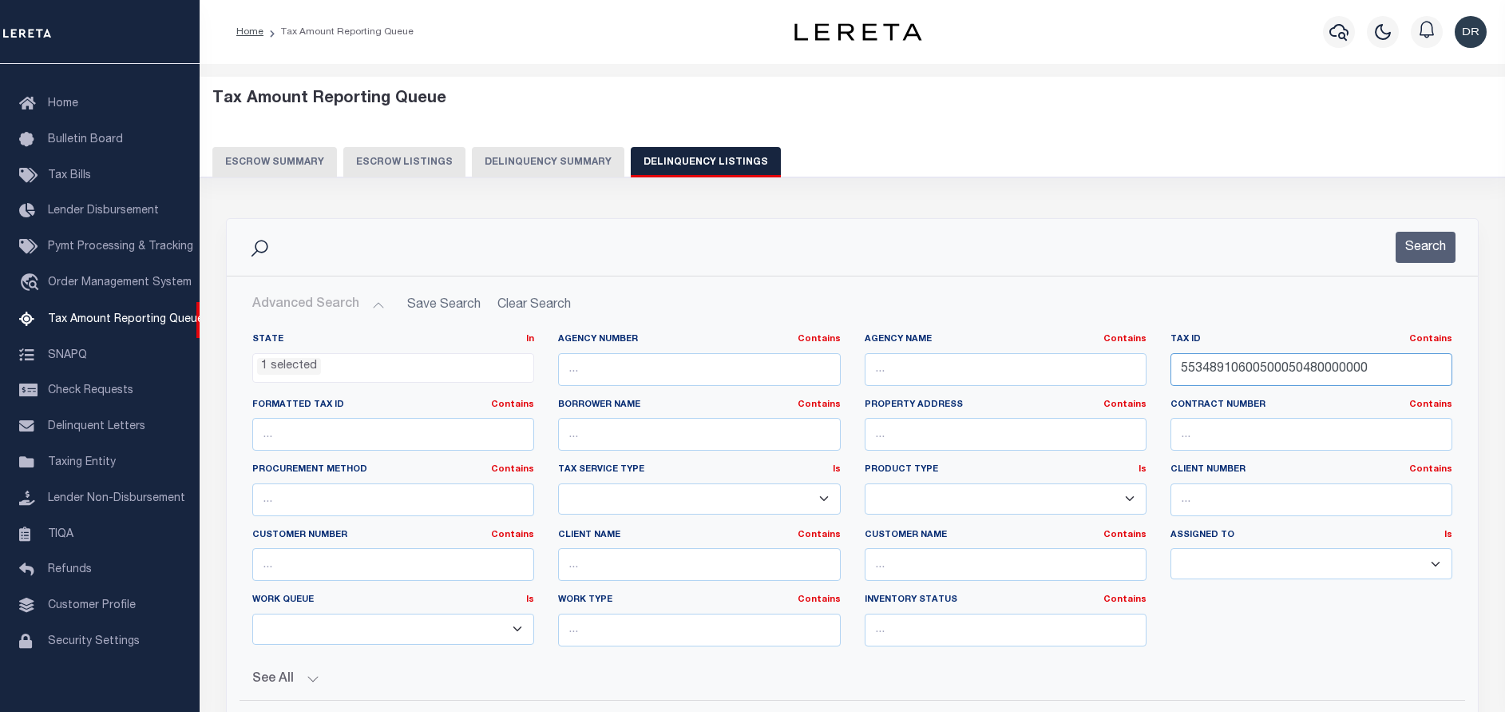
click at [1387, 367] on input "55348910600500050480000000" at bounding box center [1312, 369] width 282 height 33
paste input "000455006"
type input "000455006000"
click at [1426, 259] on button "Search" at bounding box center [1426, 247] width 60 height 31
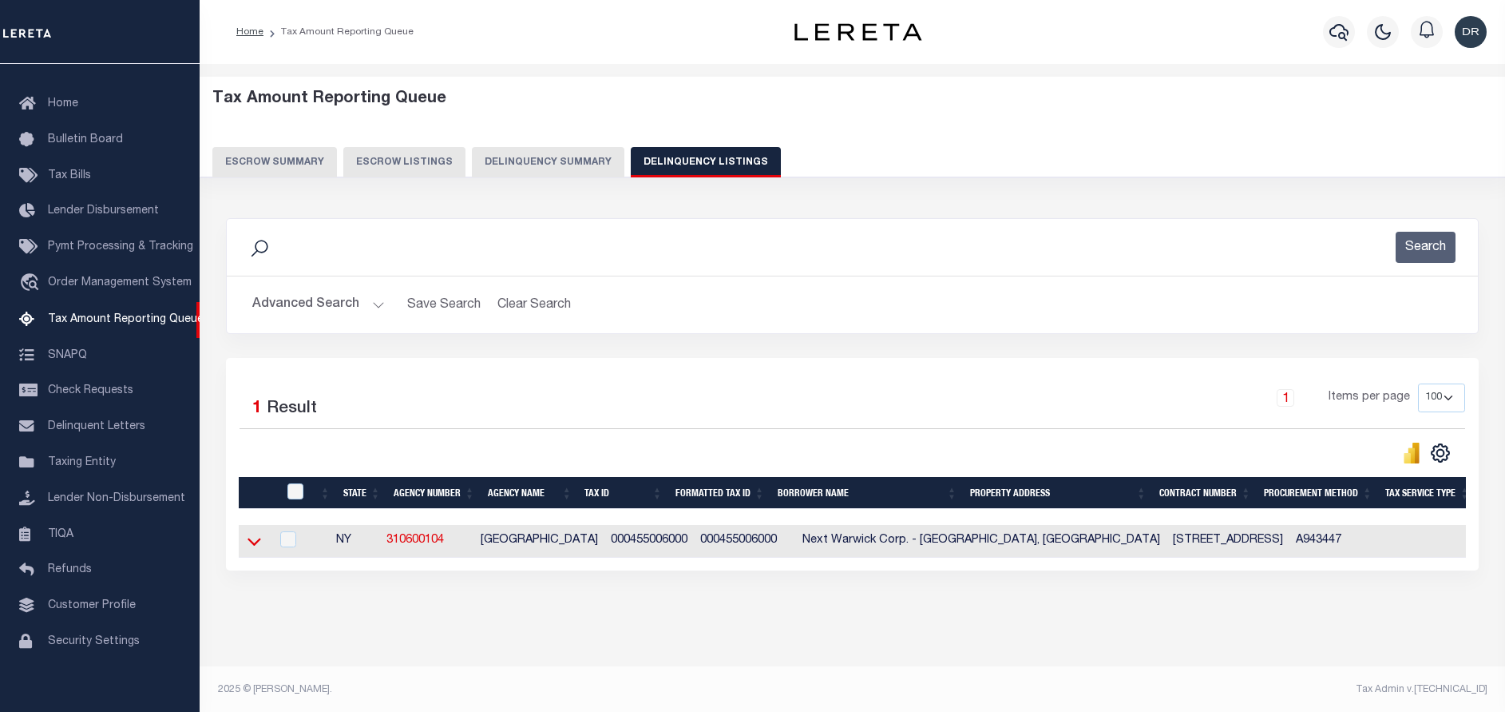
click at [256, 539] on icon at bounding box center [255, 541] width 14 height 17
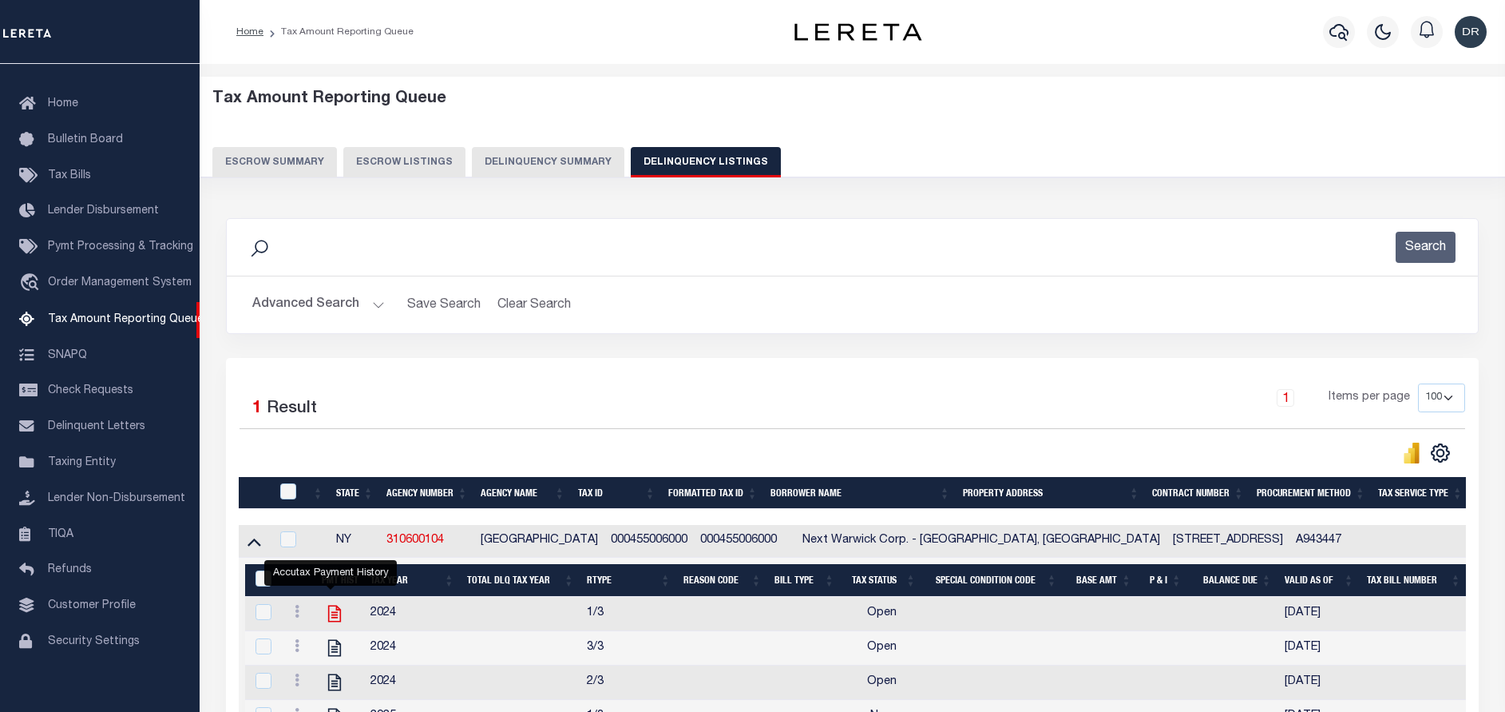
click at [329, 618] on icon "" at bounding box center [334, 613] width 21 height 21
checkbox input "true"
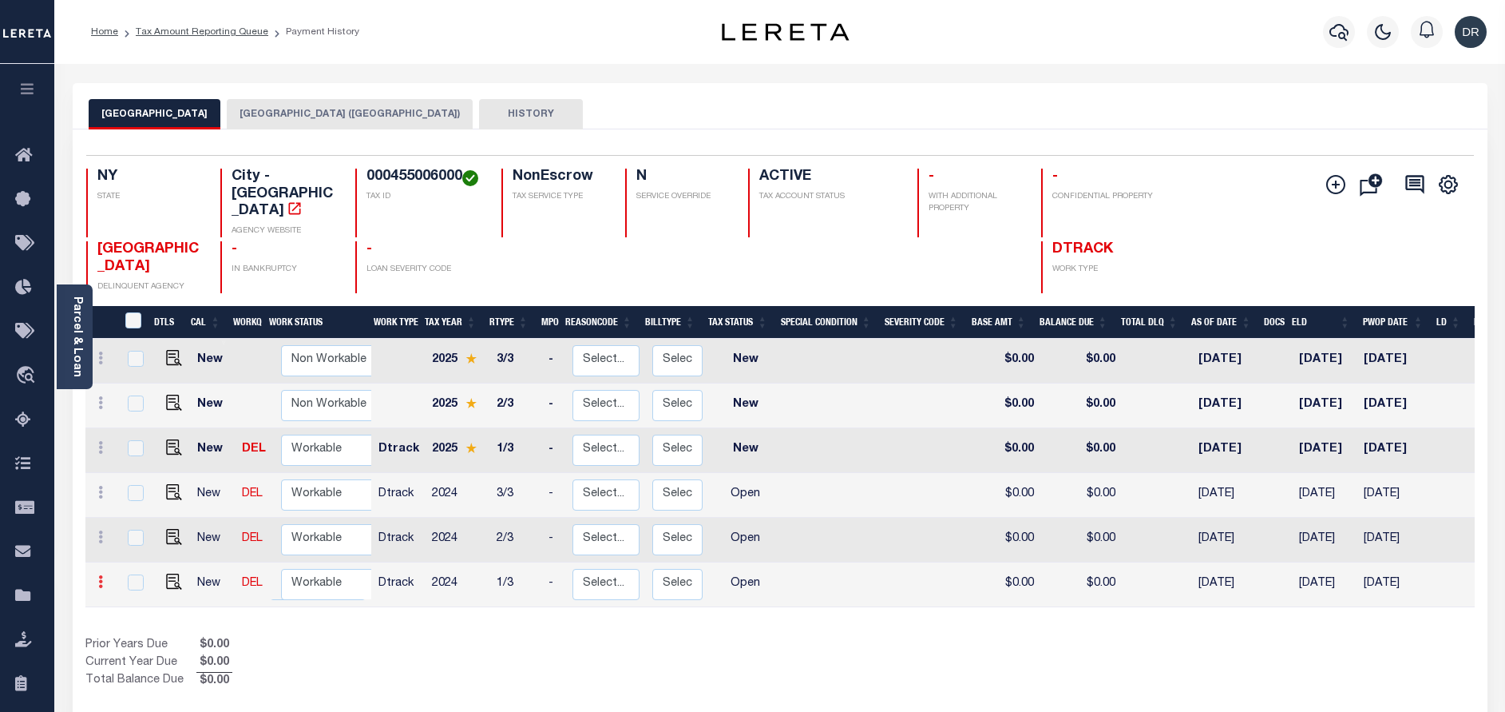
click at [100, 575] on icon at bounding box center [100, 581] width 5 height 13
click at [140, 515] on img at bounding box center [139, 523] width 16 height 16
checkbox input "true"
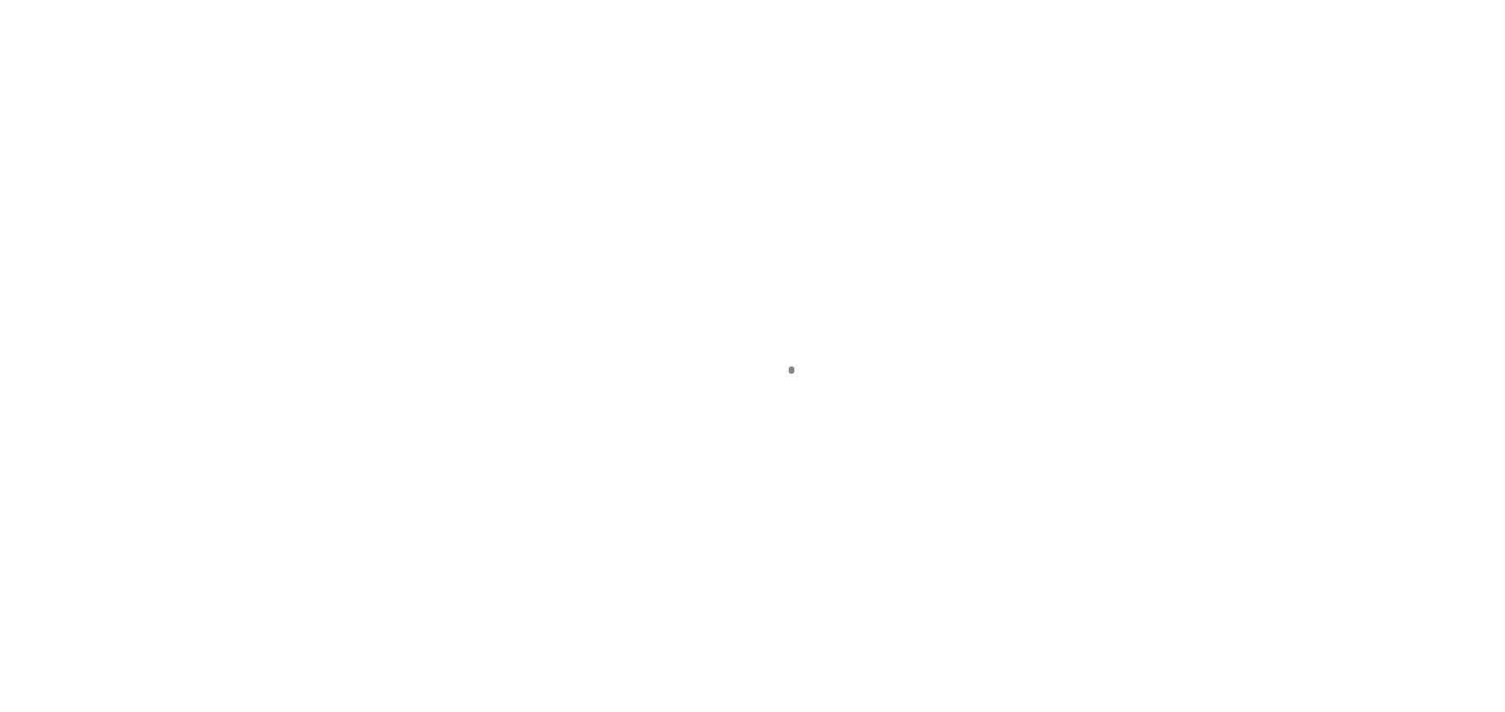
select select "OP2"
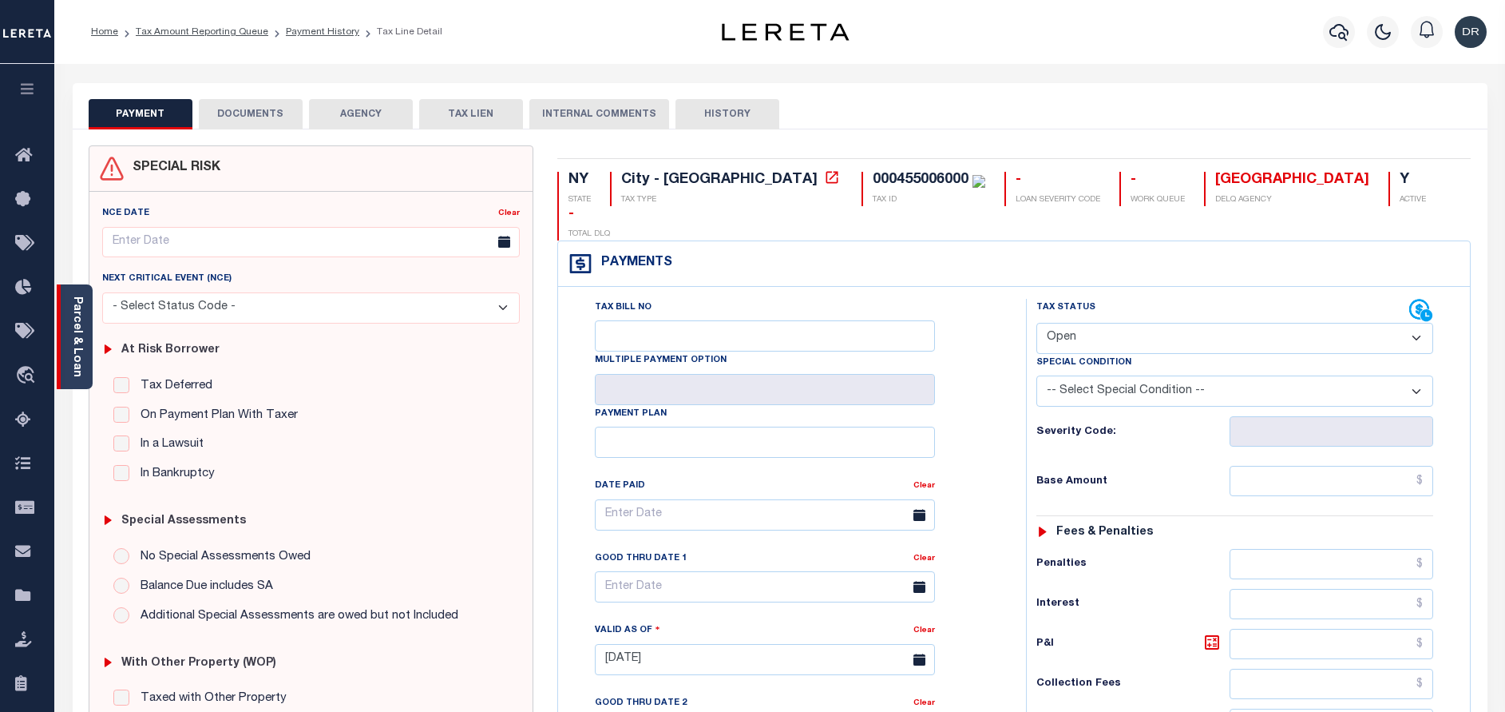
click at [81, 316] on link "Parcel & Loan" at bounding box center [76, 336] width 11 height 81
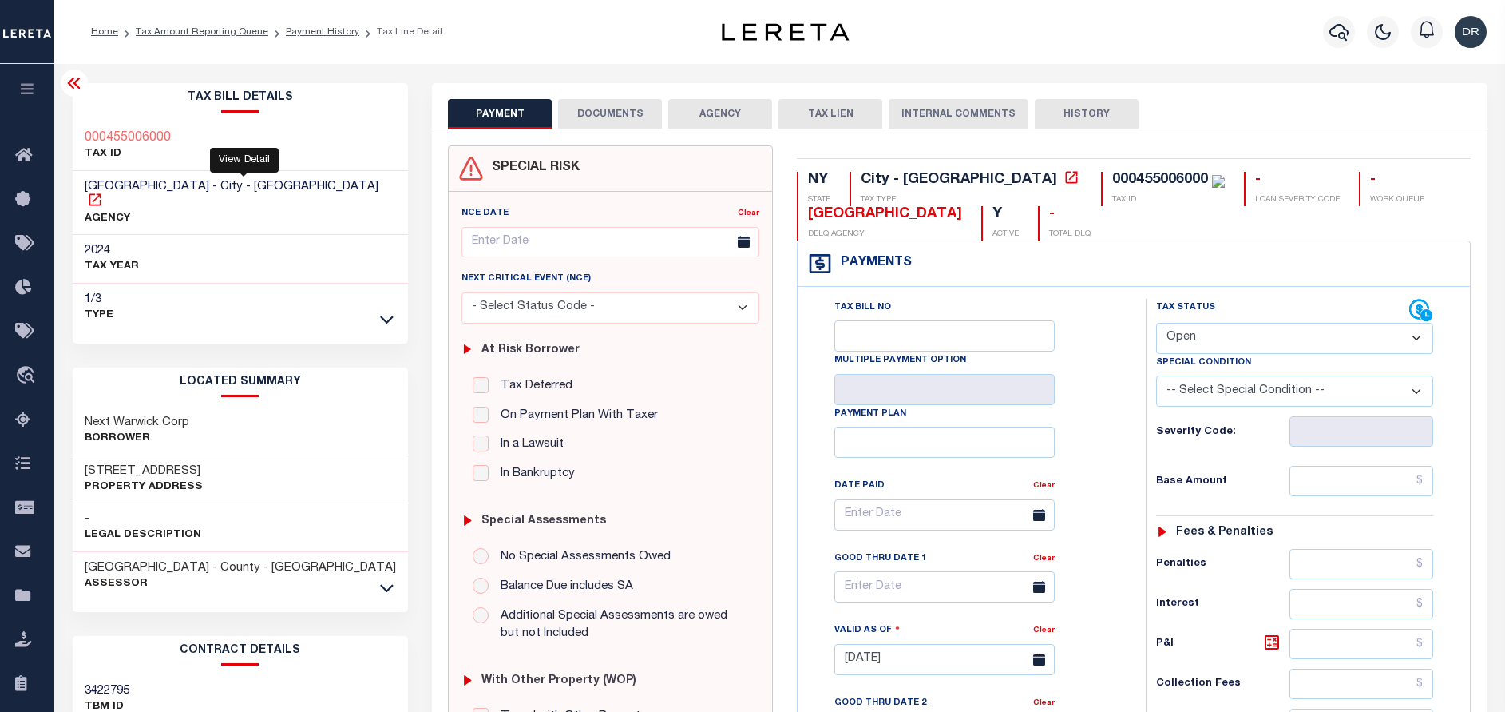
click at [101, 193] on icon at bounding box center [95, 199] width 12 height 12
drag, startPoint x: 169, startPoint y: 179, endPoint x: 83, endPoint y: 183, distance: 85.5
click at [83, 183] on div "[GEOGRAPHIC_DATA] - City - [GEOGRAPHIC_DATA] AGENCY" at bounding box center [241, 203] width 336 height 65
copy span "[GEOGRAPHIC_DATA]"
click at [101, 193] on icon at bounding box center [95, 199] width 12 height 12
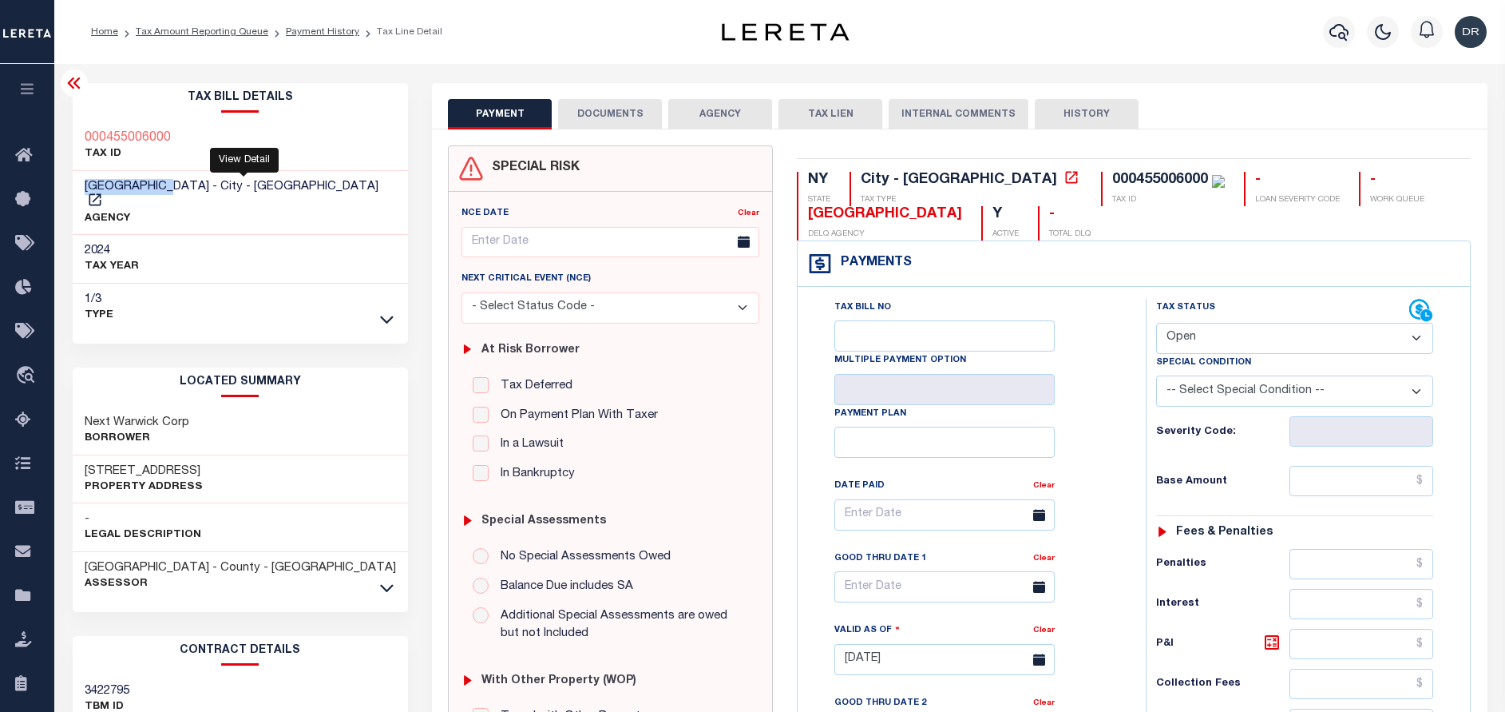
copy span "[GEOGRAPHIC_DATA]"
drag, startPoint x: 157, startPoint y: 450, endPoint x: 76, endPoint y: 454, distance: 80.8
click at [76, 455] on div "[STREET_ADDRESS] Property Address" at bounding box center [241, 479] width 336 height 49
copy h3 "[STREET_ADDRESS]"
click at [331, 41] on ol "Home Tax Amount Reporting Queue Payment History Tax Line Detail" at bounding box center [266, 32] width 377 height 34
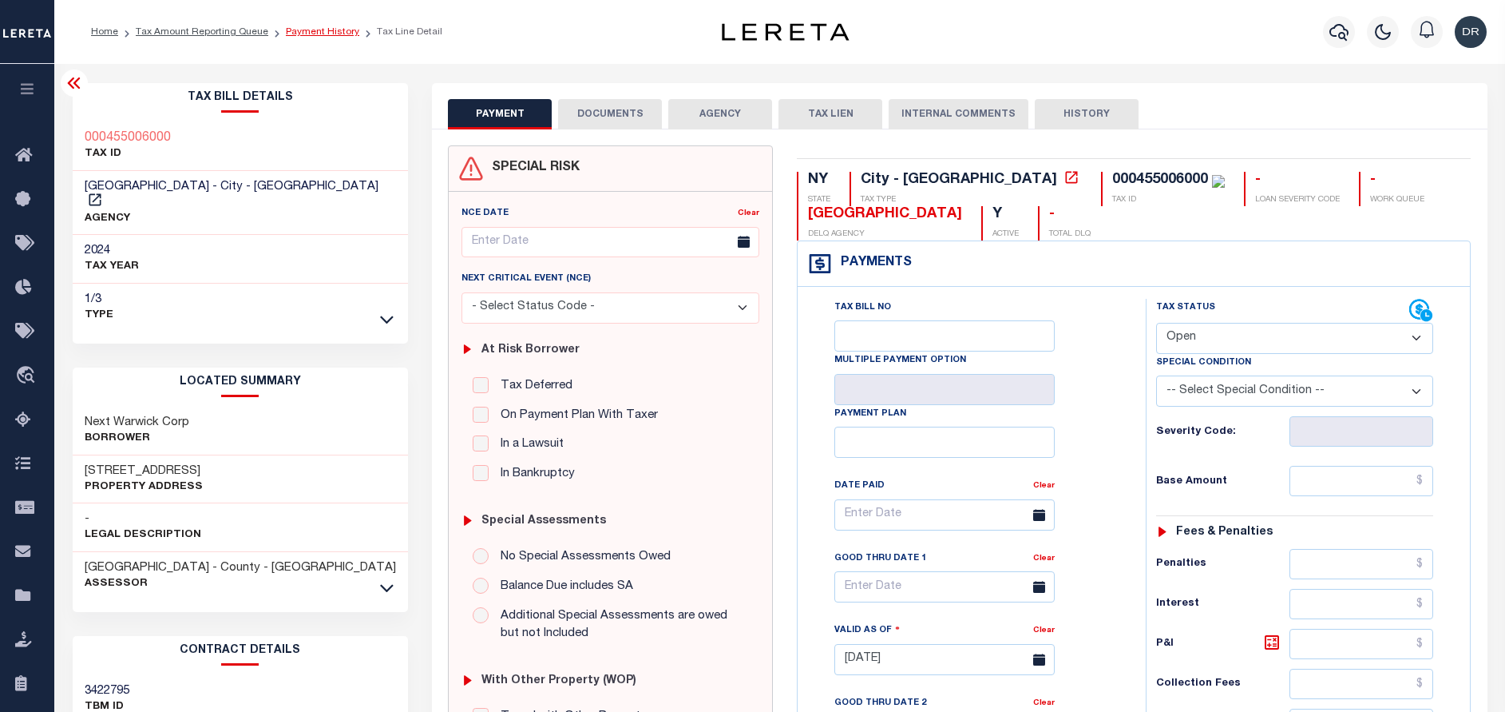
click at [319, 32] on link "Payment History" at bounding box center [322, 32] width 73 height 10
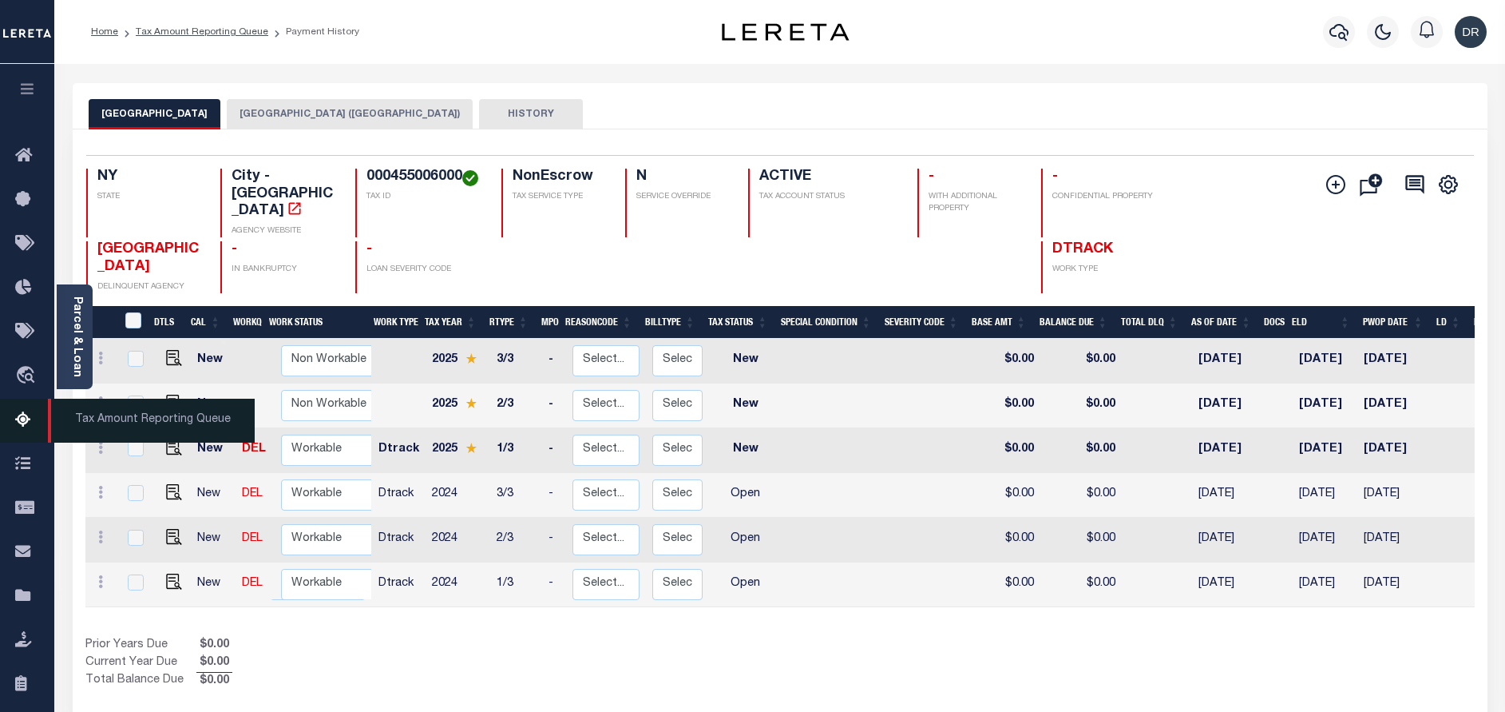
click at [17, 416] on icon at bounding box center [28, 421] width 26 height 20
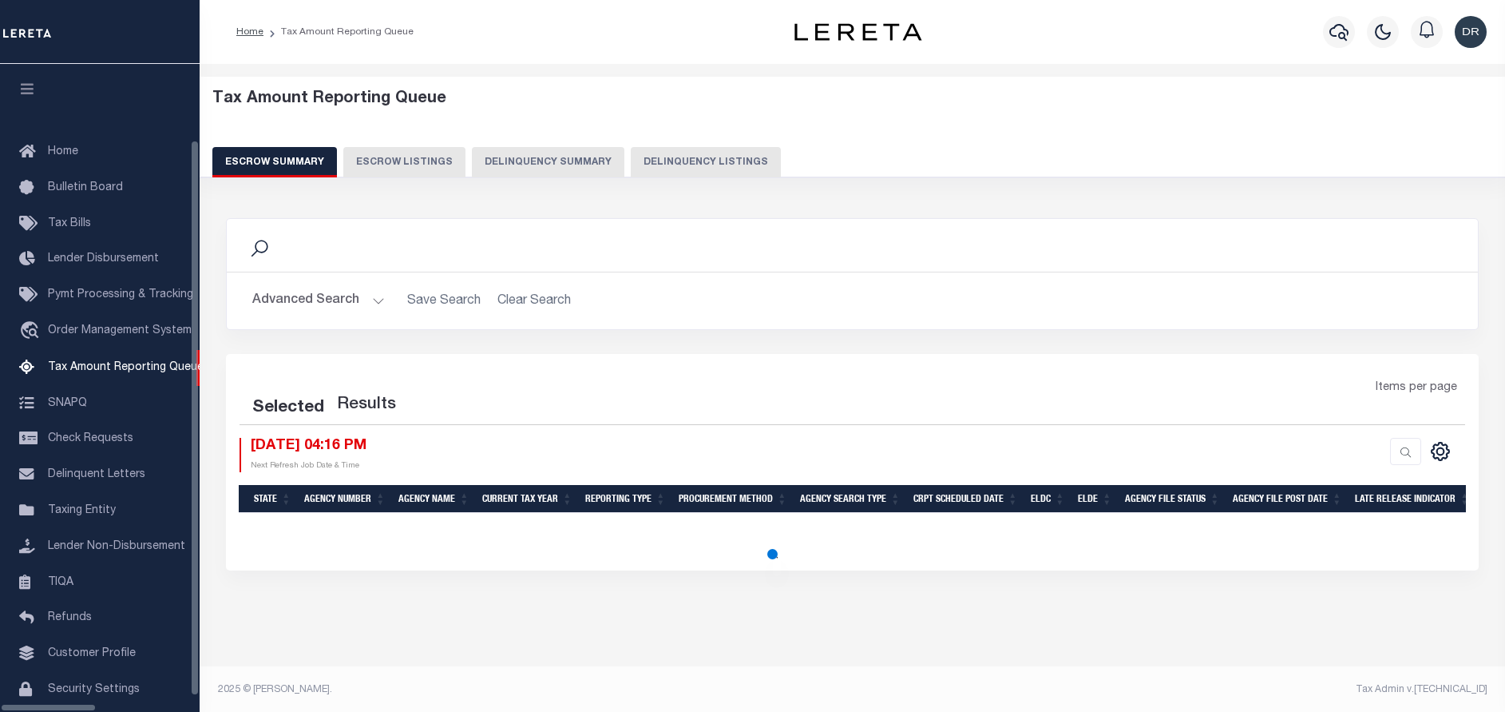
click at [631, 155] on button "Delinquency Listings" at bounding box center [706, 162] width 150 height 30
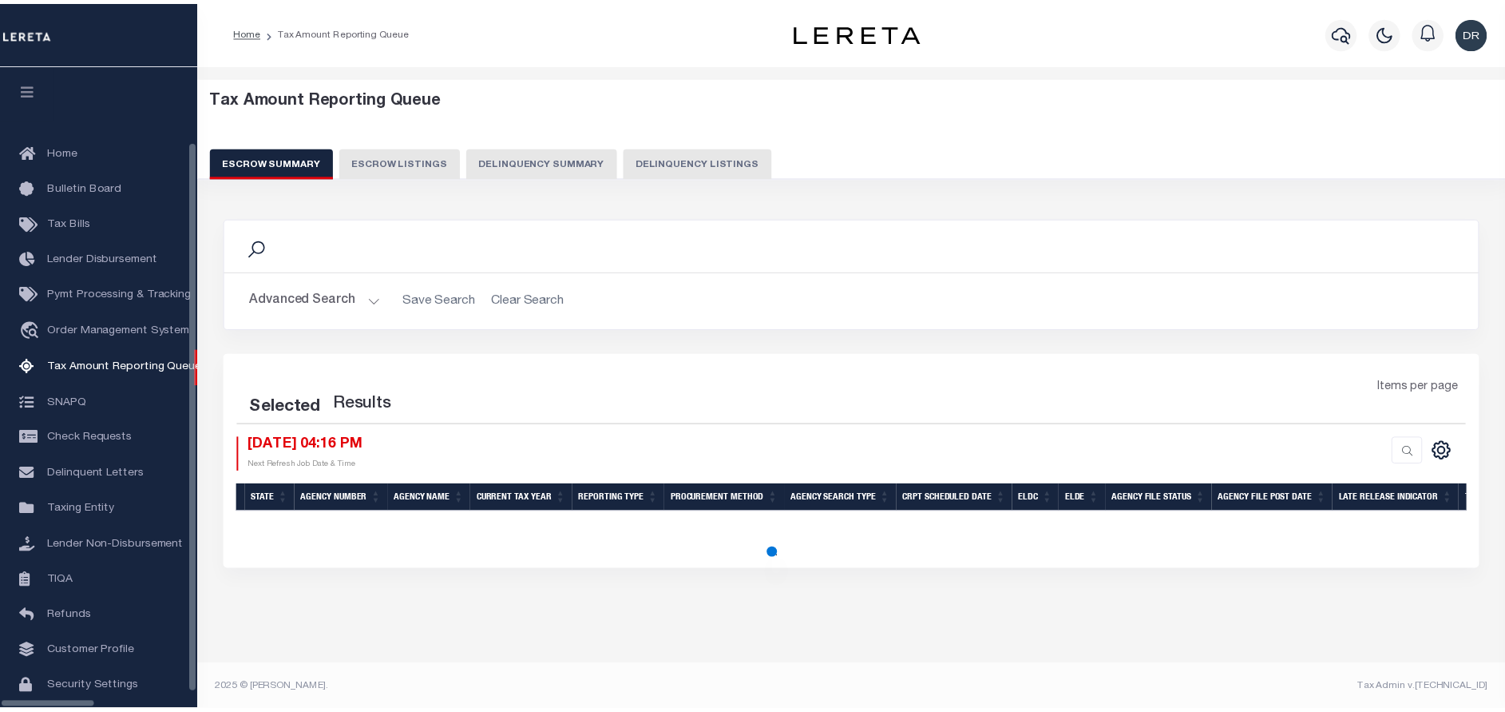
scroll to position [48, 0]
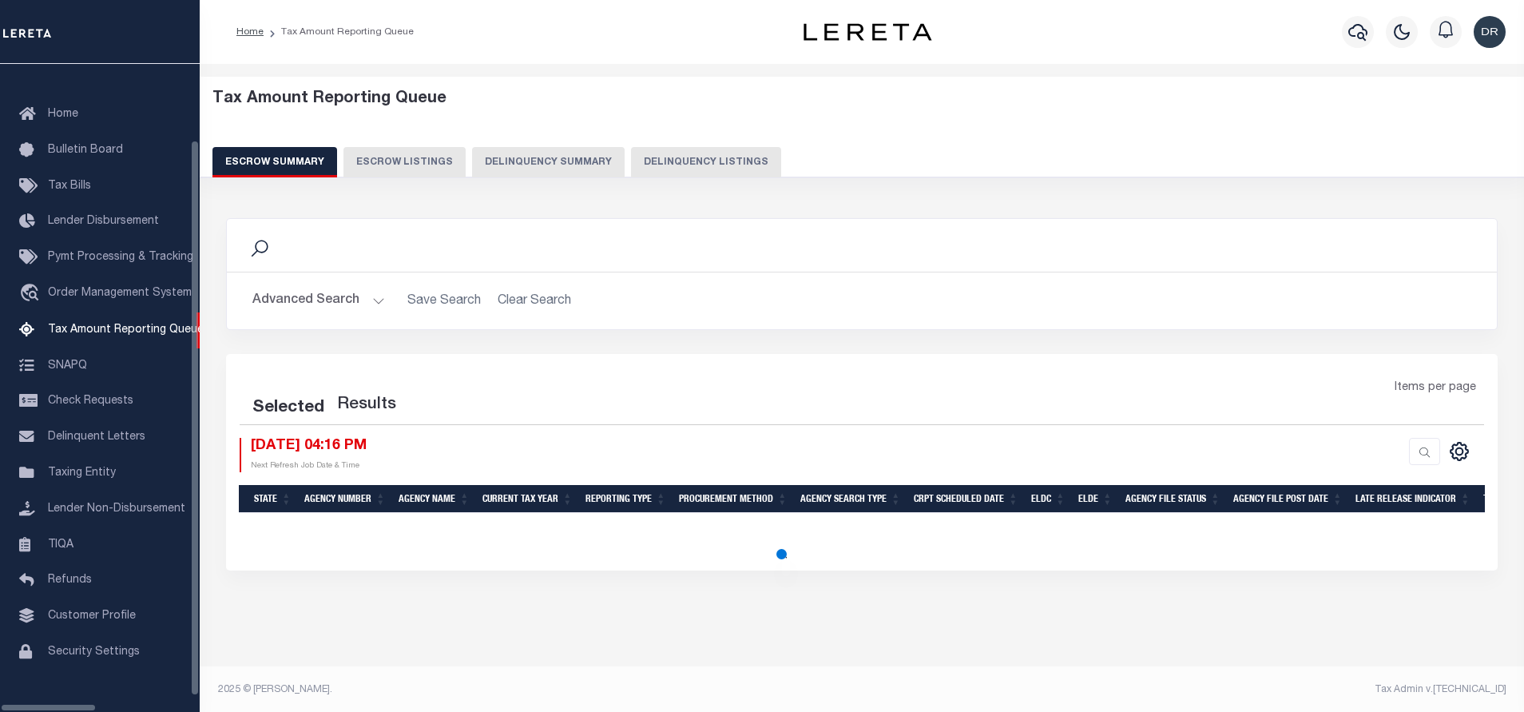
select select "100"
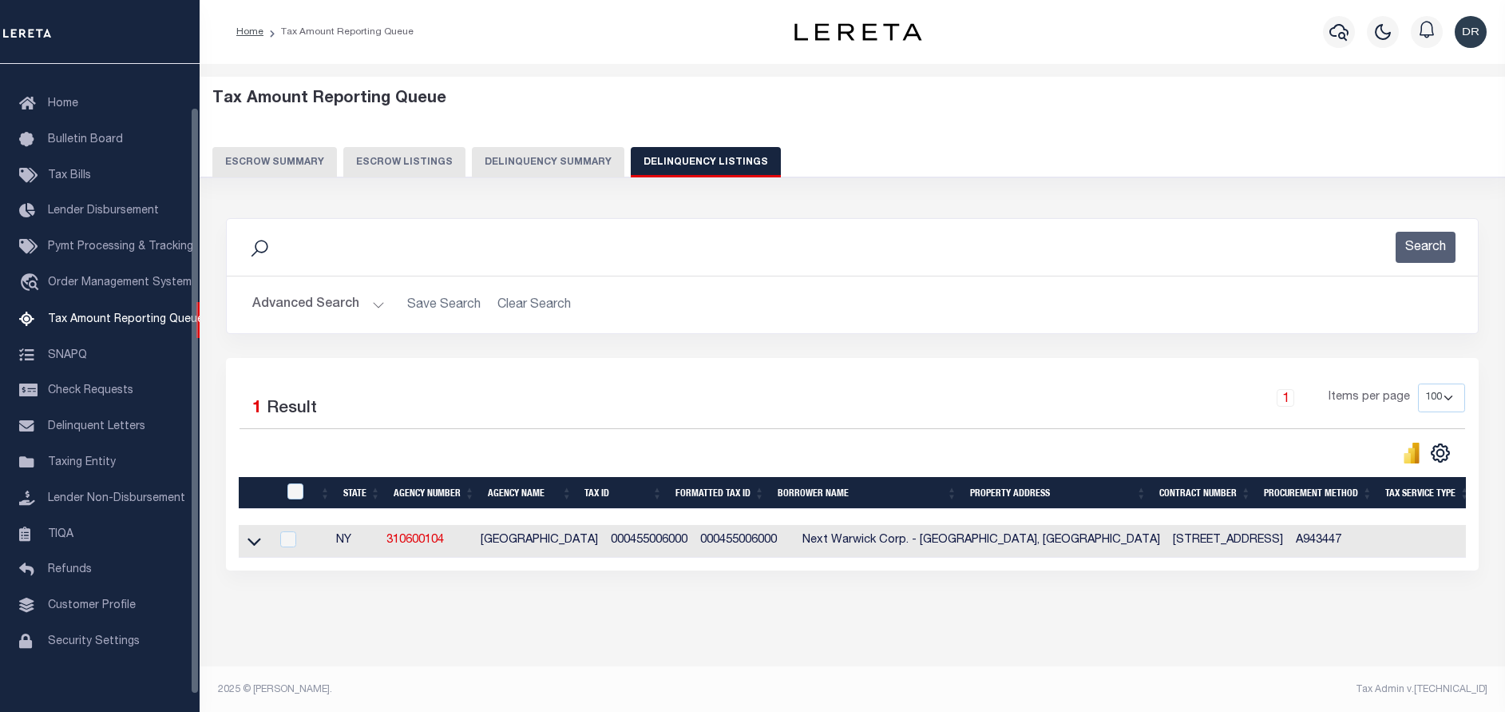
click at [316, 308] on button "Advanced Search" at bounding box center [318, 304] width 133 height 31
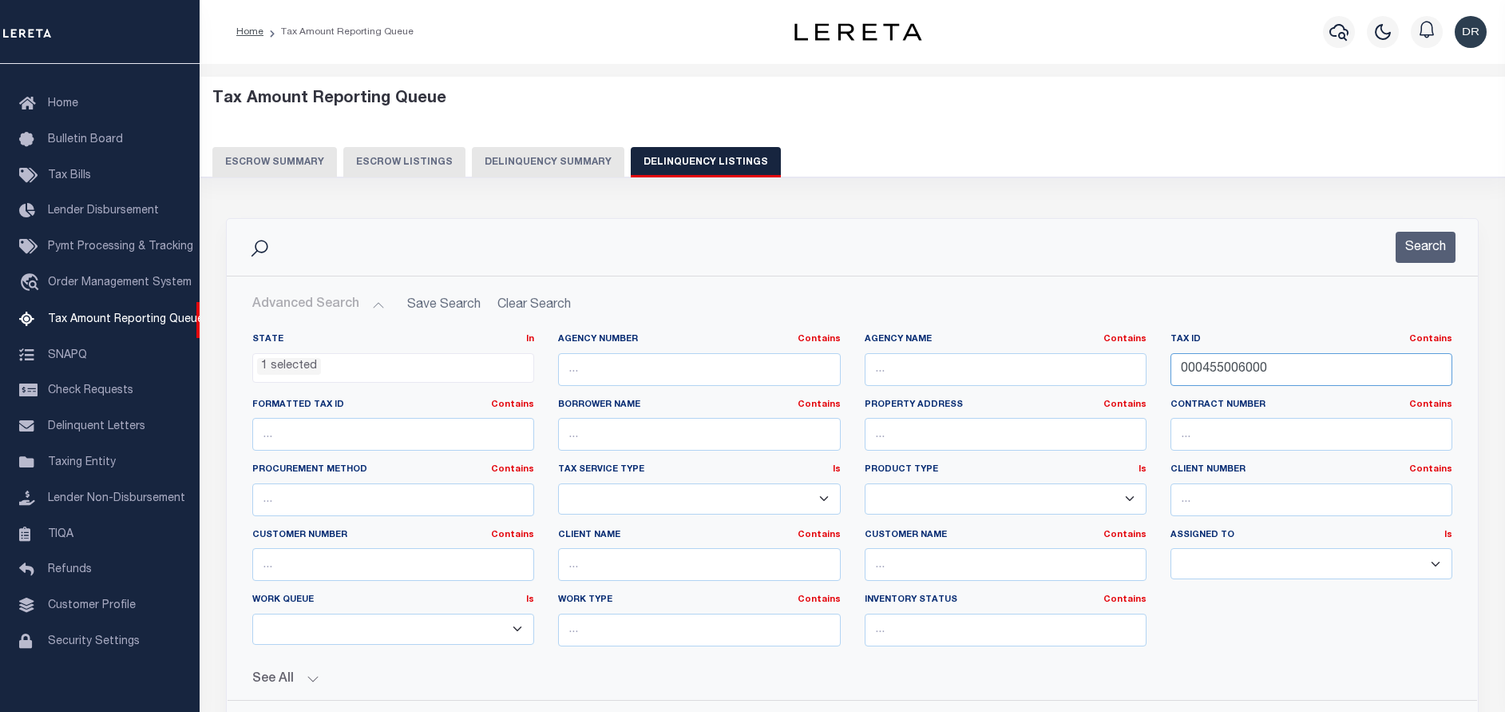
drag, startPoint x: 1341, startPoint y: 376, endPoint x: 1122, endPoint y: 373, distance: 218.9
click at [1122, 373] on div "State In In AK AL AR AZ CA CO CT DC DE FL GA GU HI IA ID IL IN KS KY LA MA MD M…" at bounding box center [852, 496] width 1224 height 326
type input "v"
paste input "1.-455-6"
type input "1.-455-6"
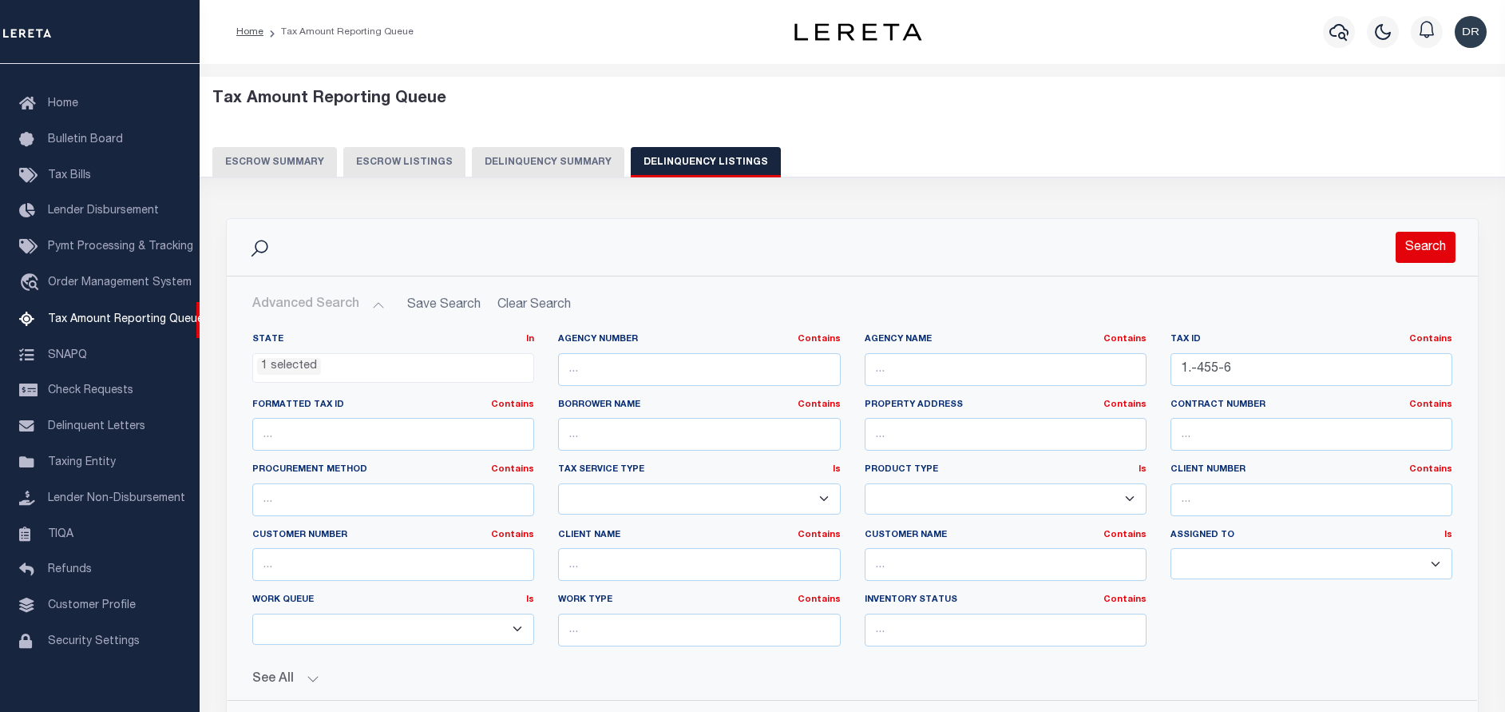
click at [1426, 244] on button "Search" at bounding box center [1426, 247] width 60 height 31
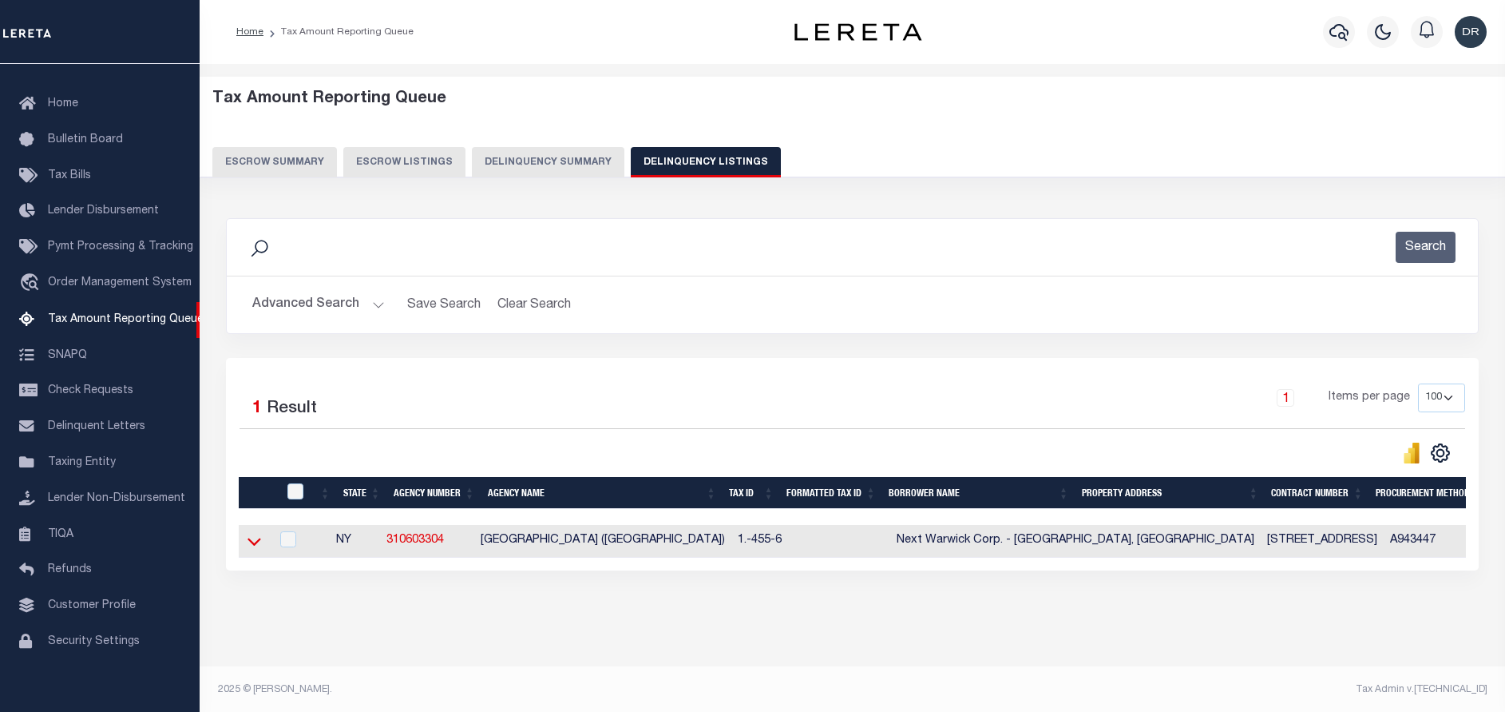
click at [259, 544] on icon at bounding box center [255, 542] width 14 height 8
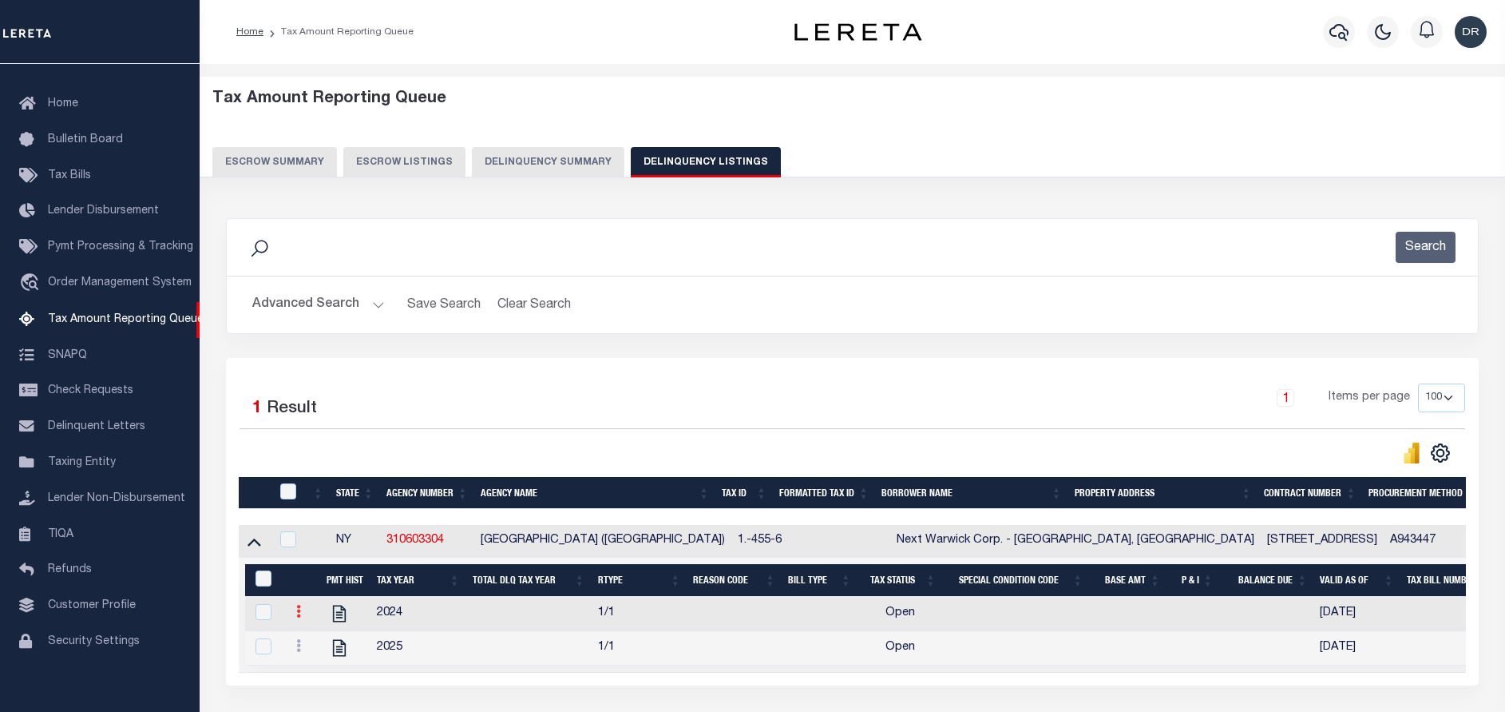
click at [296, 617] on icon at bounding box center [298, 611] width 5 height 13
click at [310, 645] on img "" at bounding box center [318, 637] width 16 height 16
checkbox input "true"
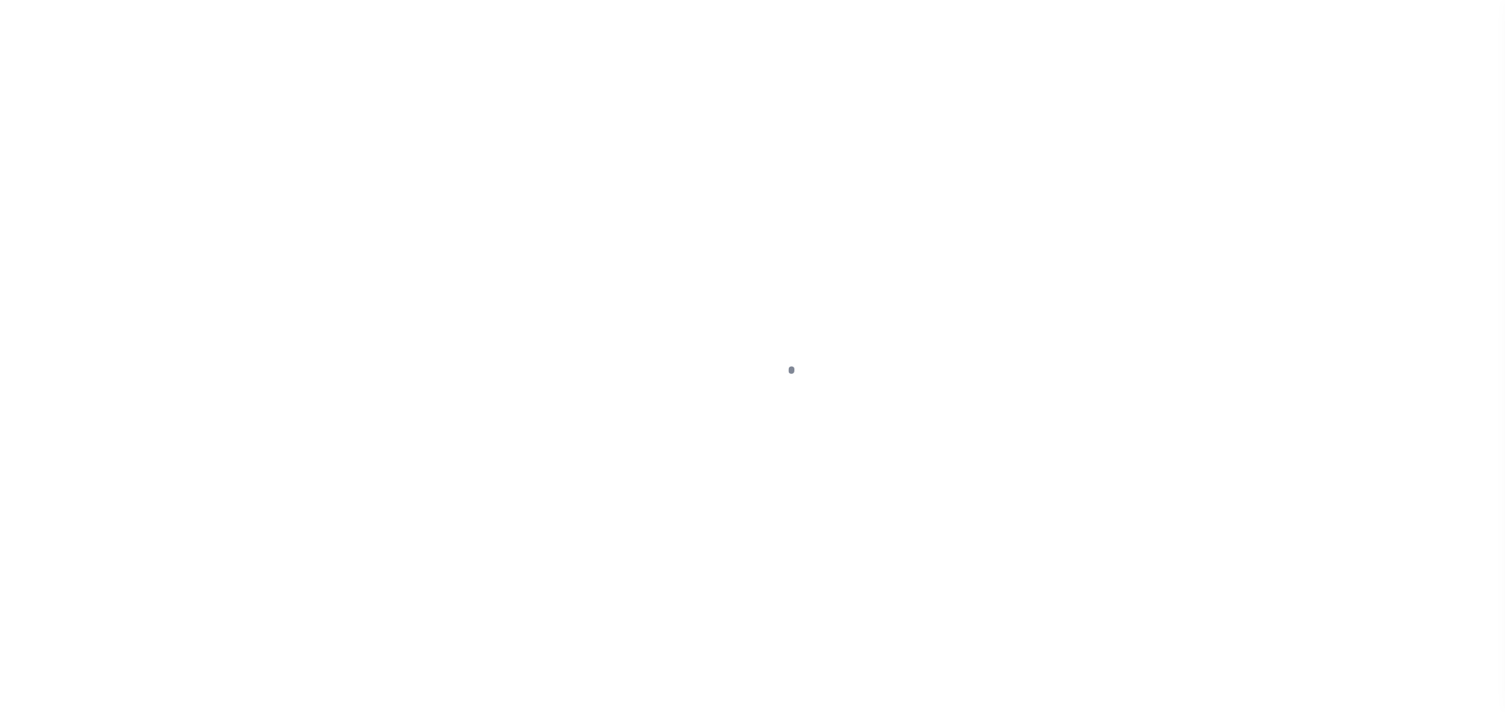
select select "OP2"
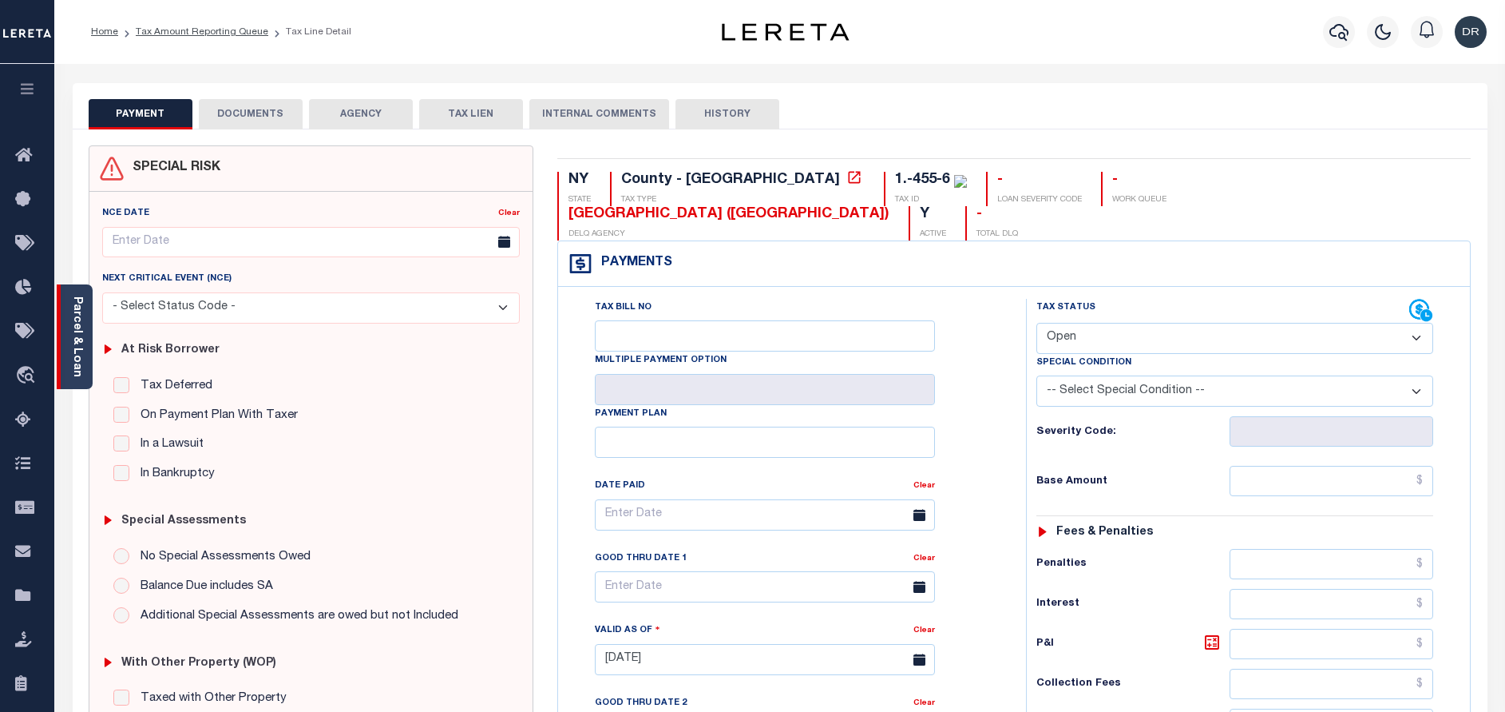
click at [78, 318] on link "Parcel & Loan" at bounding box center [76, 336] width 11 height 81
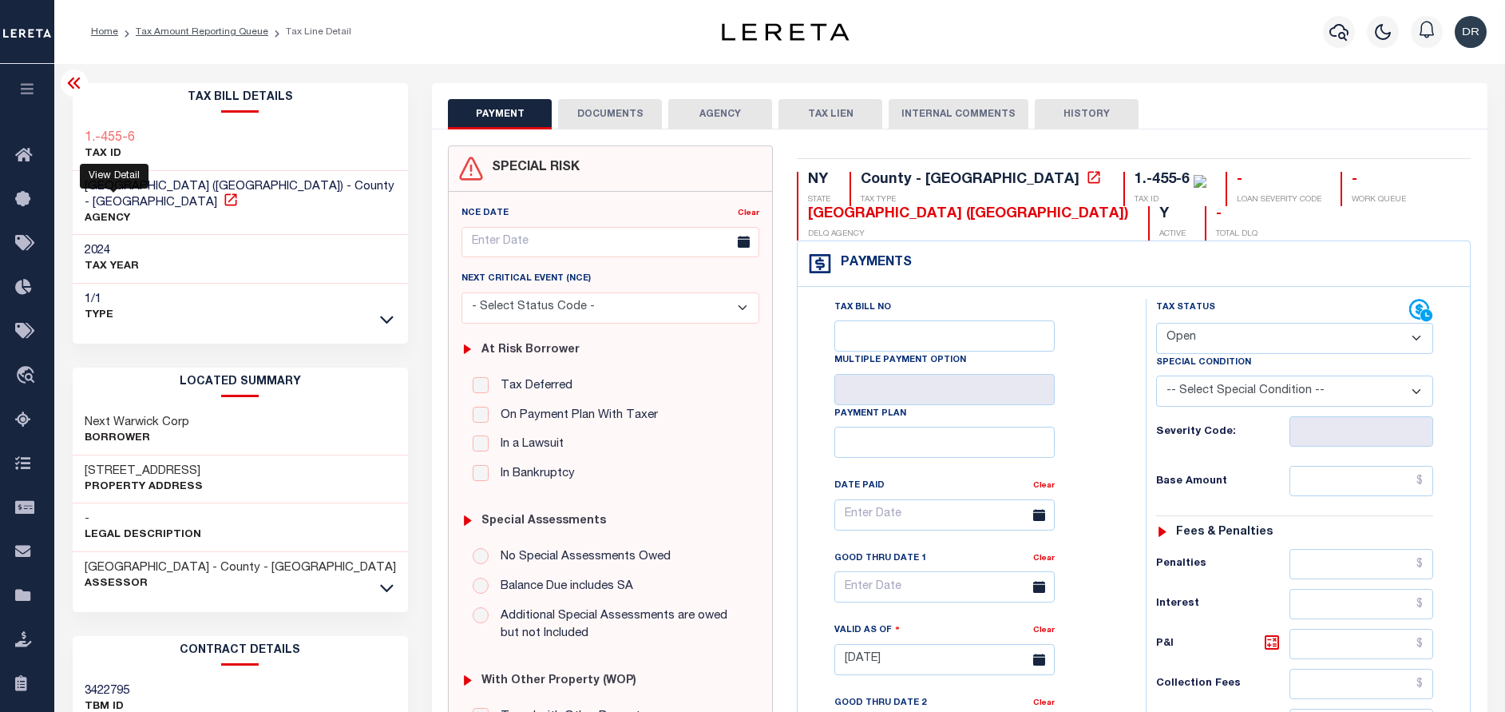
click at [223, 198] on icon at bounding box center [231, 200] width 16 height 16
click at [71, 79] on icon at bounding box center [74, 82] width 19 height 19
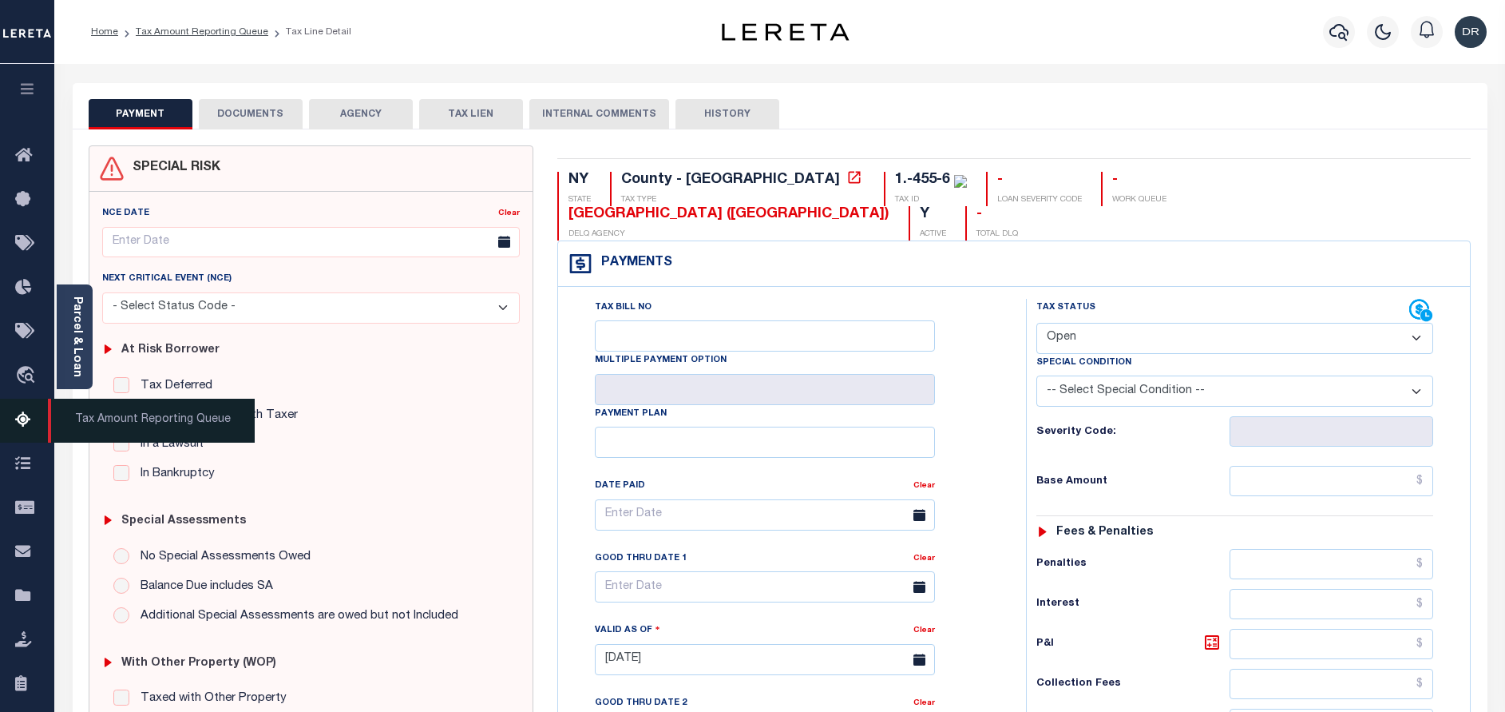
click at [23, 425] on icon at bounding box center [28, 421] width 26 height 20
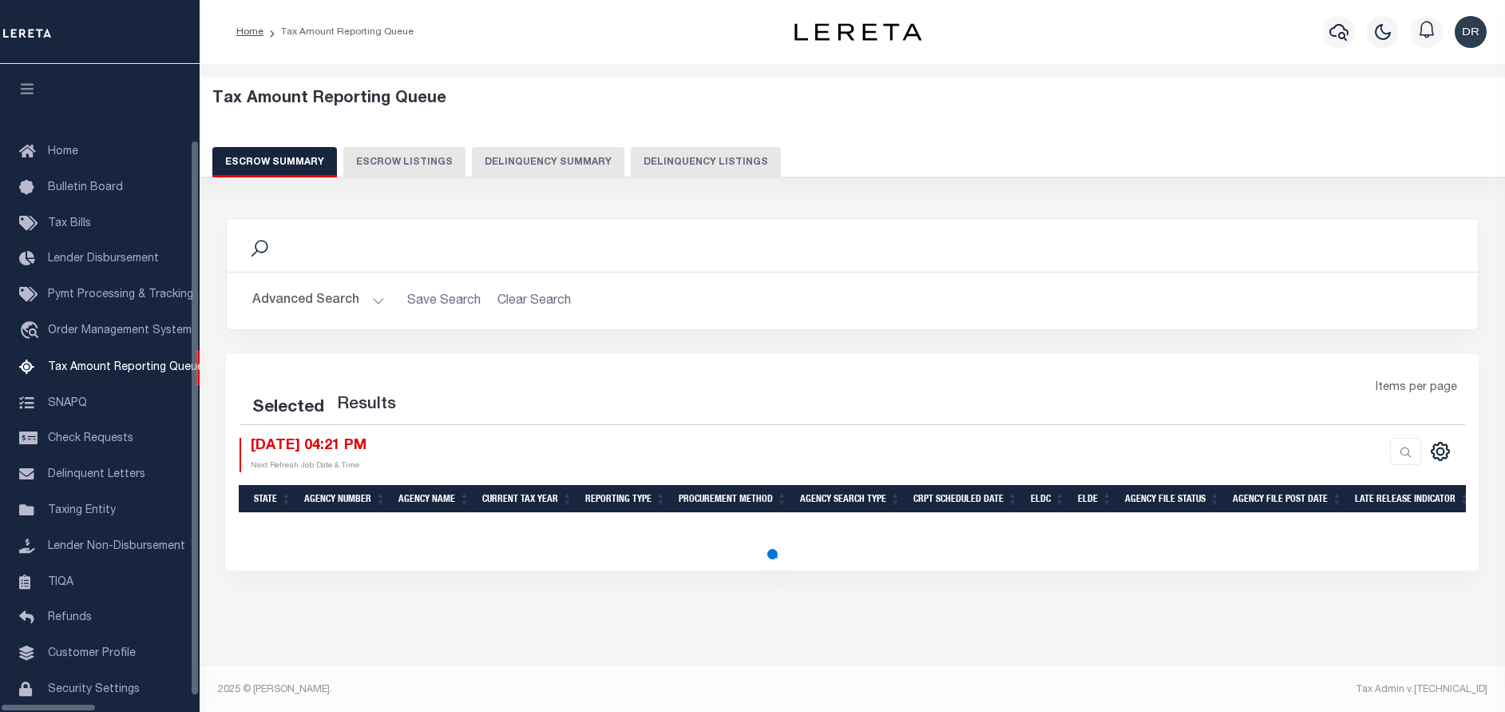
click at [636, 160] on button "Delinquency Listings" at bounding box center [706, 162] width 150 height 30
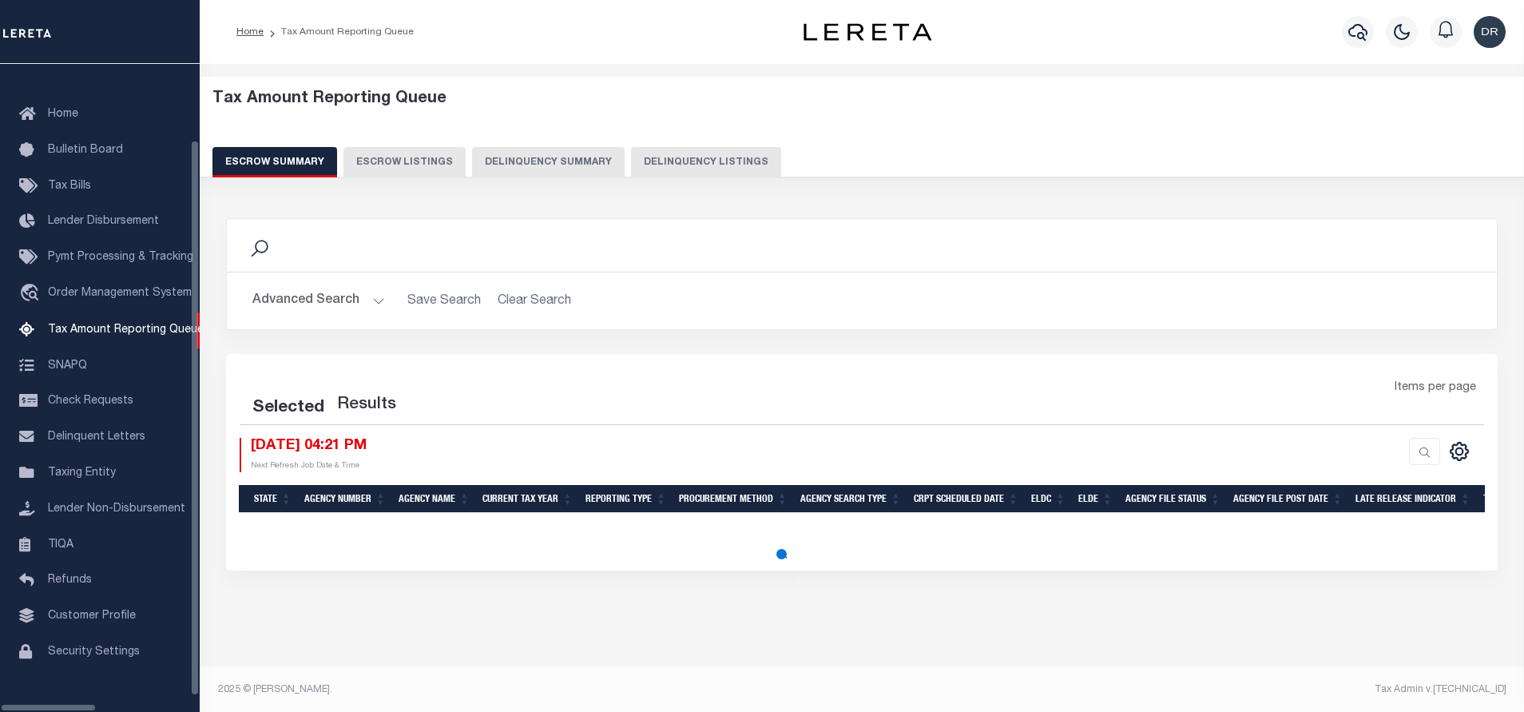
select select "100"
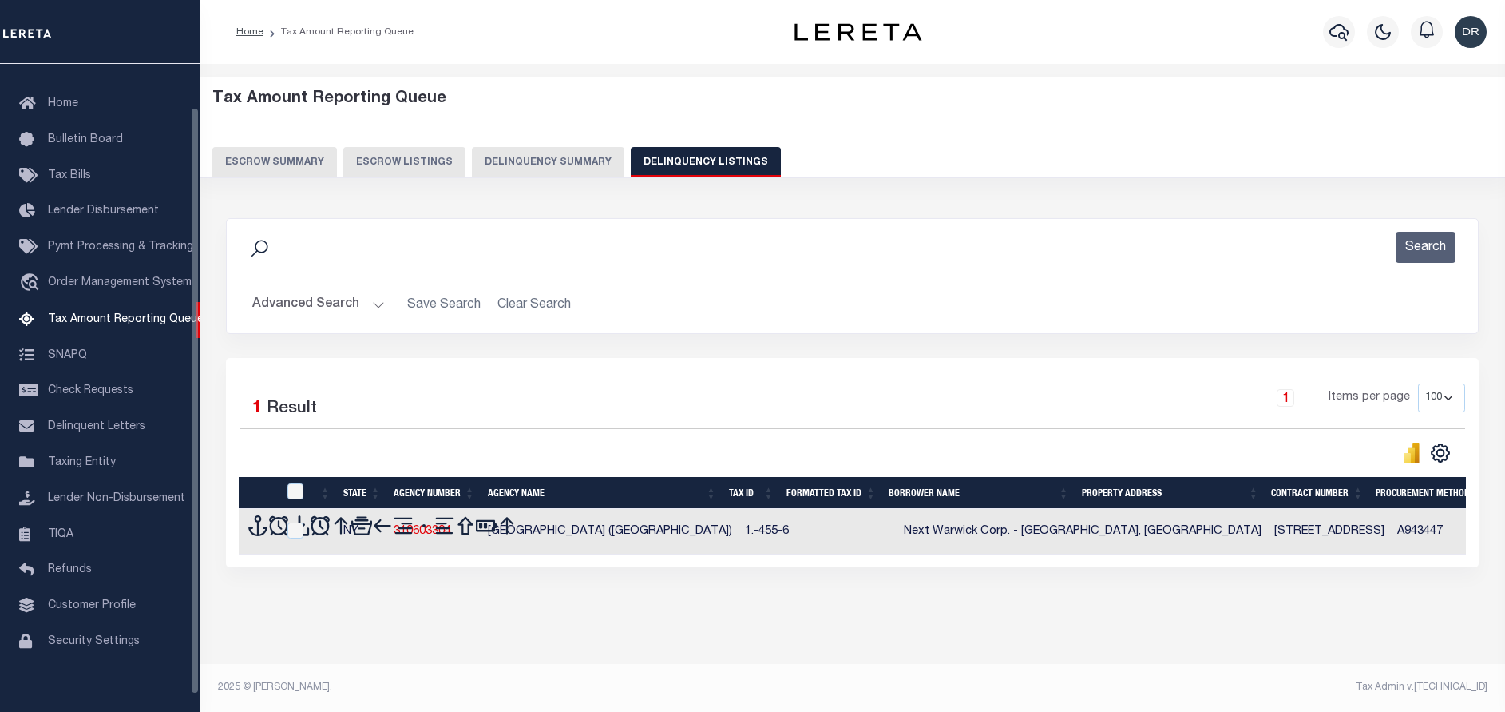
scroll to position [48, 0]
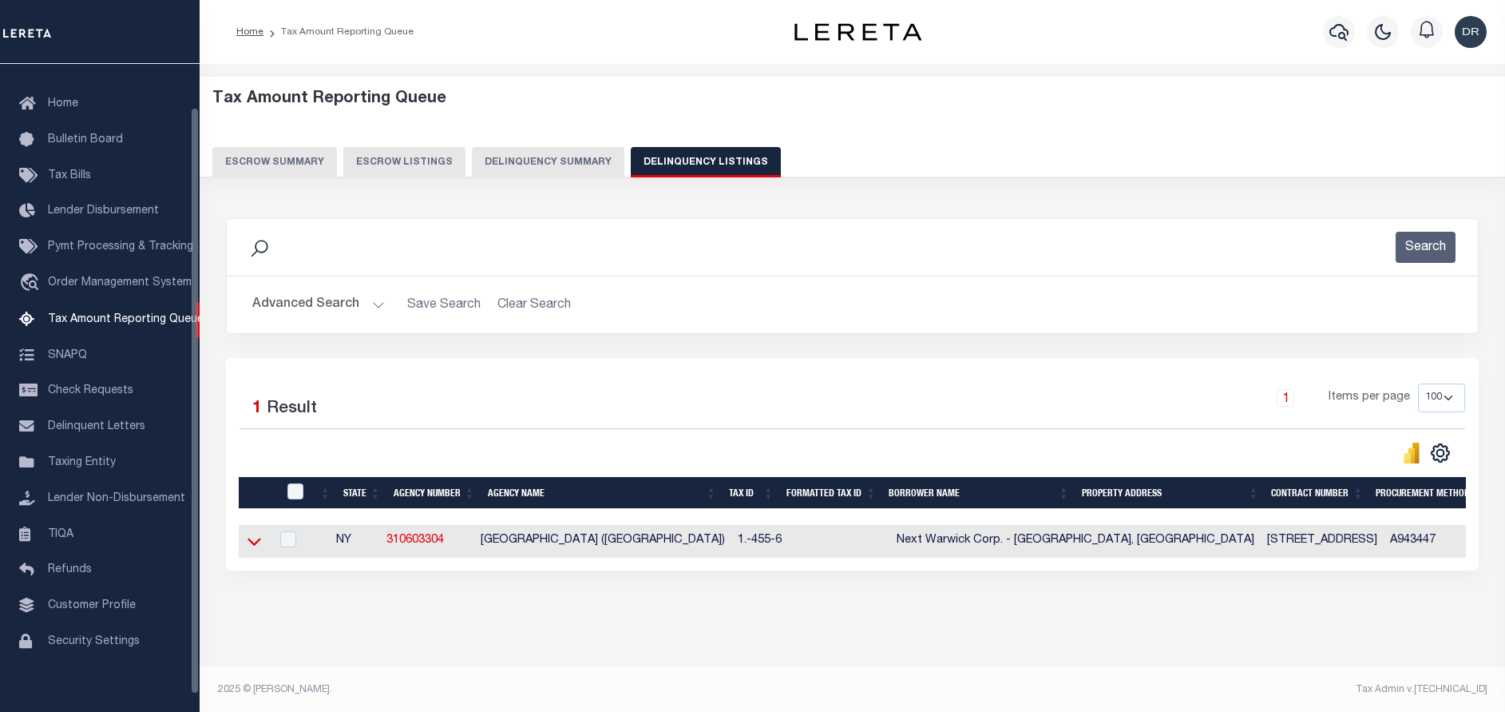
click at [256, 545] on icon at bounding box center [255, 541] width 14 height 17
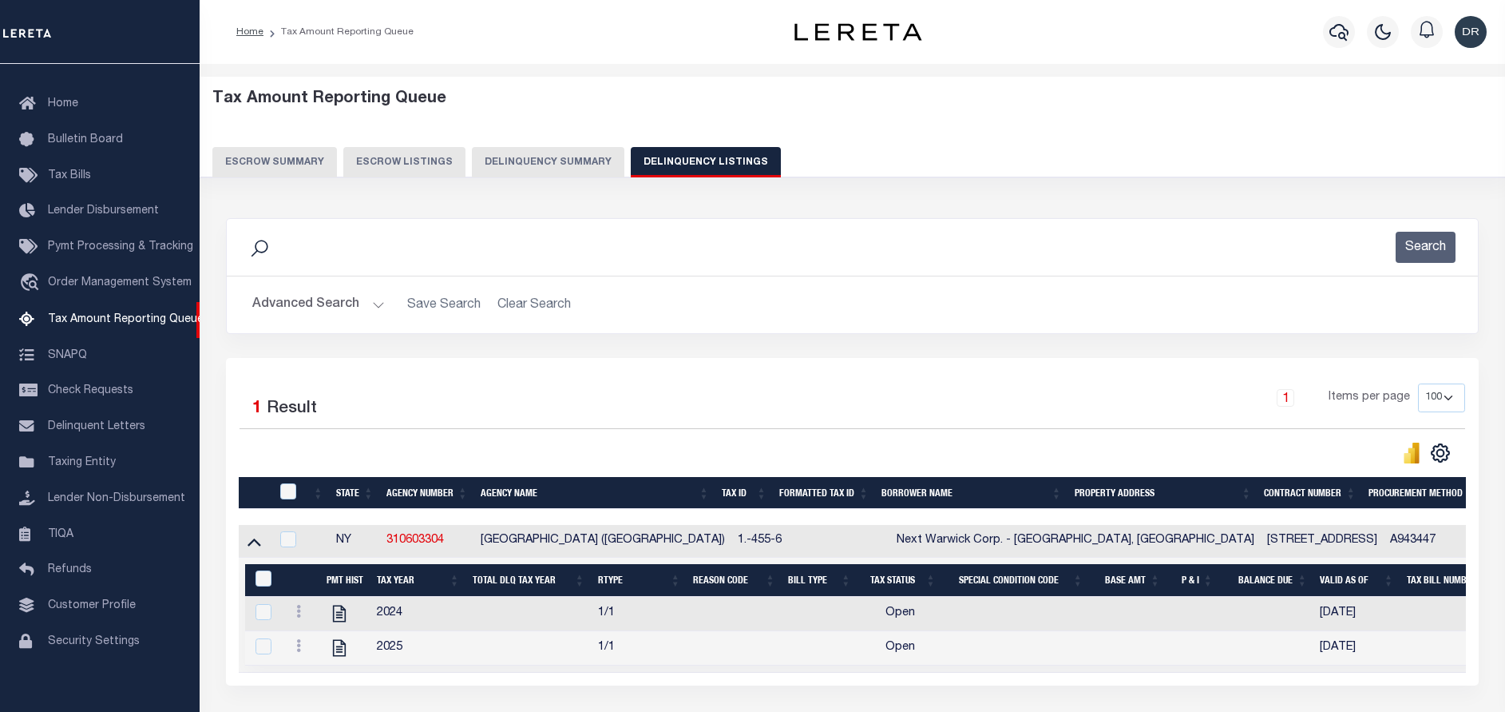
click at [340, 284] on div "Advanced Search Save Search Clear Search tblassign_wrapper_dynamictable_____Def…" at bounding box center [852, 304] width 1251 height 57
click at [353, 305] on button "Advanced Search" at bounding box center [318, 304] width 133 height 31
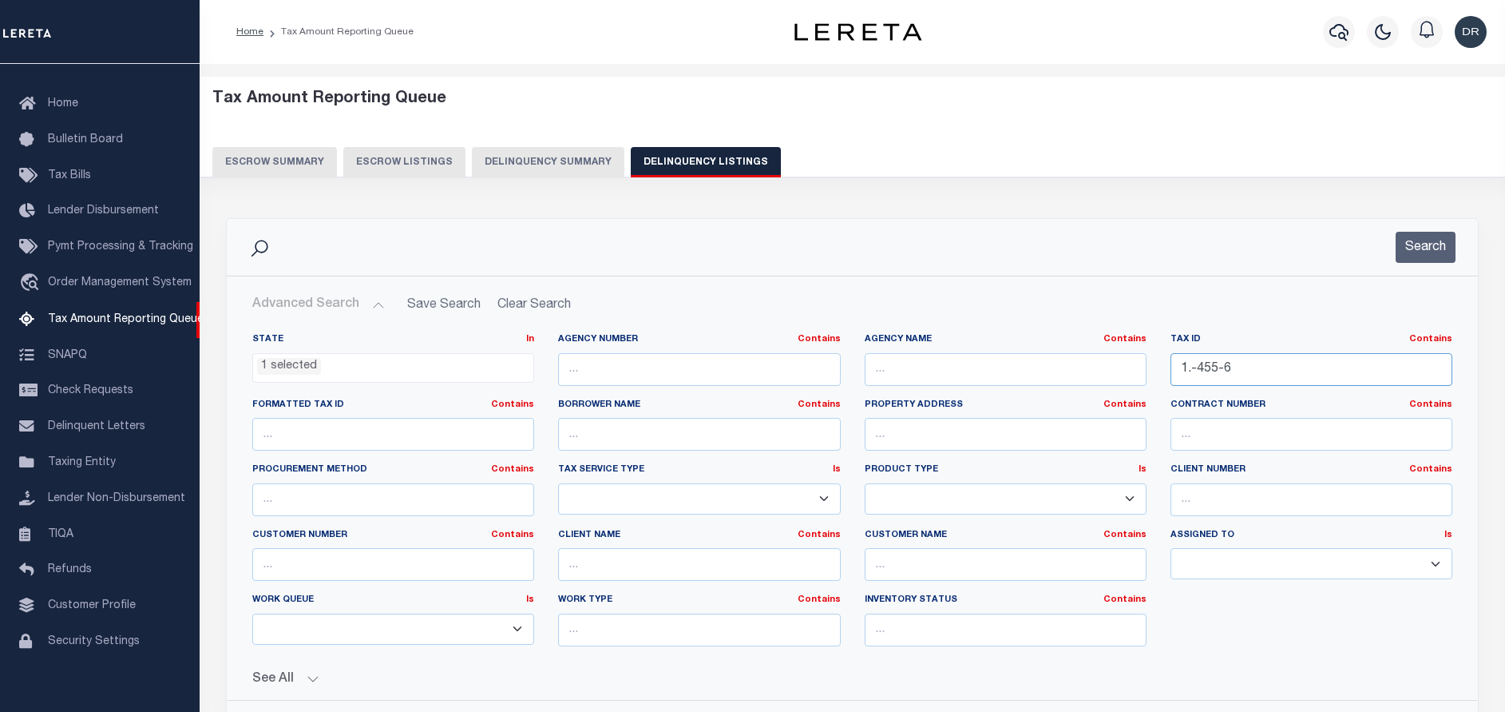
drag, startPoint x: 1267, startPoint y: 375, endPoint x: 1144, endPoint y: 366, distance: 123.4
click at [1144, 366] on div "State In In AK AL AR AZ CA CO CT DC DE FL GA GU HI IA ID IL IN KS KY LA MA MD M…" at bounding box center [852, 496] width 1224 height 326
paste input "000-113.00-06.00-013.000"
type input "1000-113.00-06.00-013.000"
click at [1422, 268] on div "Search" at bounding box center [852, 247] width 1251 height 57
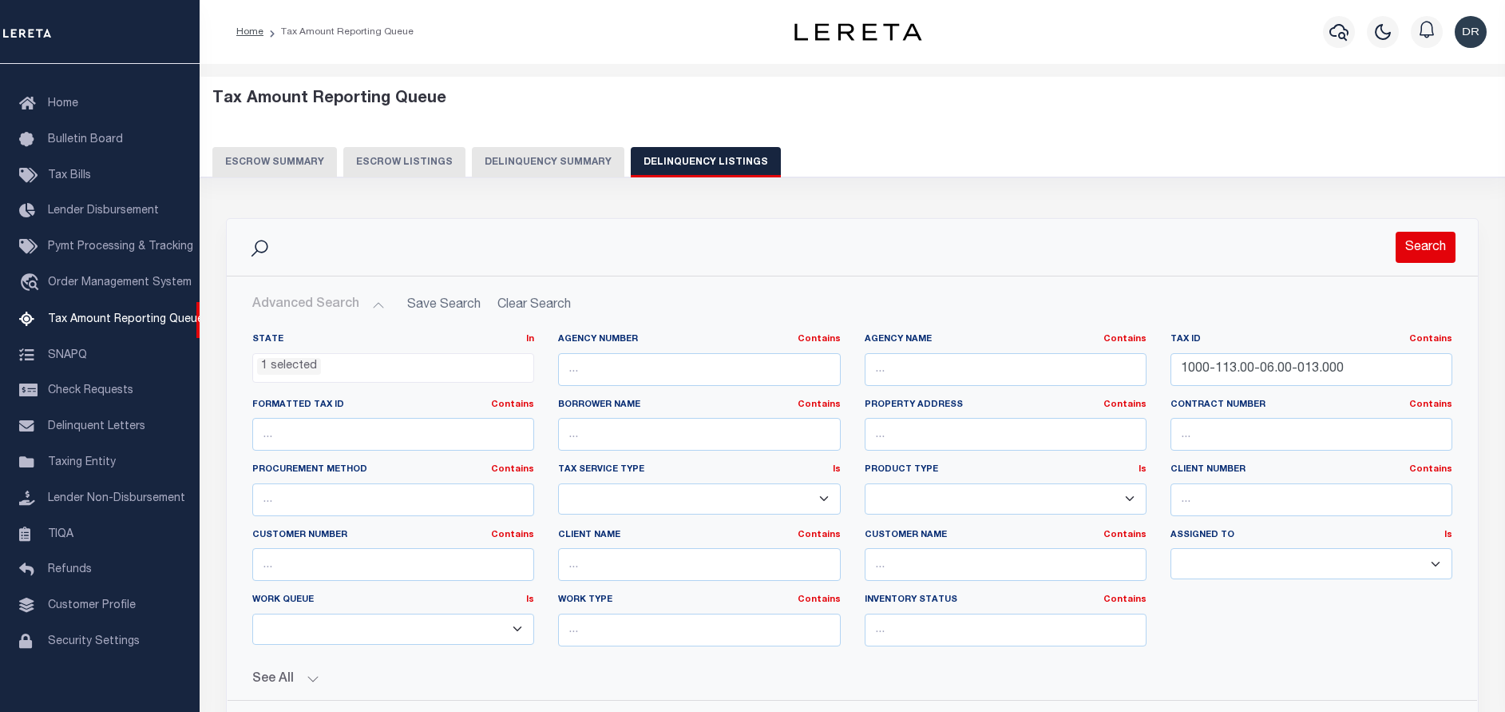
click at [1421, 252] on button "Search" at bounding box center [1426, 247] width 60 height 31
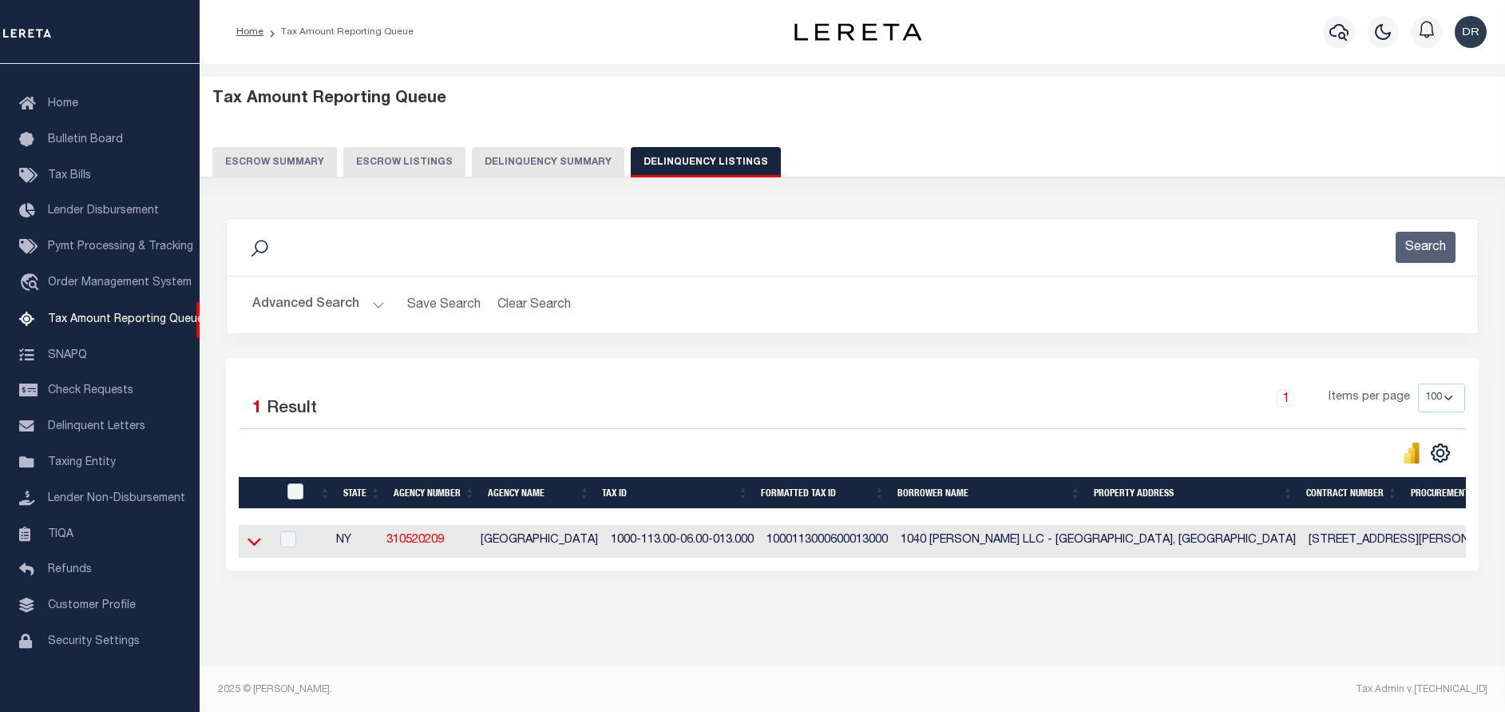
click at [256, 540] on icon at bounding box center [255, 541] width 14 height 17
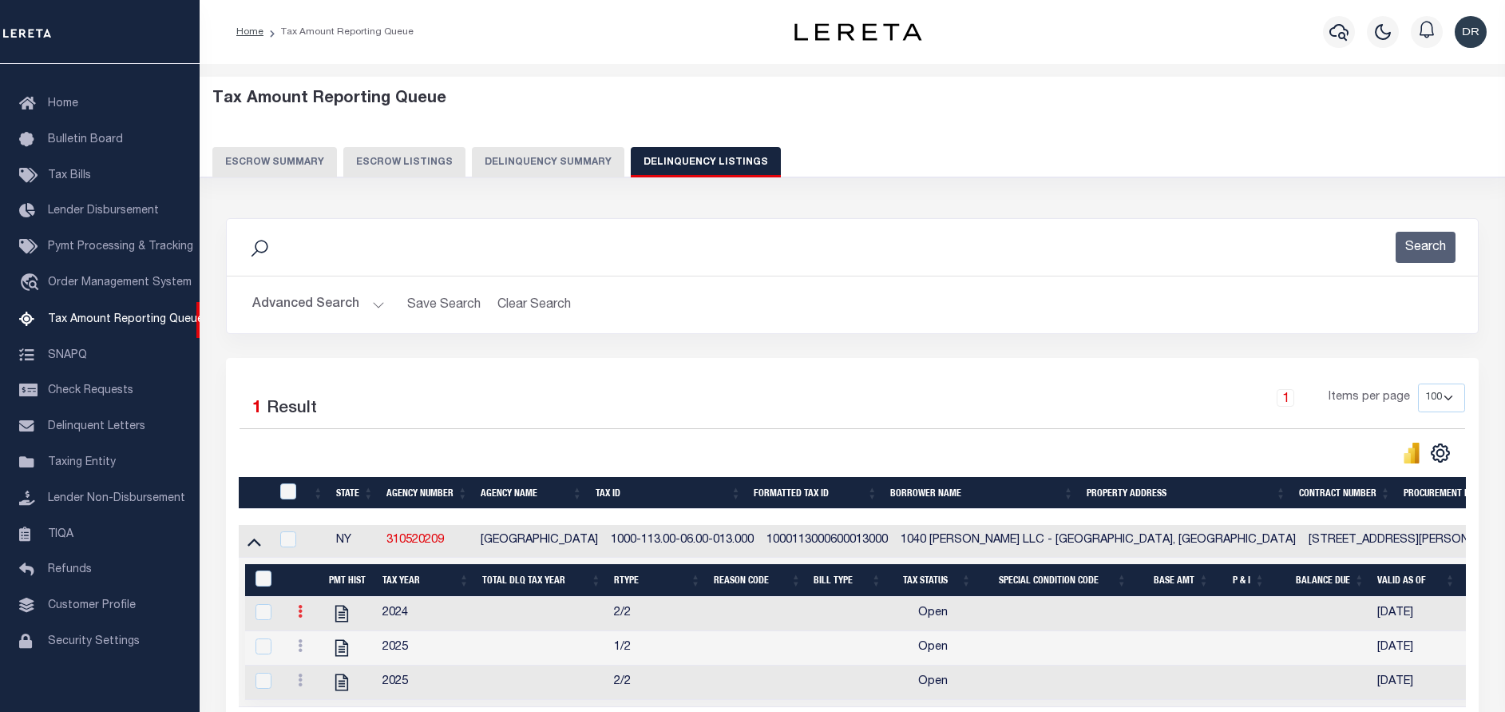
click at [298, 612] on icon at bounding box center [300, 611] width 5 height 13
click at [307, 636] on link "" at bounding box center [319, 637] width 54 height 26
checkbox input "true"
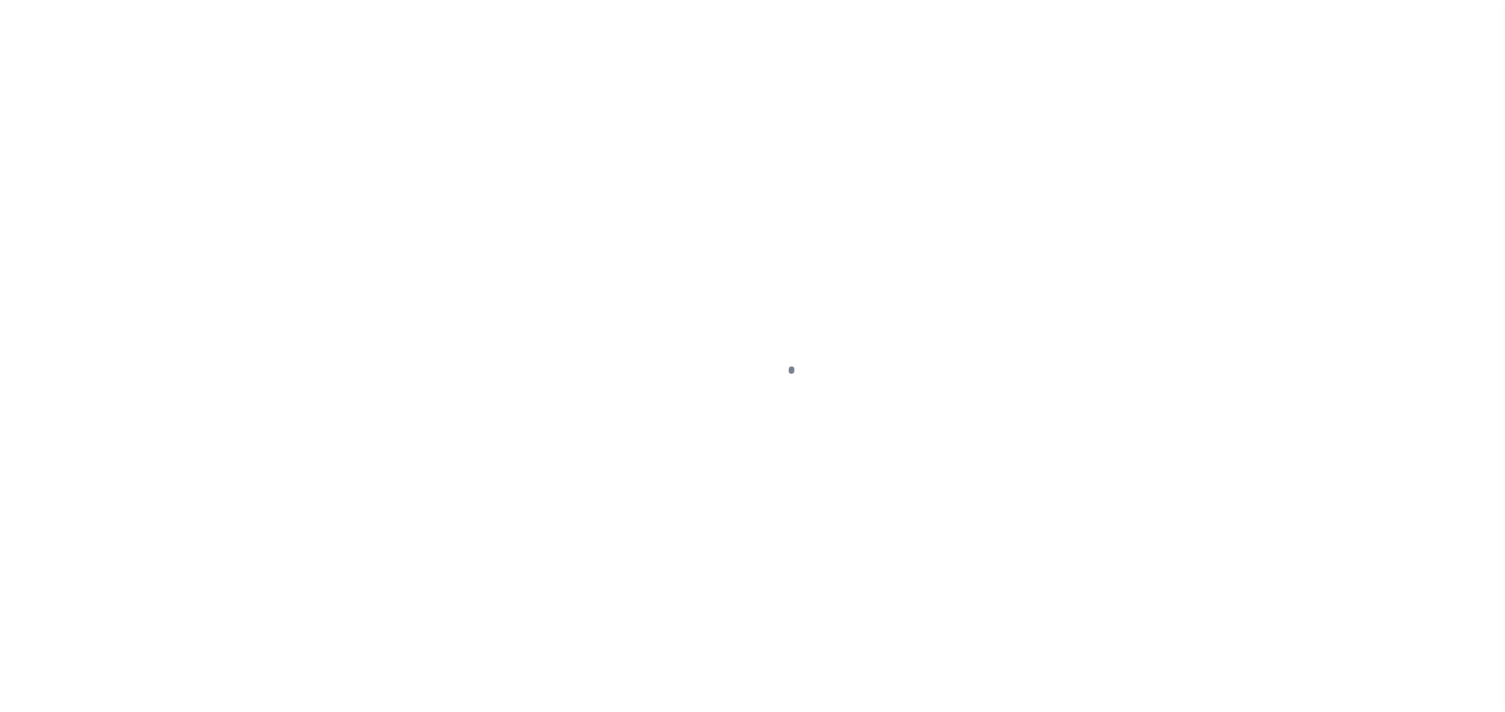
select select "OP2"
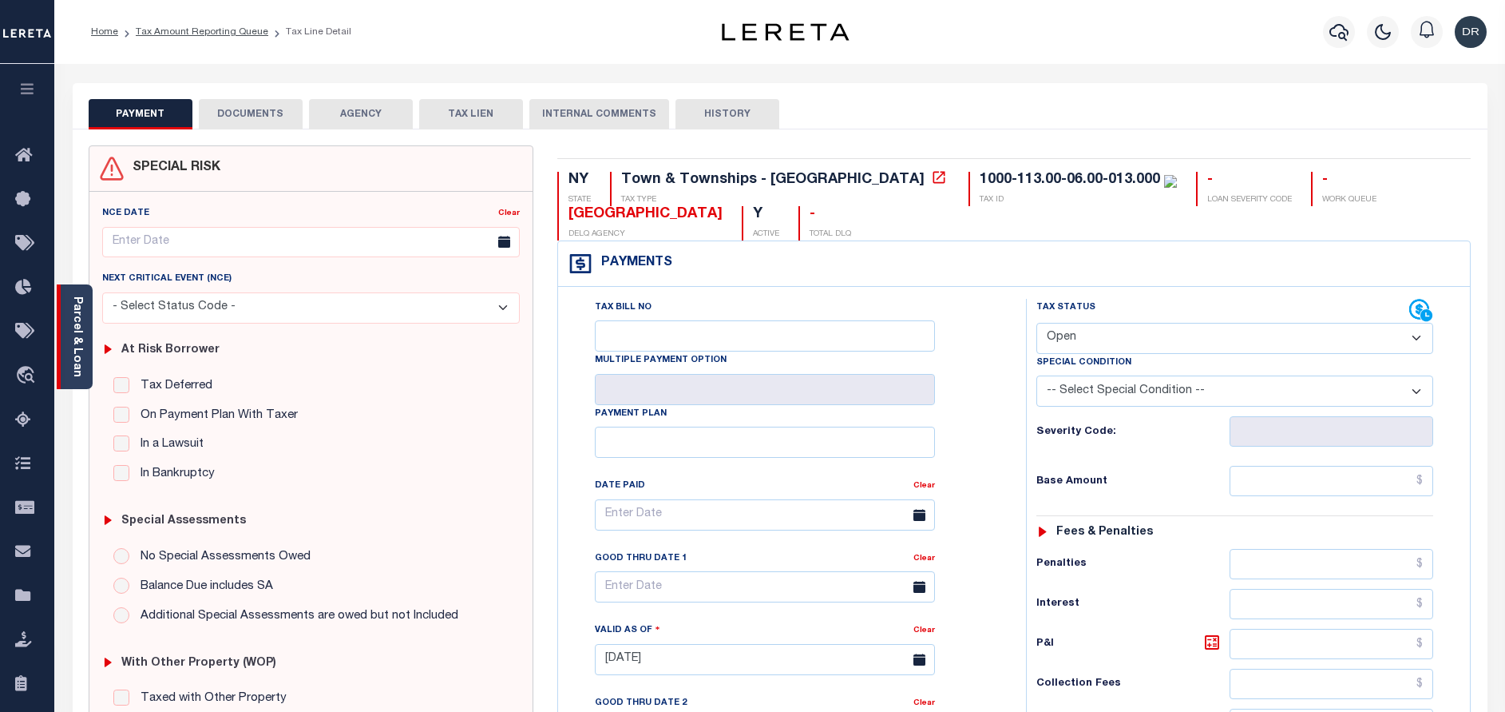
click at [81, 315] on link "Parcel & Loan" at bounding box center [76, 336] width 11 height 81
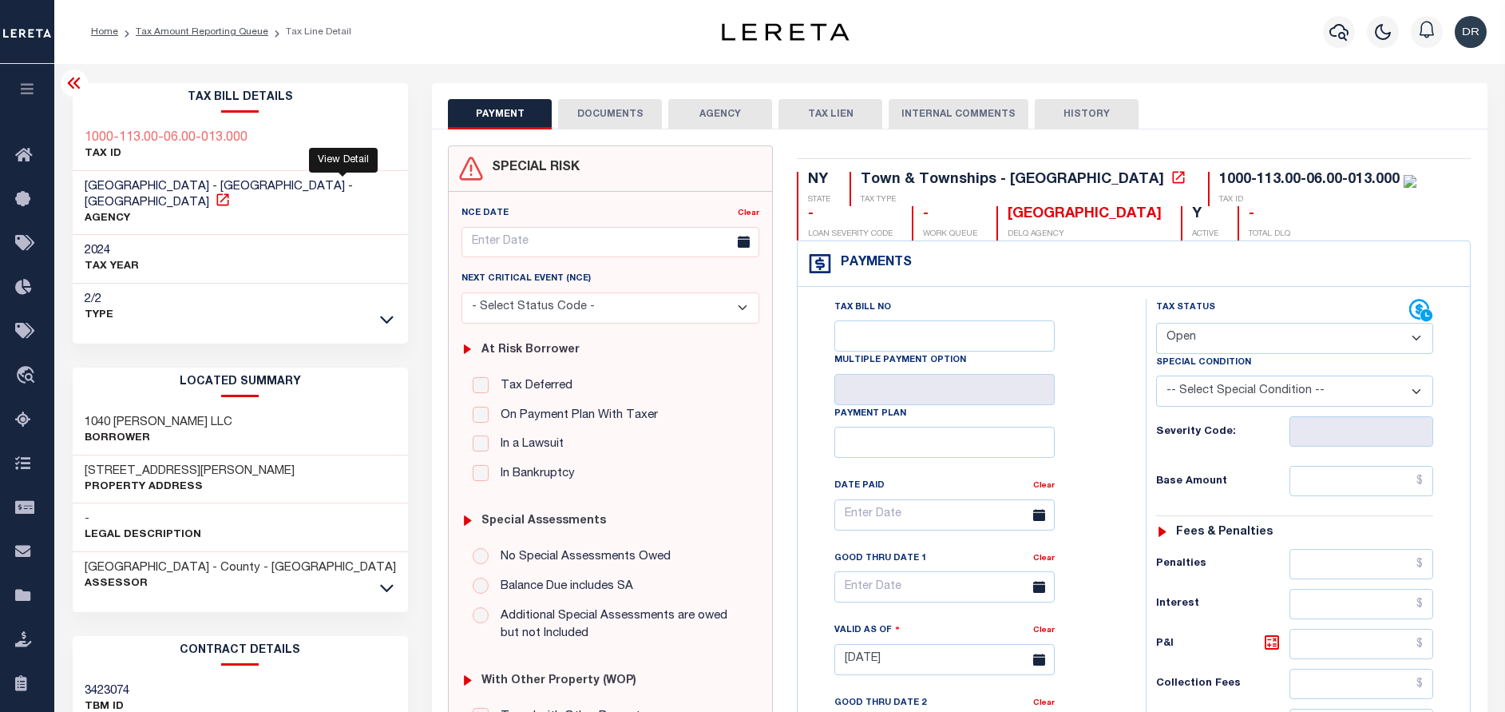
click at [228, 193] on icon at bounding box center [222, 199] width 12 height 12
drag, startPoint x: 210, startPoint y: 459, endPoint x: 81, endPoint y: 454, distance: 129.5
click at [81, 455] on div "1040 Holbrook Lane Property Address" at bounding box center [241, 479] width 336 height 49
copy h3 "1040 Holbrook Lane"
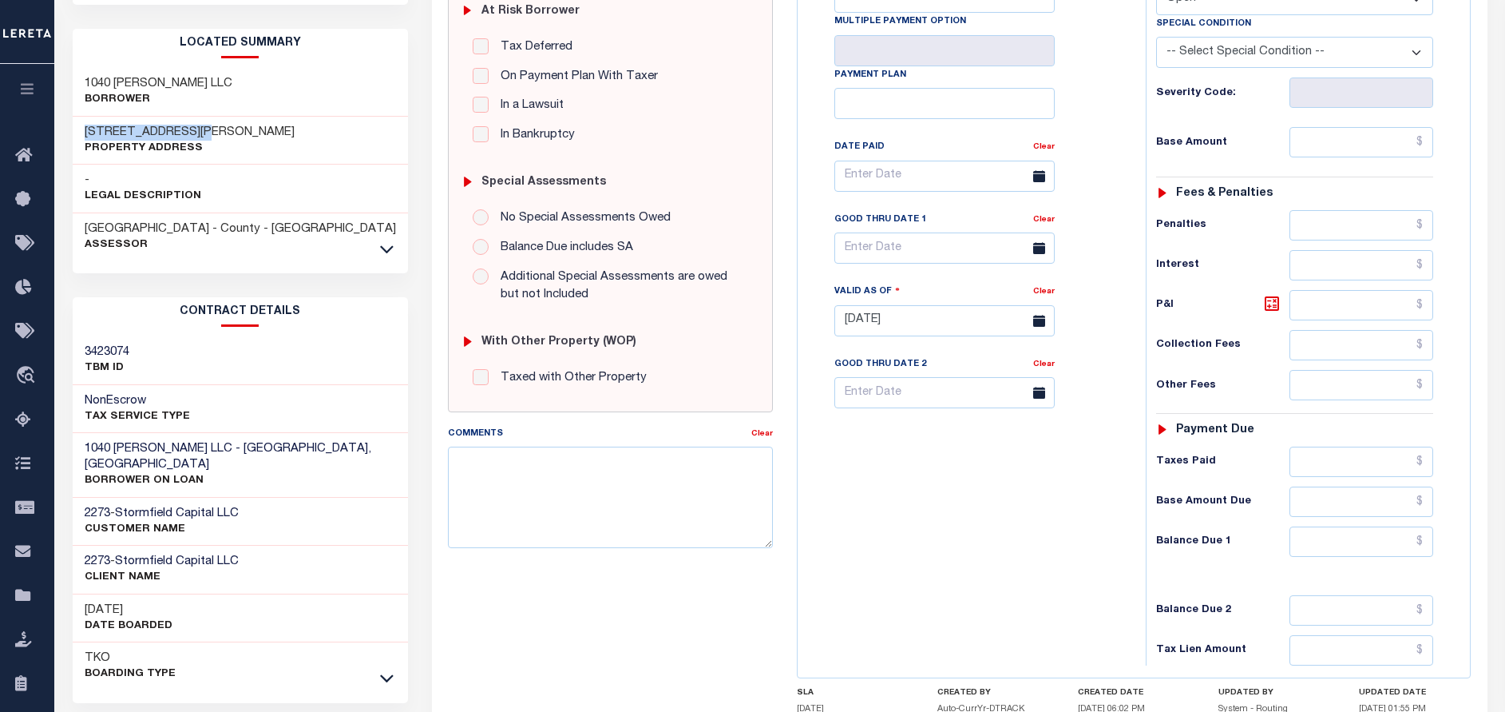
scroll to position [359, 0]
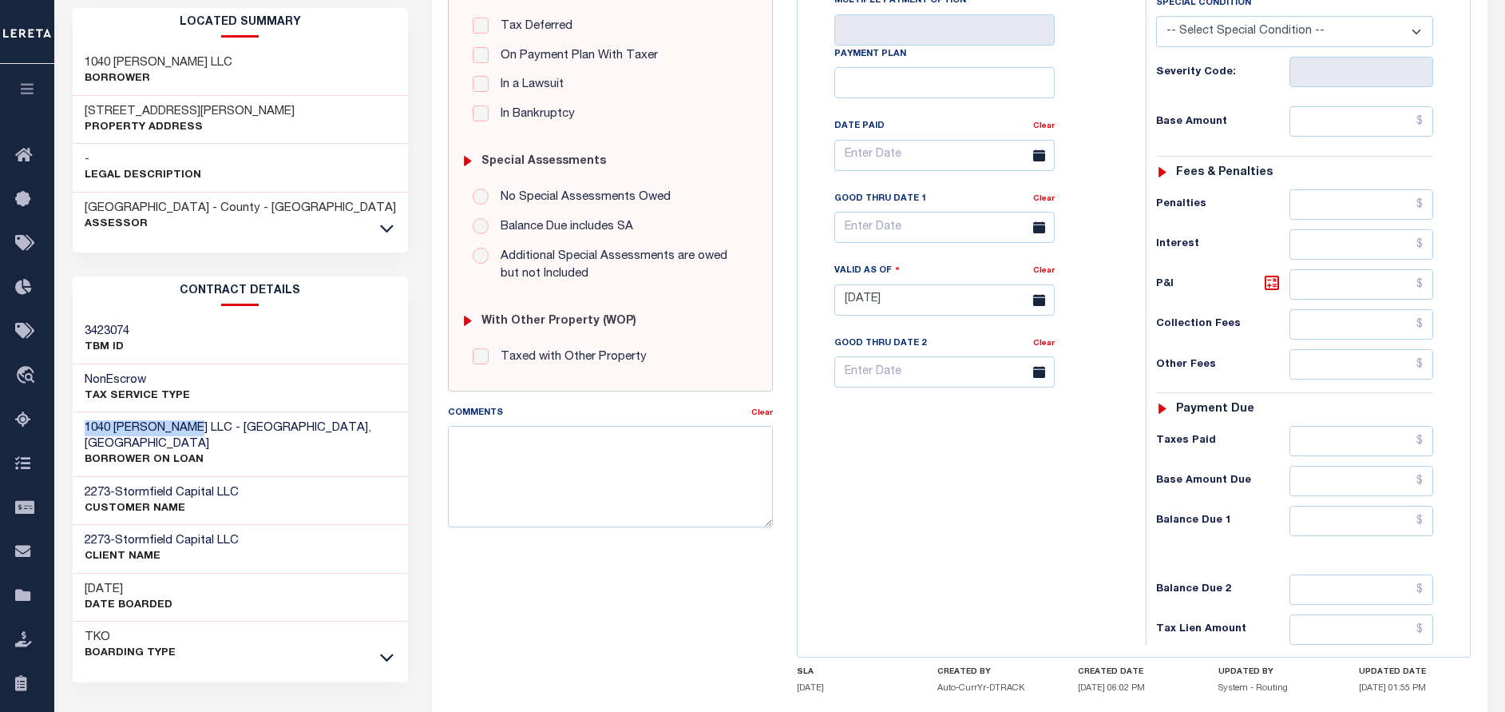
drag, startPoint x: 188, startPoint y: 405, endPoint x: 67, endPoint y: 413, distance: 121.7
click at [67, 413] on div "Tax Bill Details 1000-113.00-06.00-013.000 TAX ID AGENCY 2024 TAX YEAR 2025 -" at bounding box center [241, 286] width 360 height 1125
drag, startPoint x: 243, startPoint y: 463, endPoint x: 124, endPoint y: 459, distance: 119.1
click at [124, 486] on span "Stormfield Capital LLC" at bounding box center [177, 492] width 124 height 12
copy span "Stormfield Capital LLC"
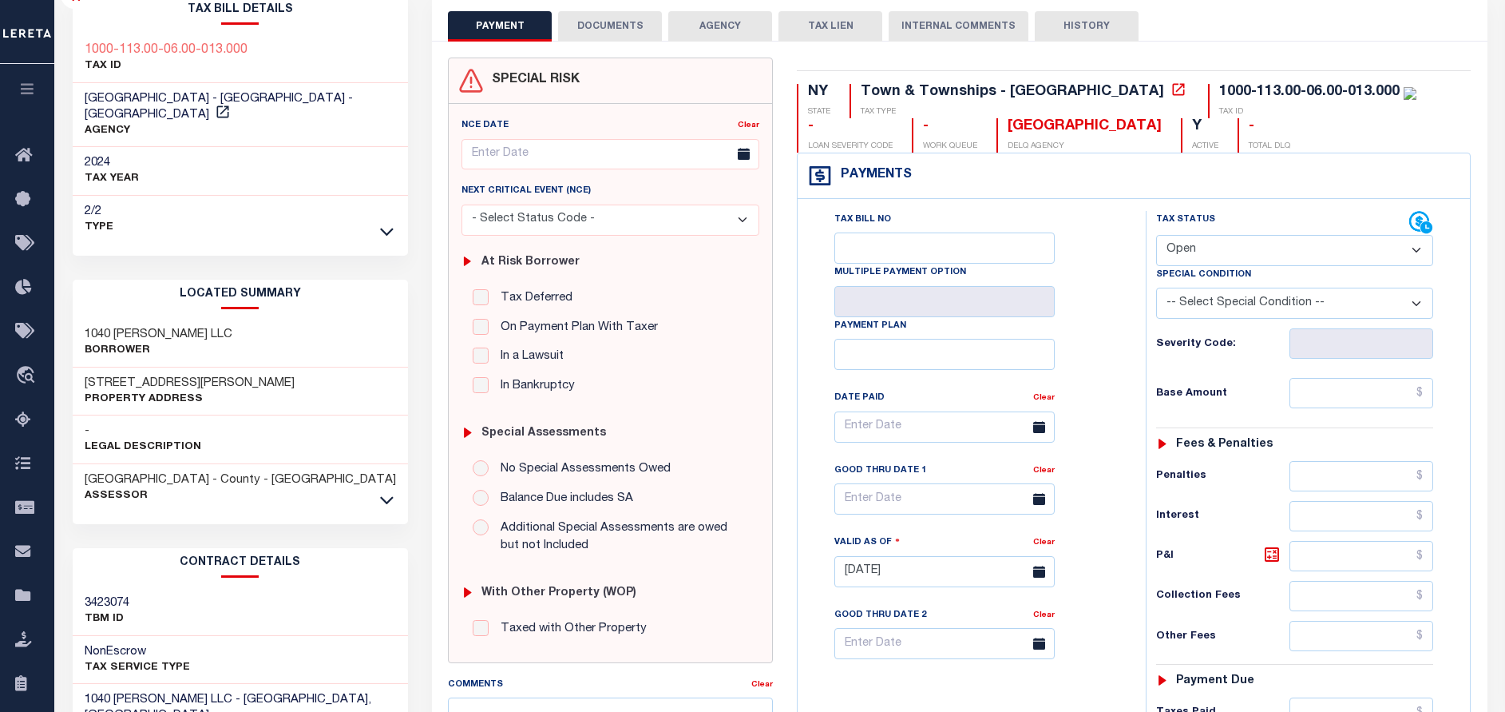
scroll to position [0, 0]
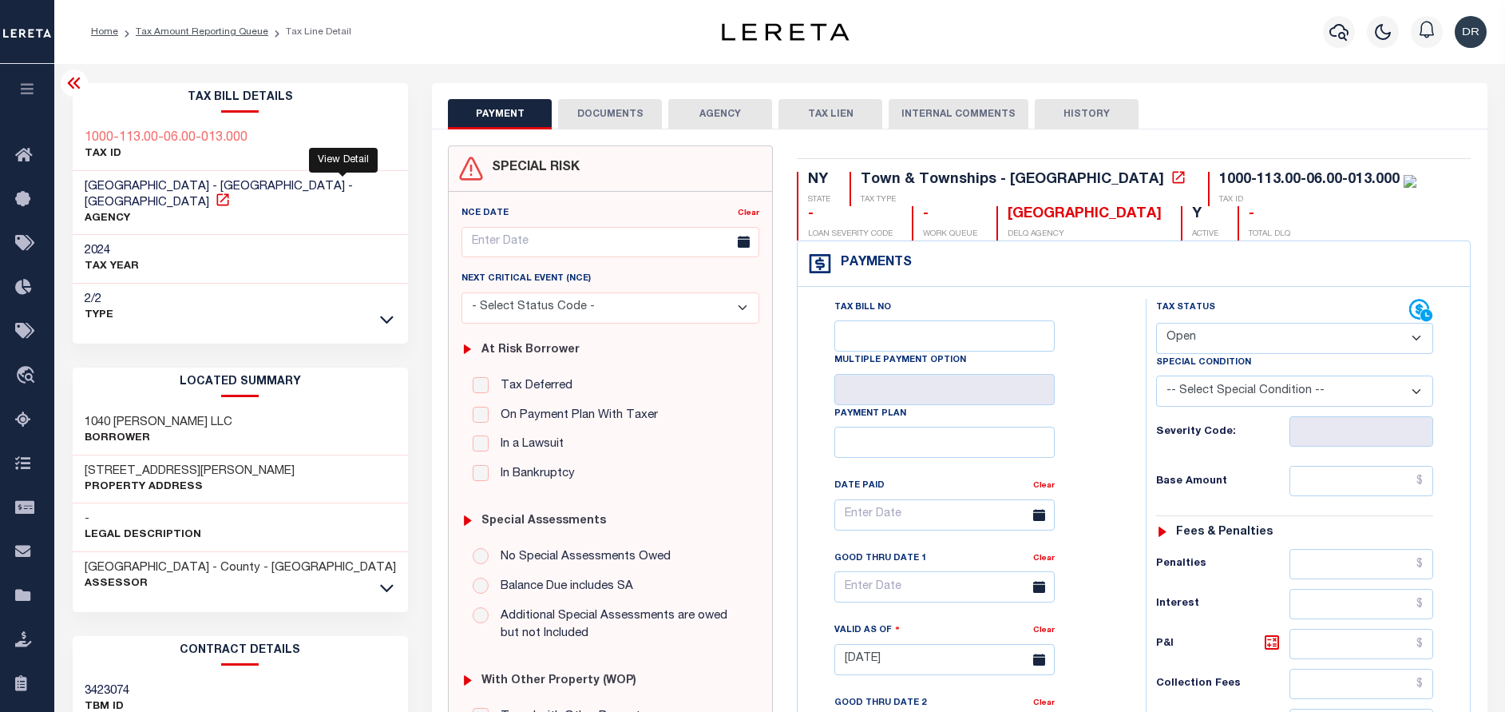
click at [231, 192] on icon at bounding box center [223, 200] width 16 height 16
drag, startPoint x: 254, startPoint y: 132, endPoint x: 81, endPoint y: 138, distance: 172.6
click at [81, 138] on div "1000-113.00-06.00-013.000 TAX ID" at bounding box center [241, 146] width 336 height 49
copy h3 "1000-113.00-06.00-013.000"
click at [569, 108] on button "DOCUMENTS" at bounding box center [610, 114] width 104 height 30
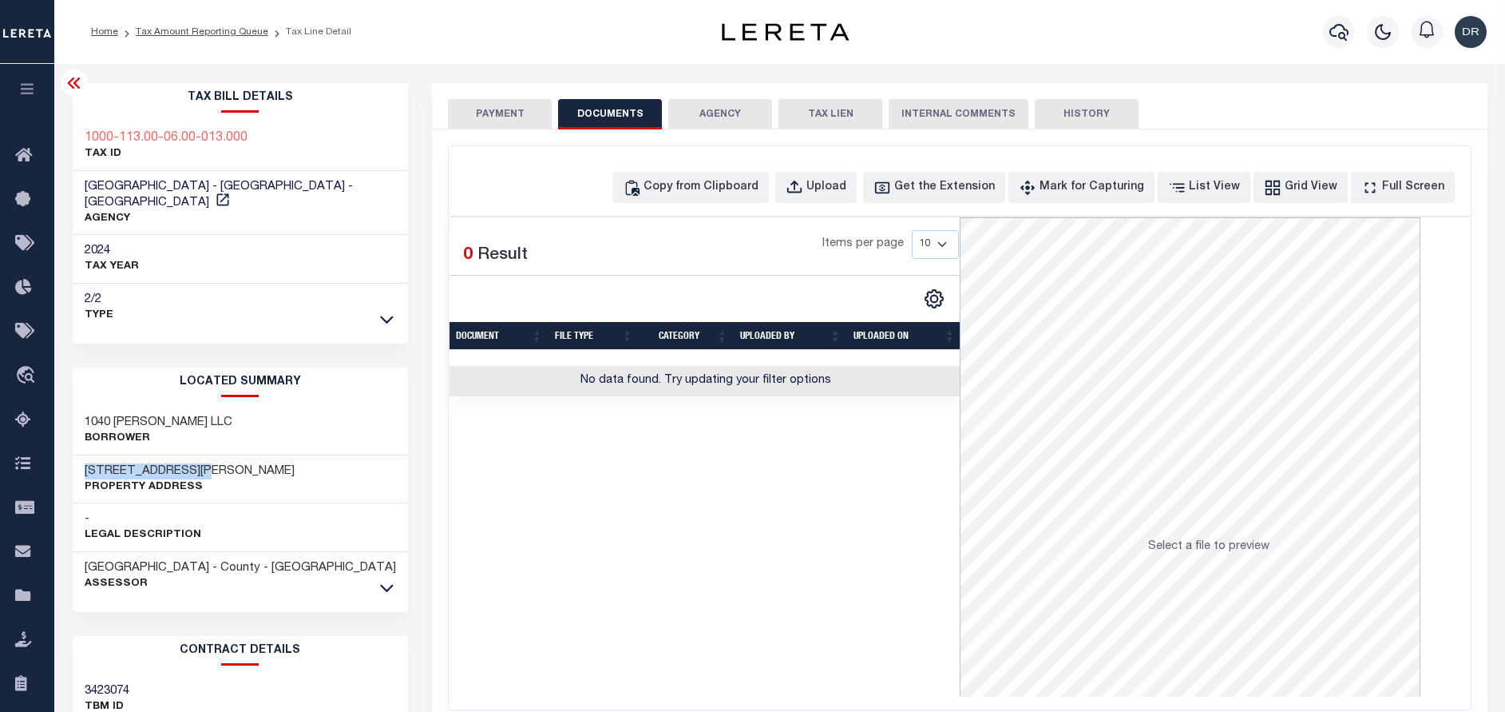
drag, startPoint x: 195, startPoint y: 456, endPoint x: 80, endPoint y: 441, distance: 116.0
click at [80, 455] on div "1040 Holbrook Lane Property Address" at bounding box center [241, 479] width 336 height 49
copy h3 "1040 Holbrook Lane"
click at [244, 31] on link "Tax Amount Reporting Queue" at bounding box center [202, 32] width 133 height 10
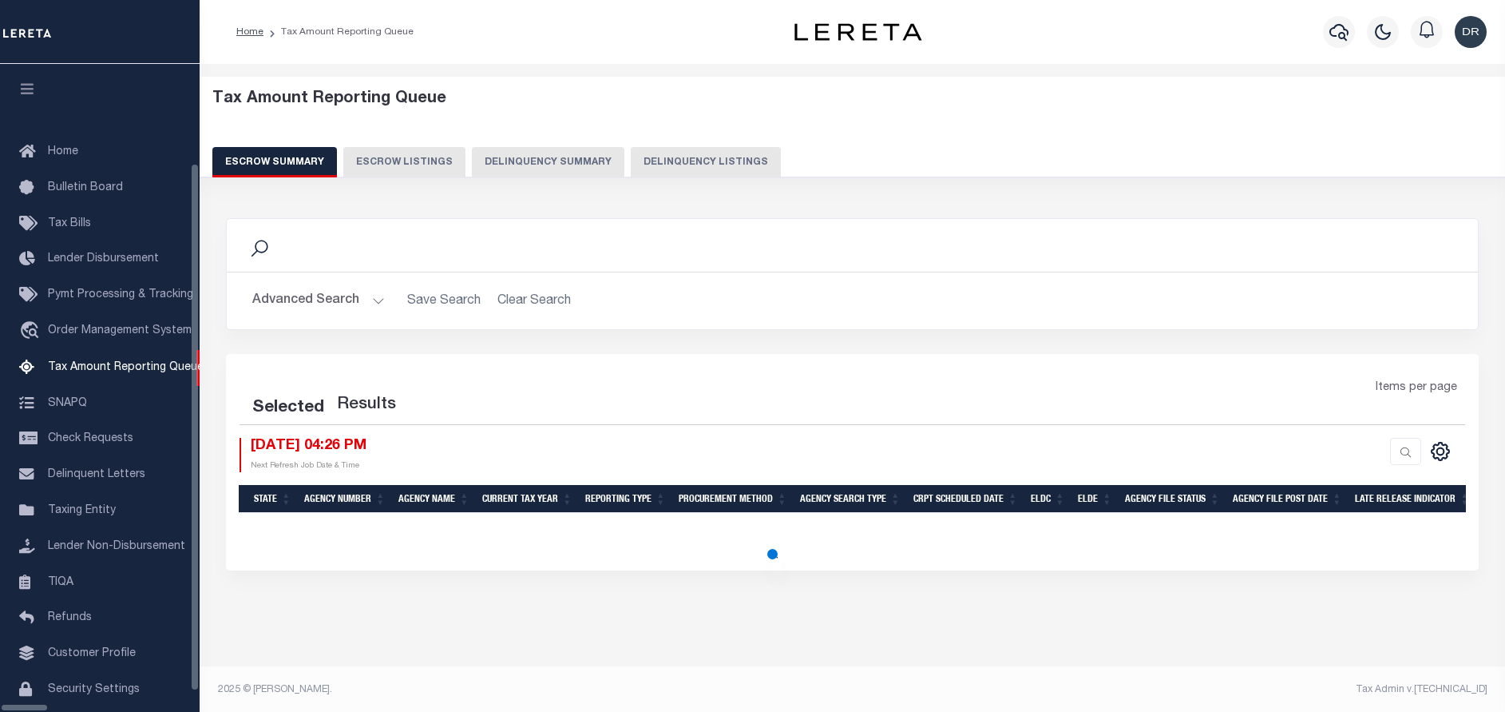
select select "100"
click at [646, 143] on div "Tax Amount Reporting Queue Escrow Summary Escrow Listings Delinquency Summary" at bounding box center [852, 133] width 1281 height 88
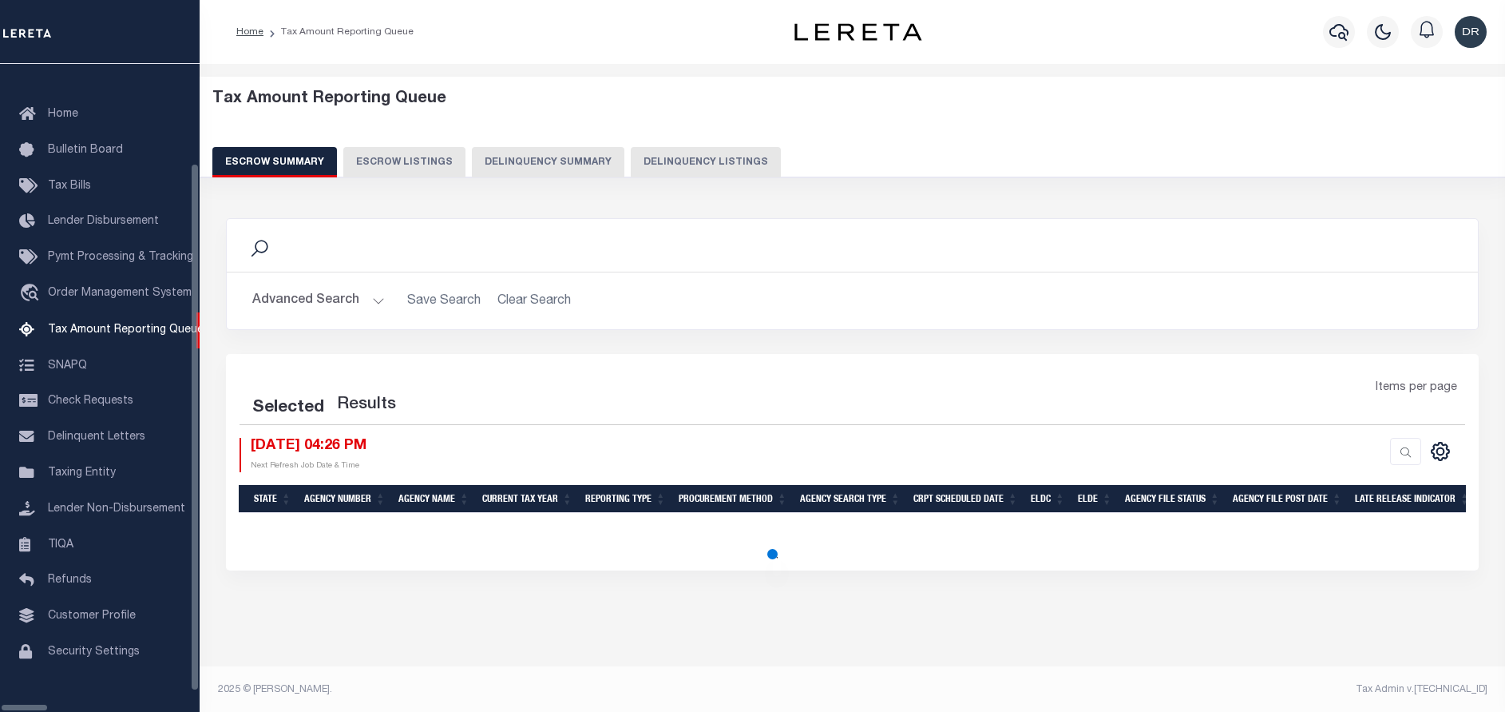
select select "100"
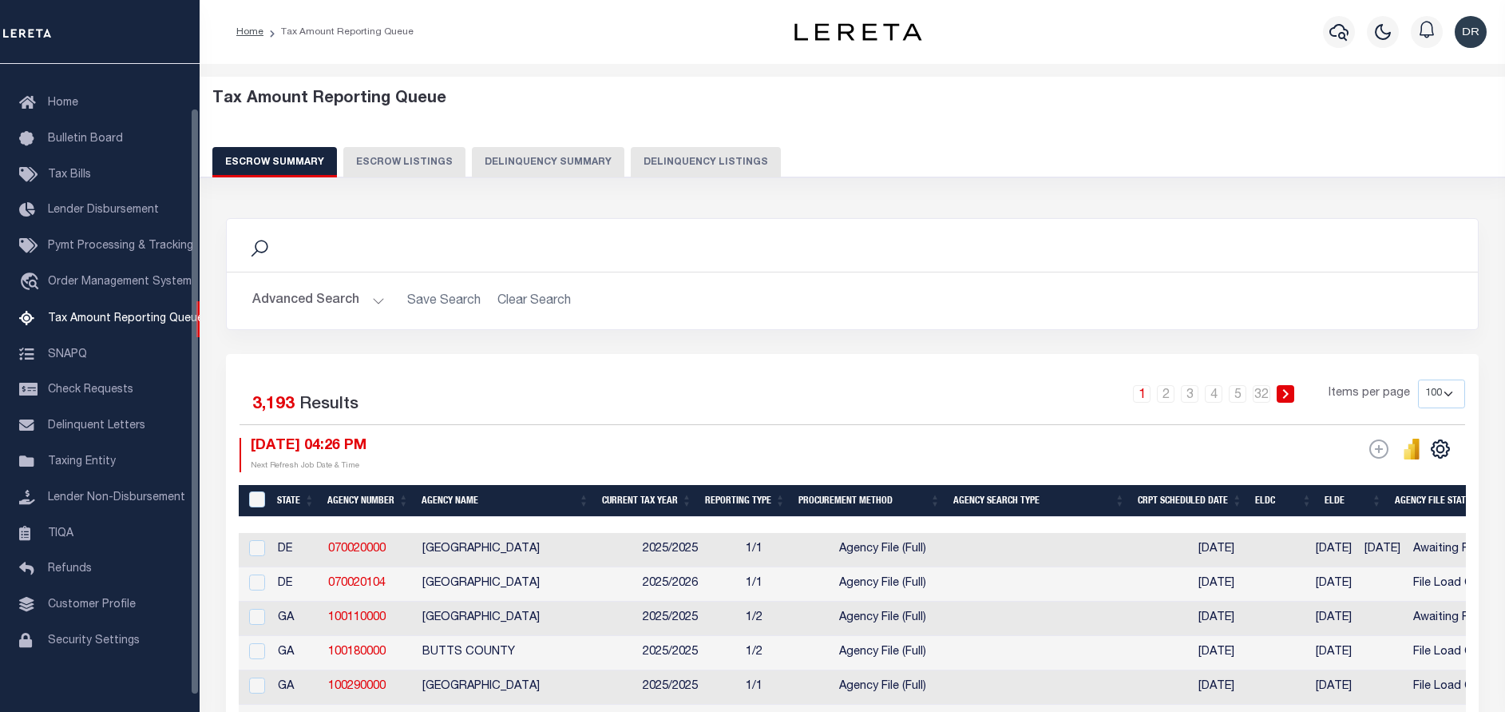
click at [654, 152] on button "Delinquency Listings" at bounding box center [706, 162] width 150 height 30
select select "100"
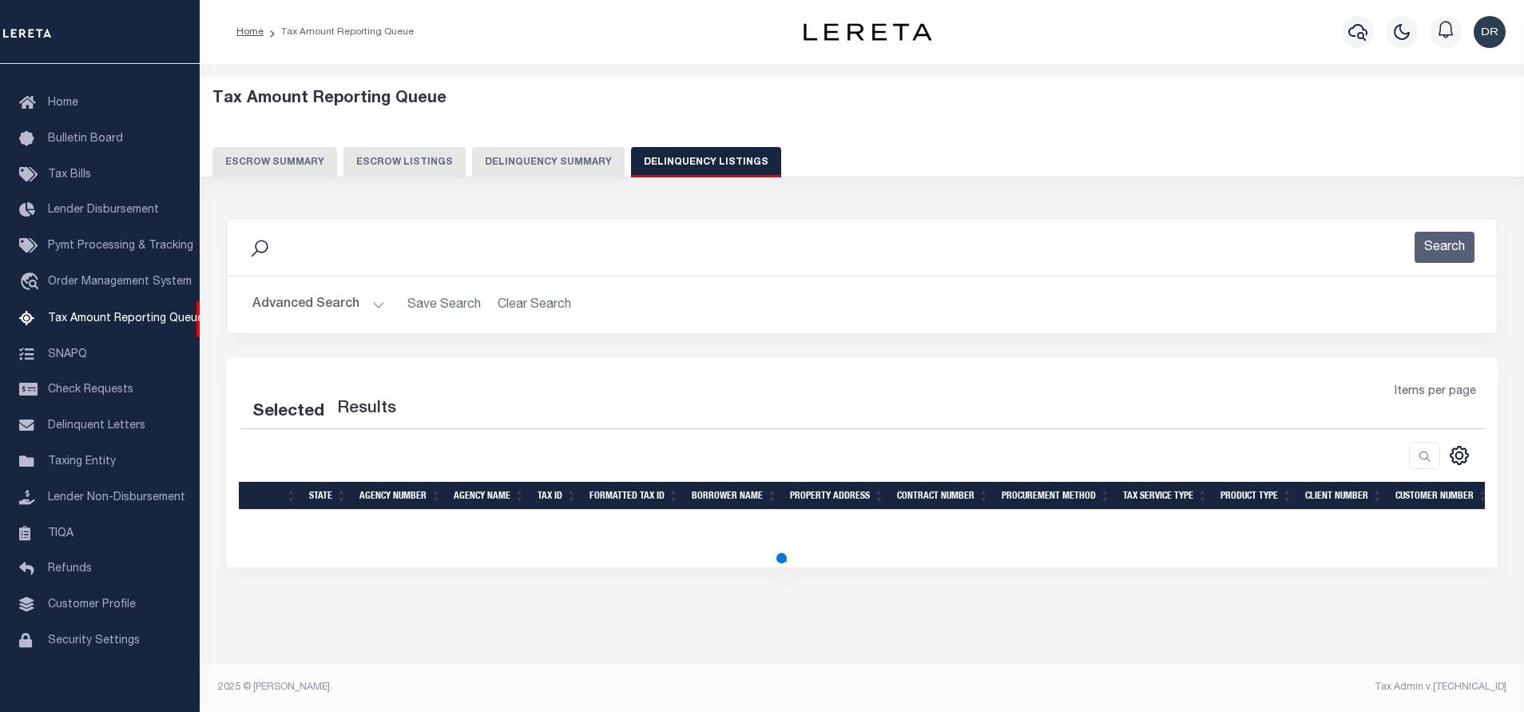
select select "100"
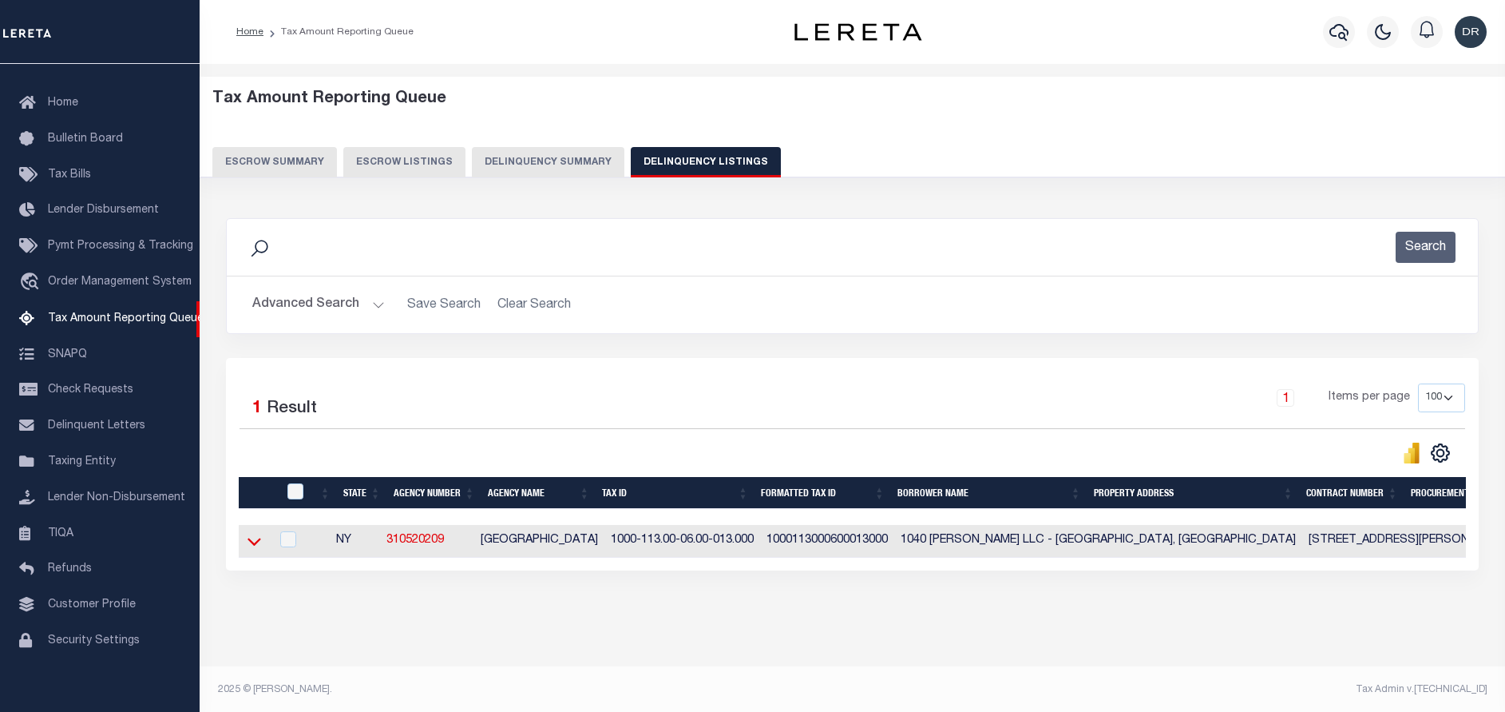
click at [249, 541] on icon at bounding box center [255, 541] width 14 height 17
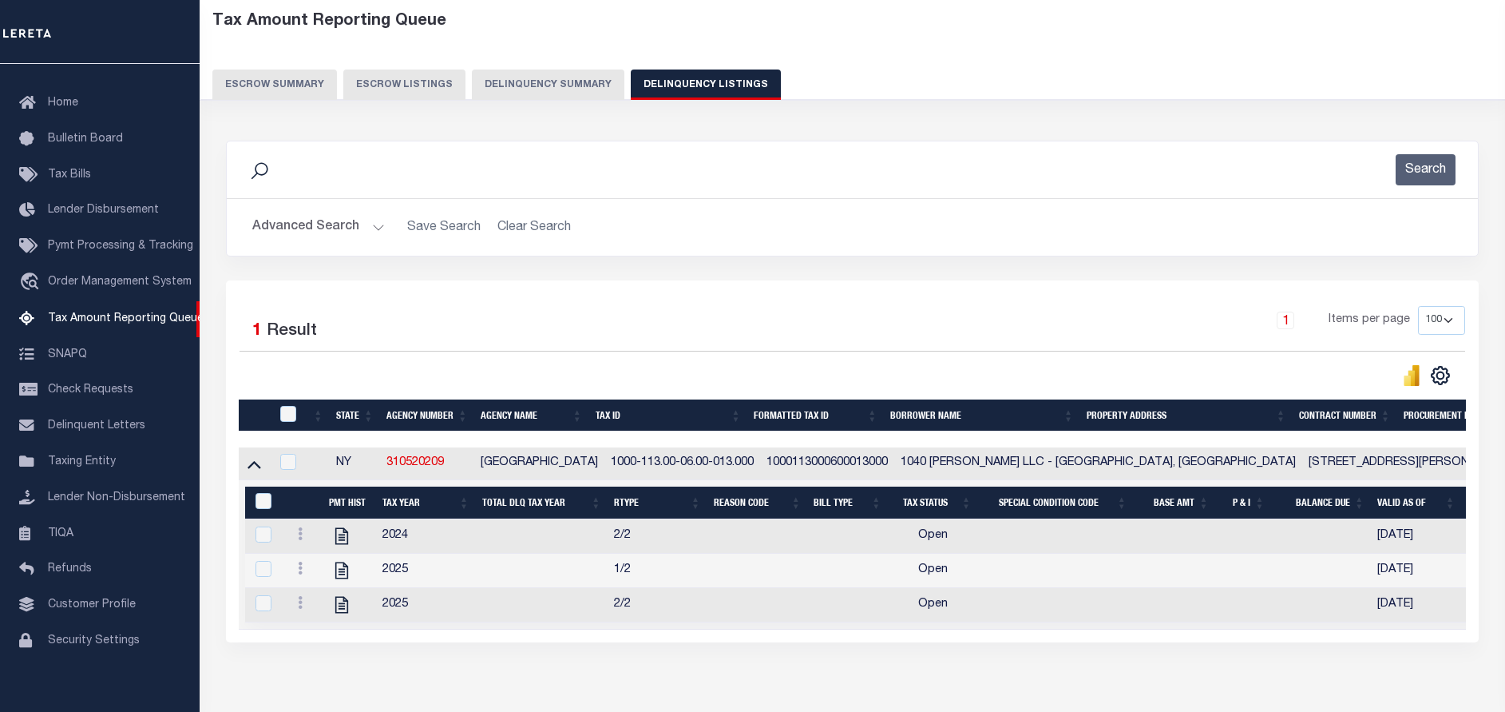
scroll to position [120, 0]
